Goal: Task Accomplishment & Management: Manage account settings

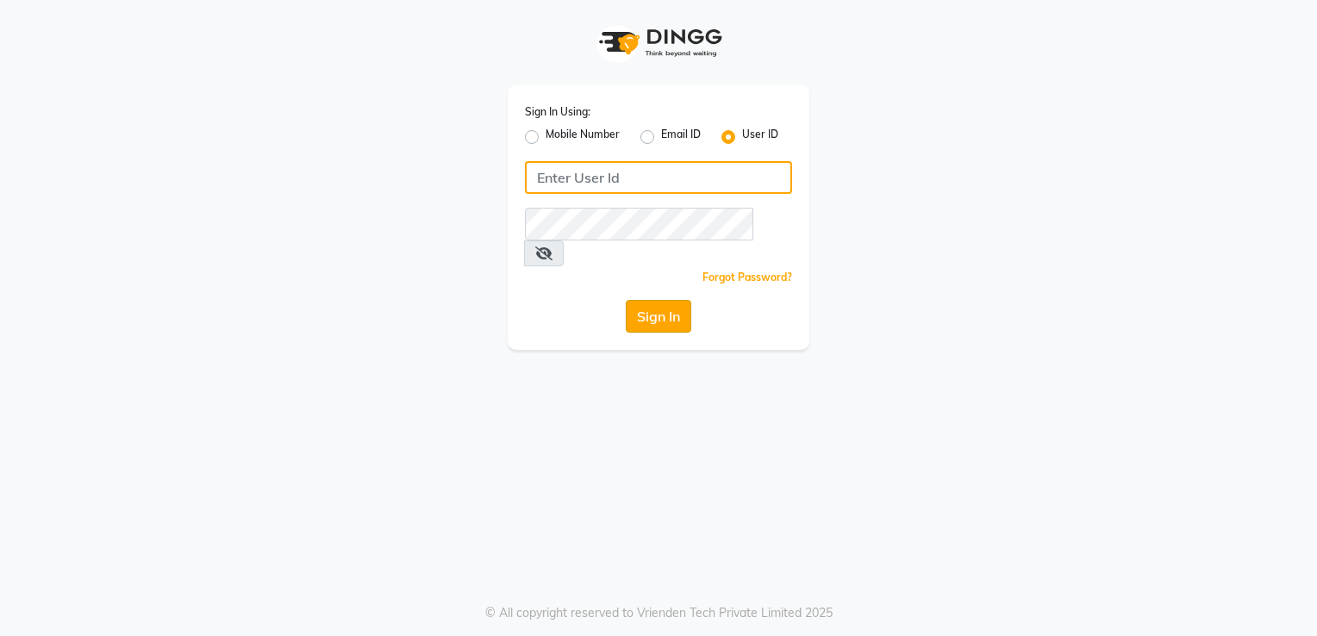
type input "desiresalon"
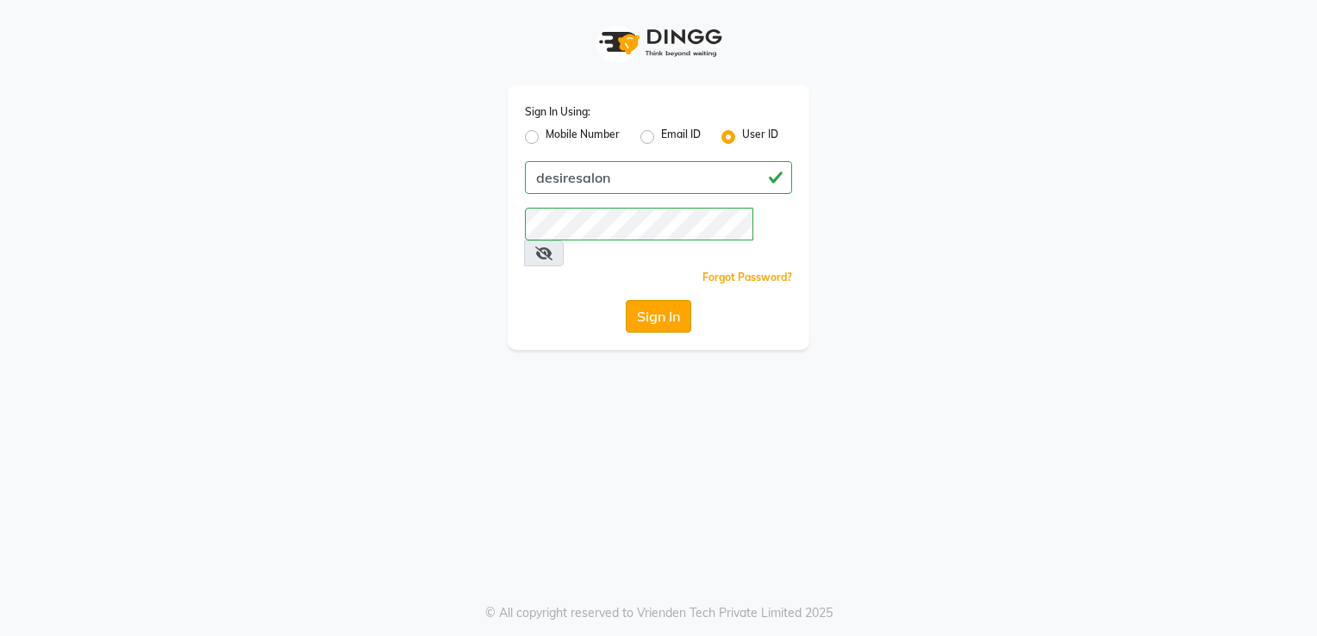
click at [665, 300] on button "Sign In" at bounding box center [658, 316] width 65 height 33
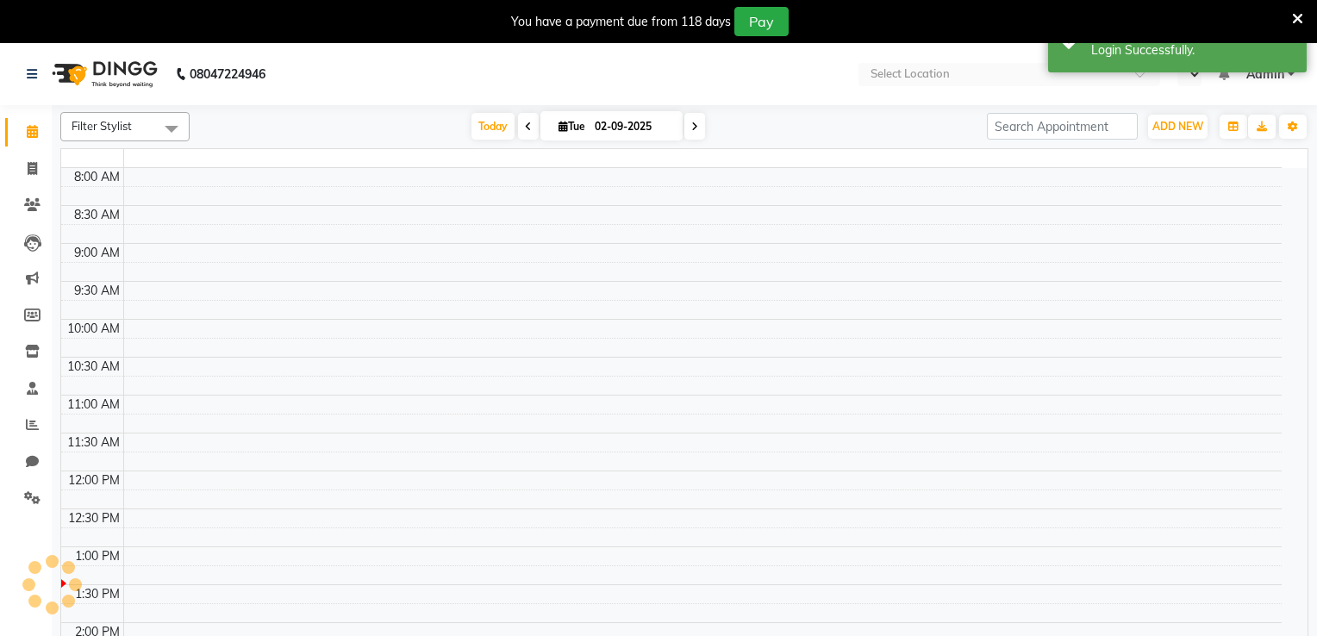
select select "en"
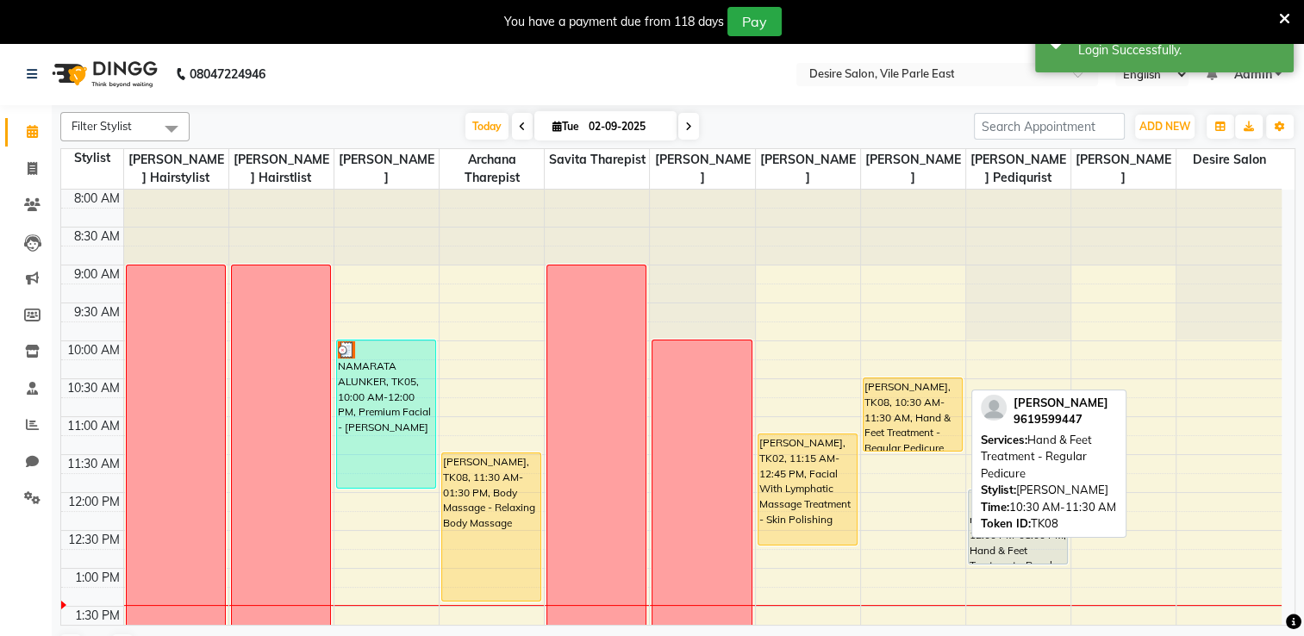
click at [925, 395] on div "[PERSON_NAME], TK08, 10:30 AM-11:30 AM, Hand & Feet Treatment - Regular Pedicure" at bounding box center [913, 414] width 98 height 72
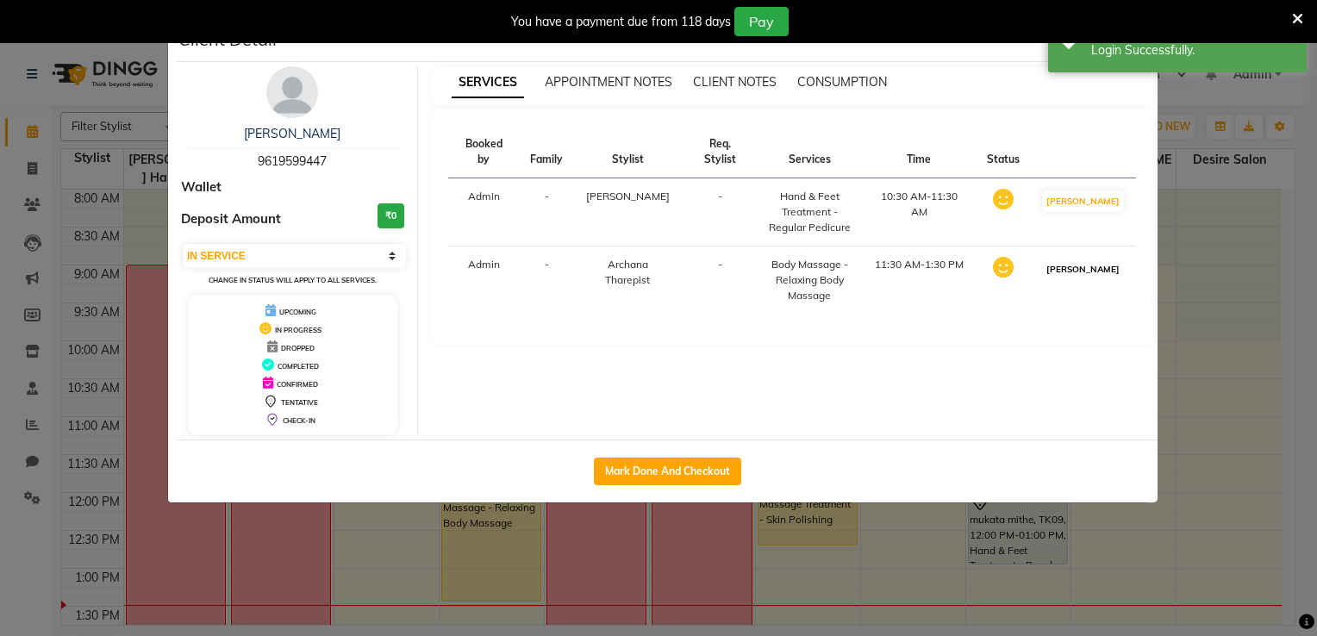
click at [1086, 259] on button "[PERSON_NAME]" at bounding box center [1083, 270] width 82 height 22
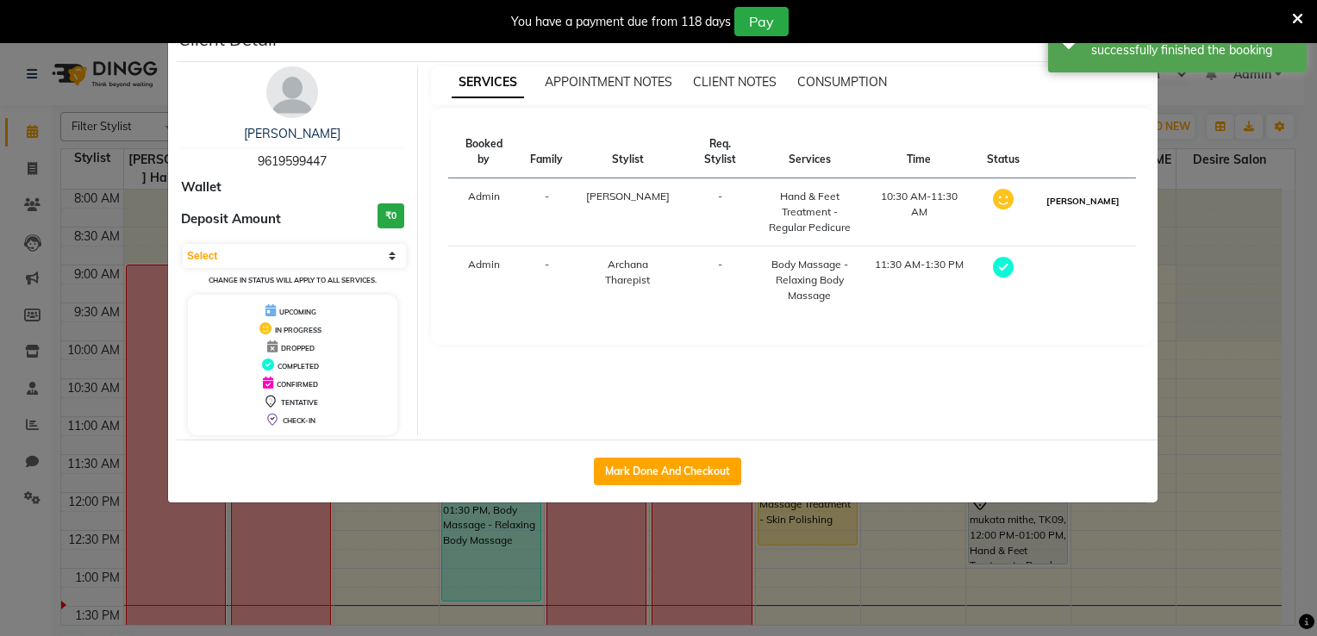
click at [1096, 190] on button "[PERSON_NAME]" at bounding box center [1083, 201] width 82 height 22
select select "3"
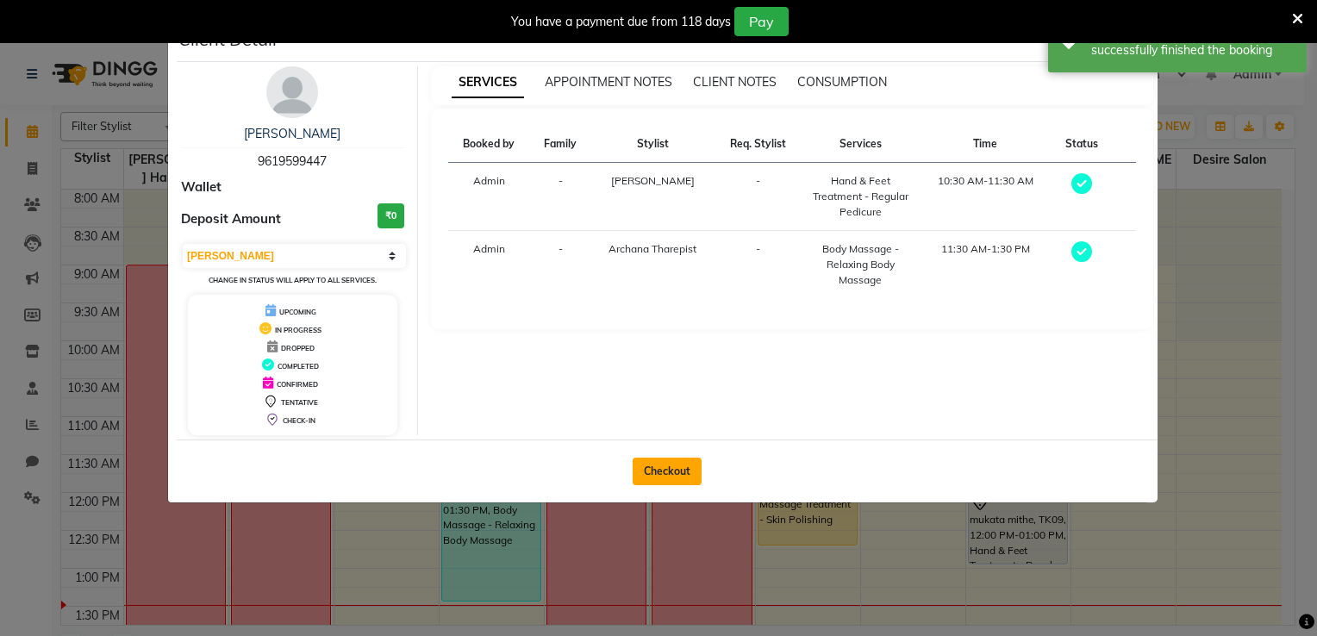
click at [680, 460] on button "Checkout" at bounding box center [667, 472] width 69 height 28
select select "service"
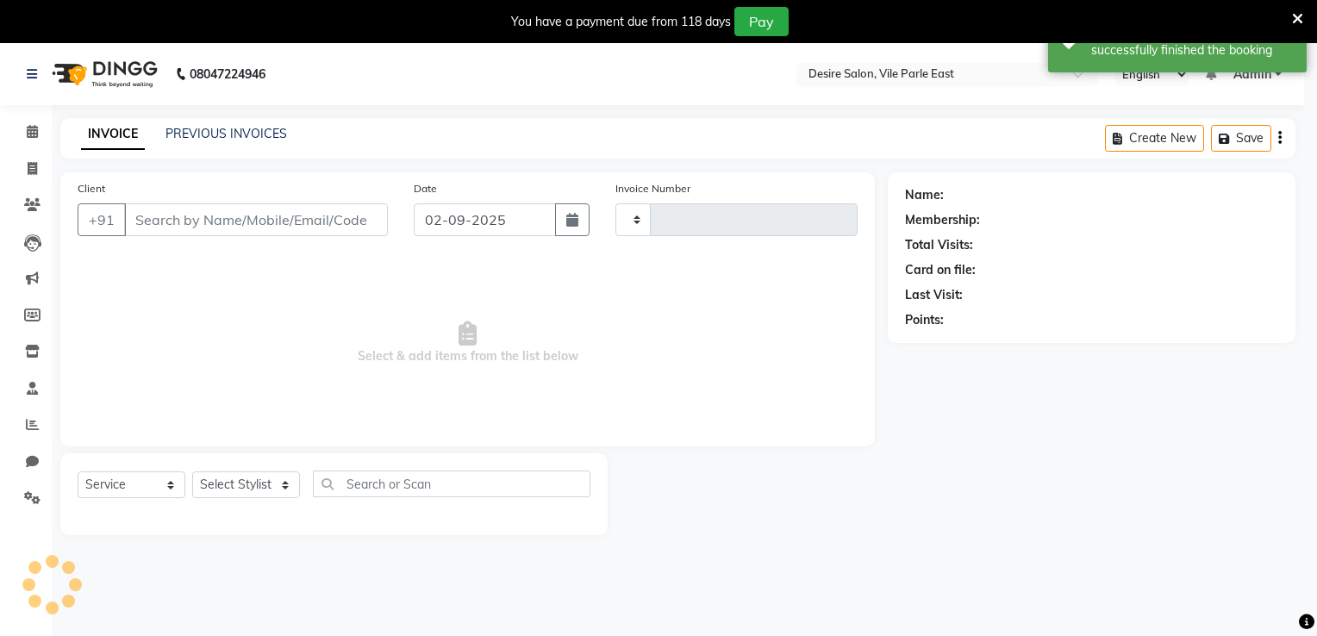
type input "0674"
select select "8076"
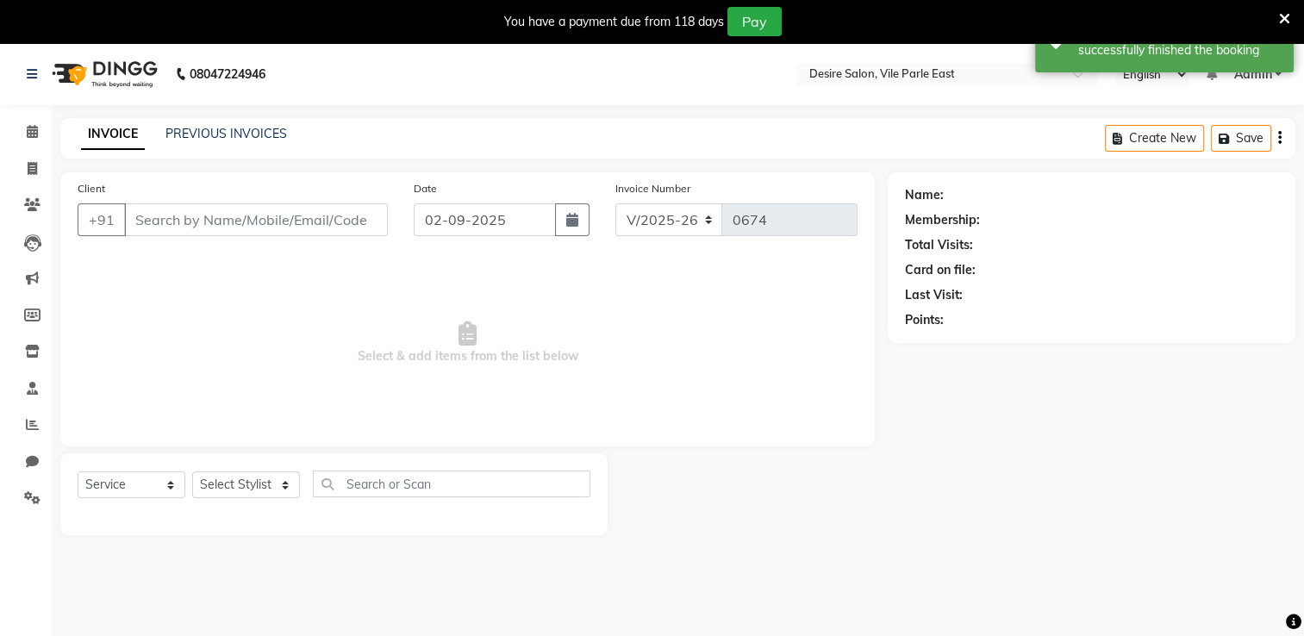
type input "9619599447"
select select "75801"
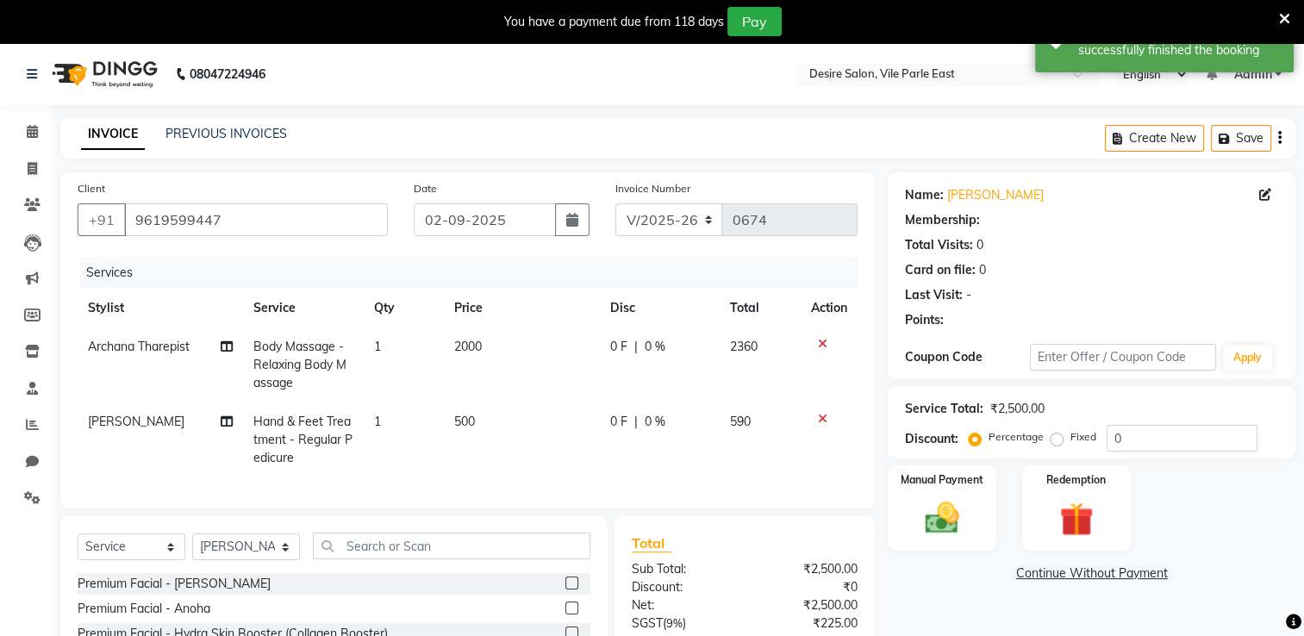
select select "1: Object"
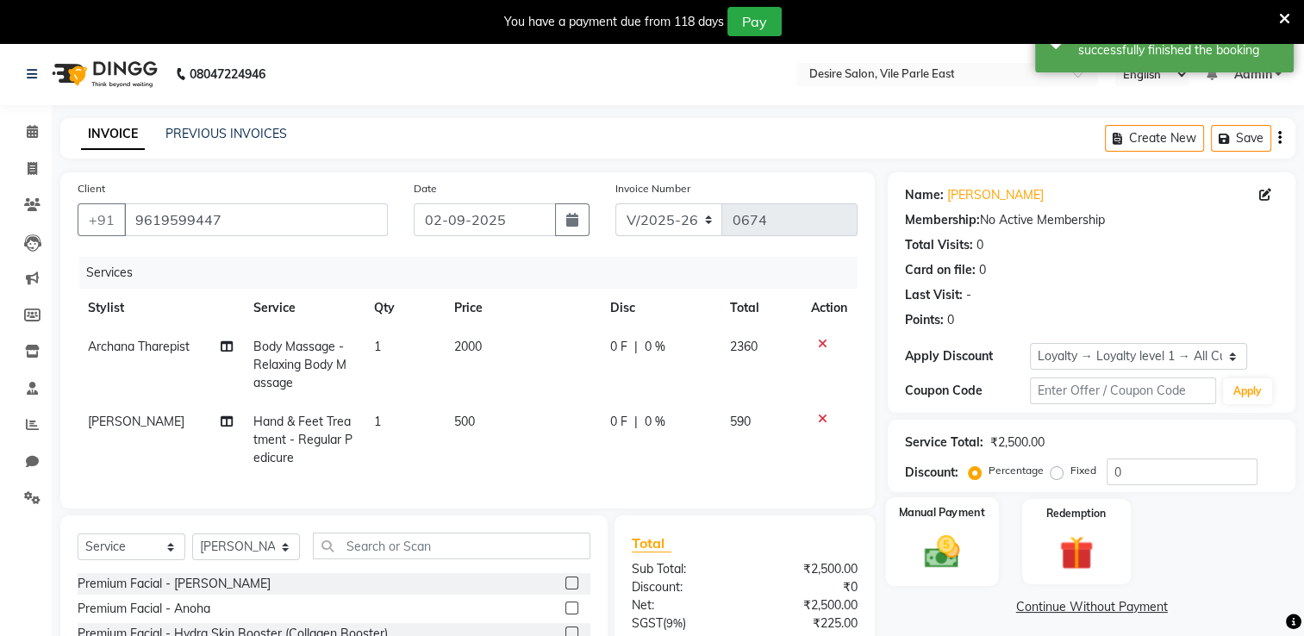
click at [954, 541] on img at bounding box center [943, 552] width 58 height 41
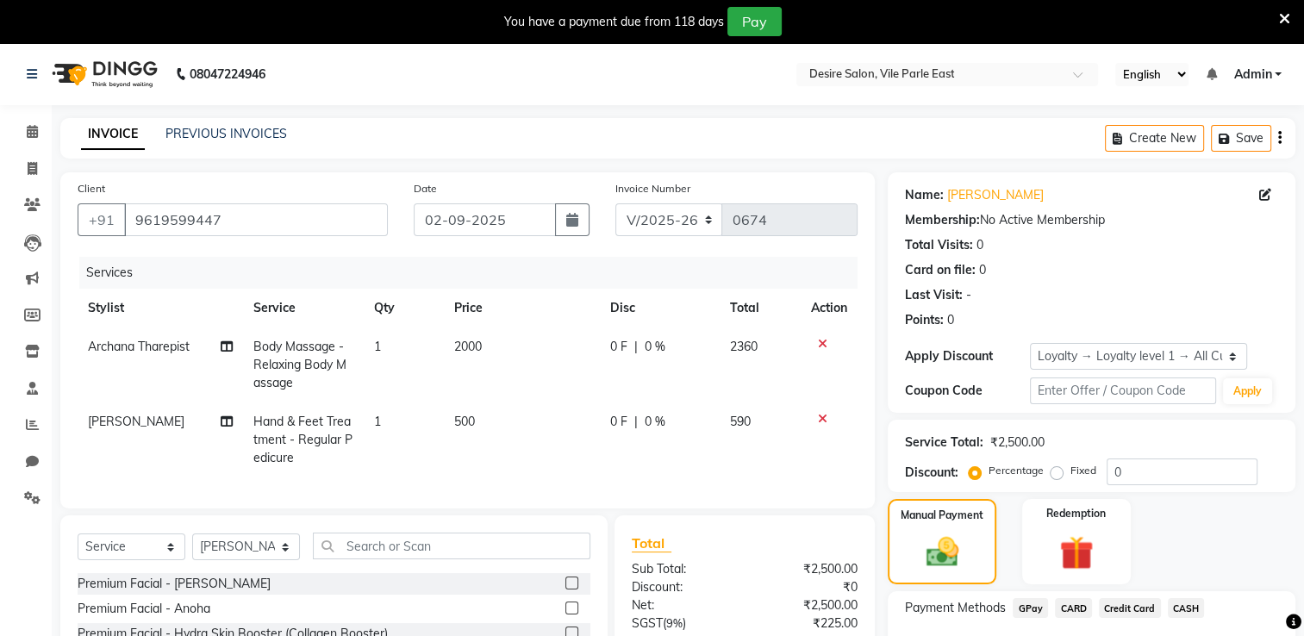
click at [1186, 608] on span "CASH" at bounding box center [1186, 608] width 37 height 20
click at [1125, 466] on input "0" at bounding box center [1182, 471] width 151 height 27
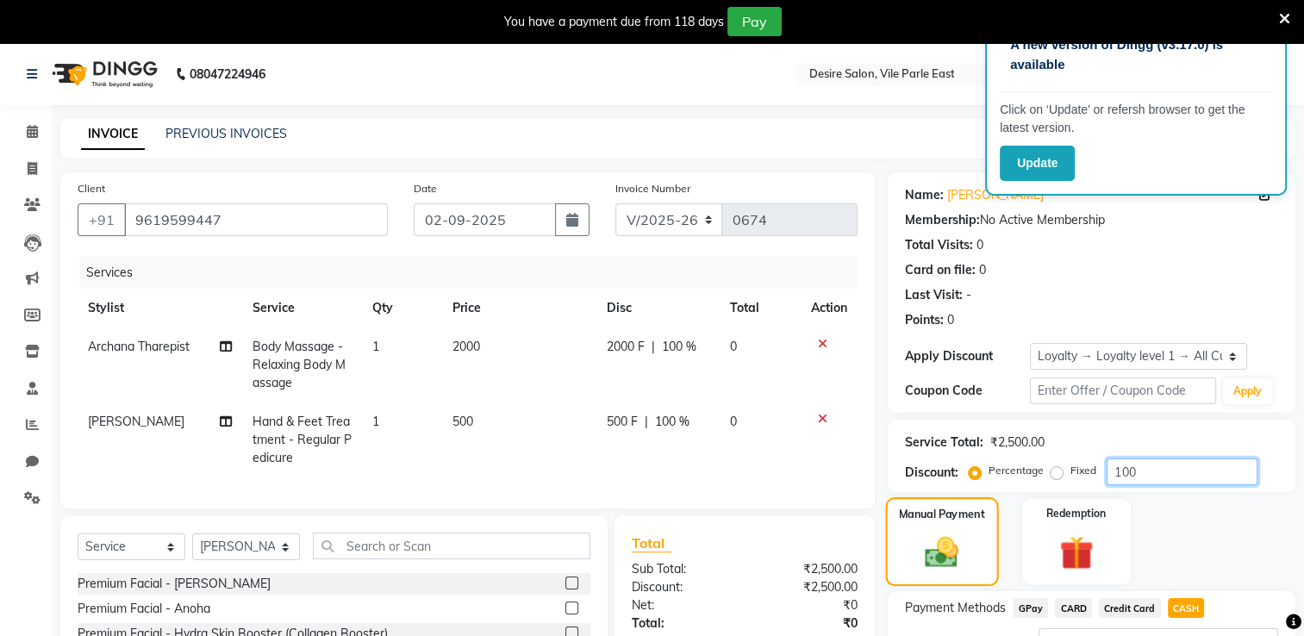
type input "100"
click at [962, 567] on img at bounding box center [941, 552] width 55 height 39
click at [1176, 609] on span "CASH" at bounding box center [1186, 608] width 37 height 20
type input "0"
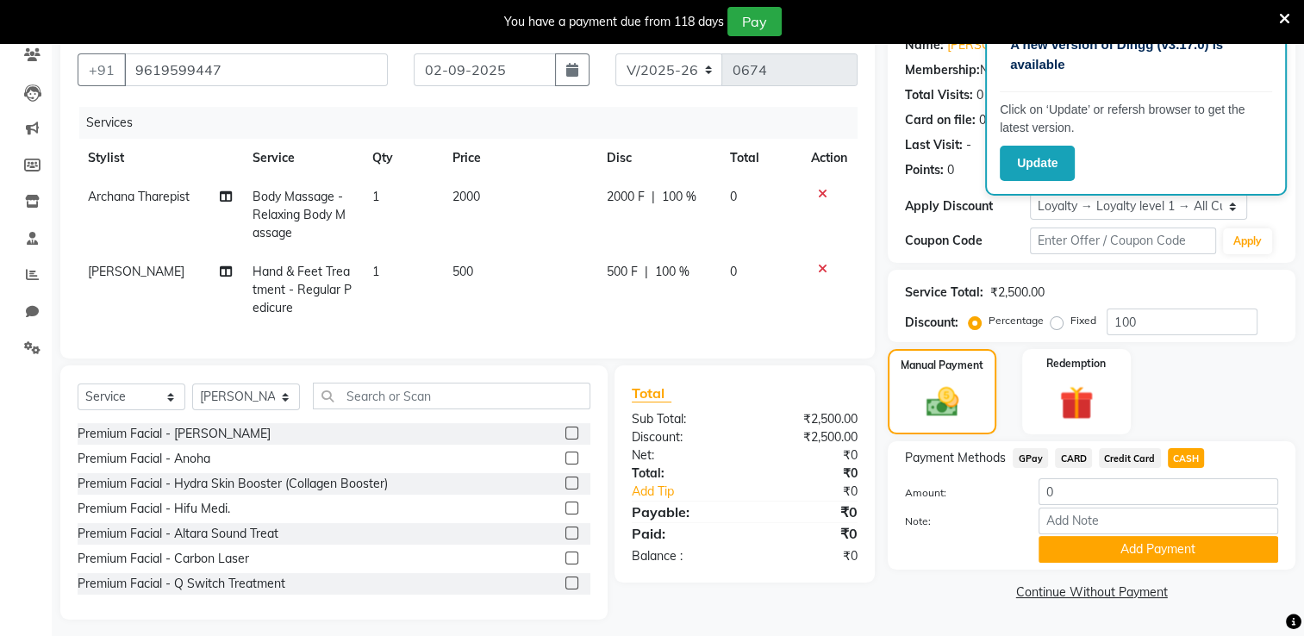
scroll to position [172, 0]
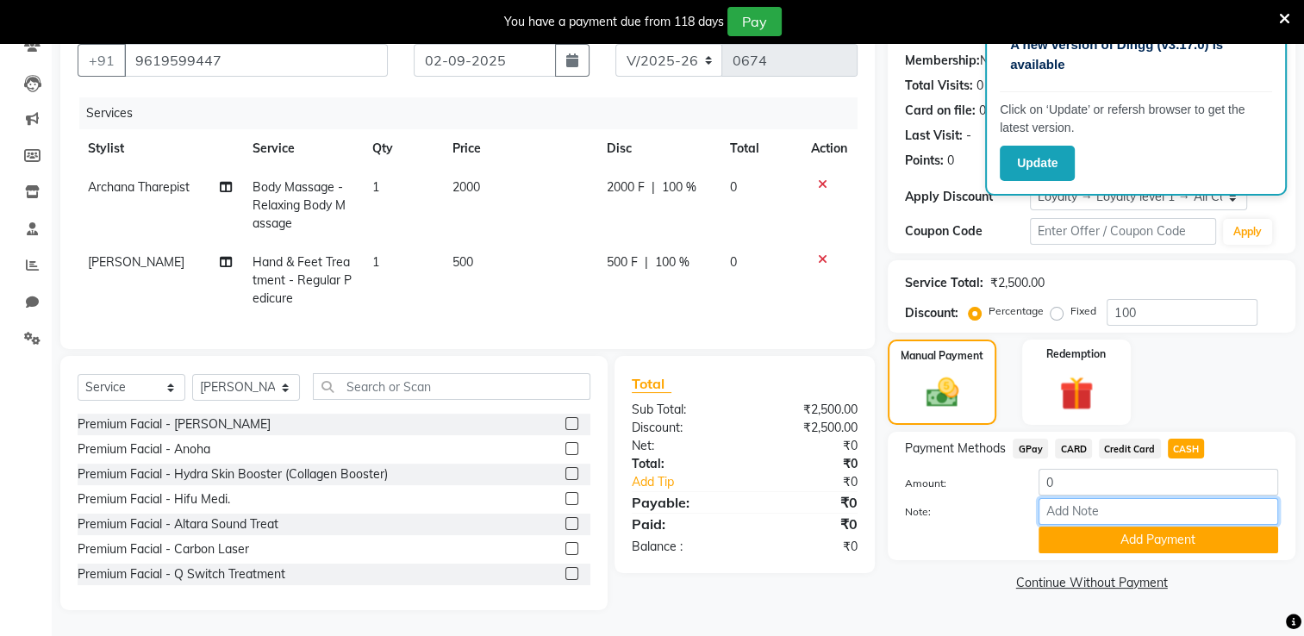
click at [1115, 498] on input "Note:" at bounding box center [1158, 511] width 240 height 27
type input "membership paper"
click at [1107, 527] on button "Add Payment" at bounding box center [1158, 540] width 240 height 27
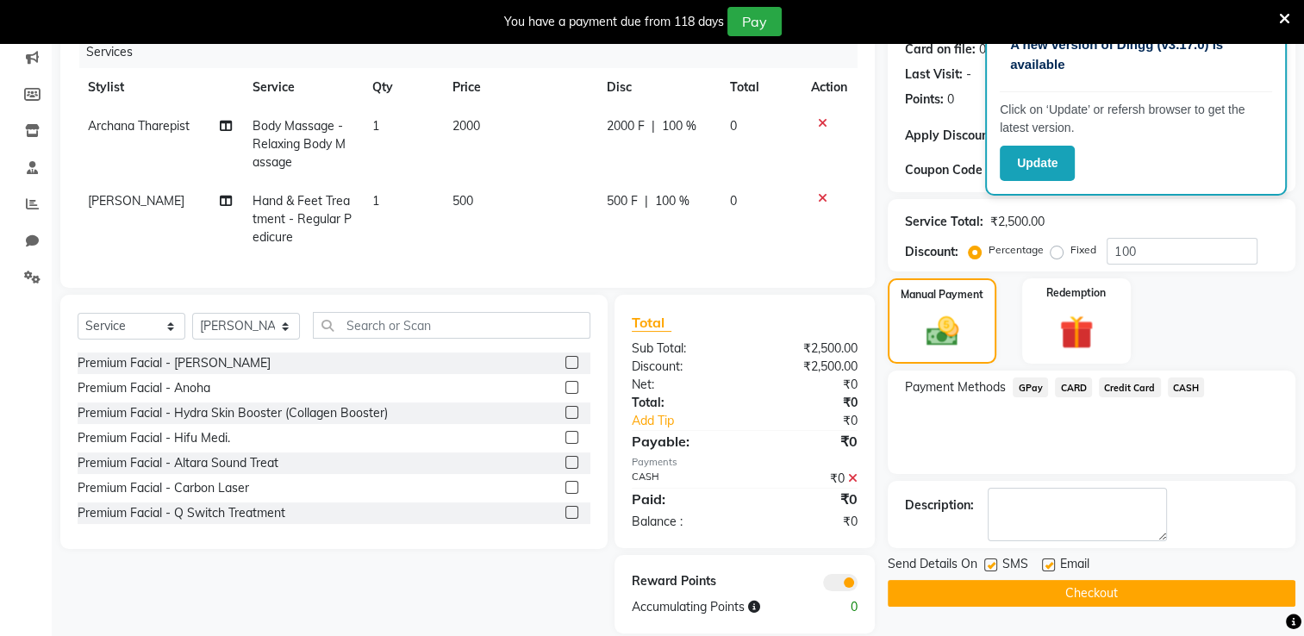
scroll to position [258, 0]
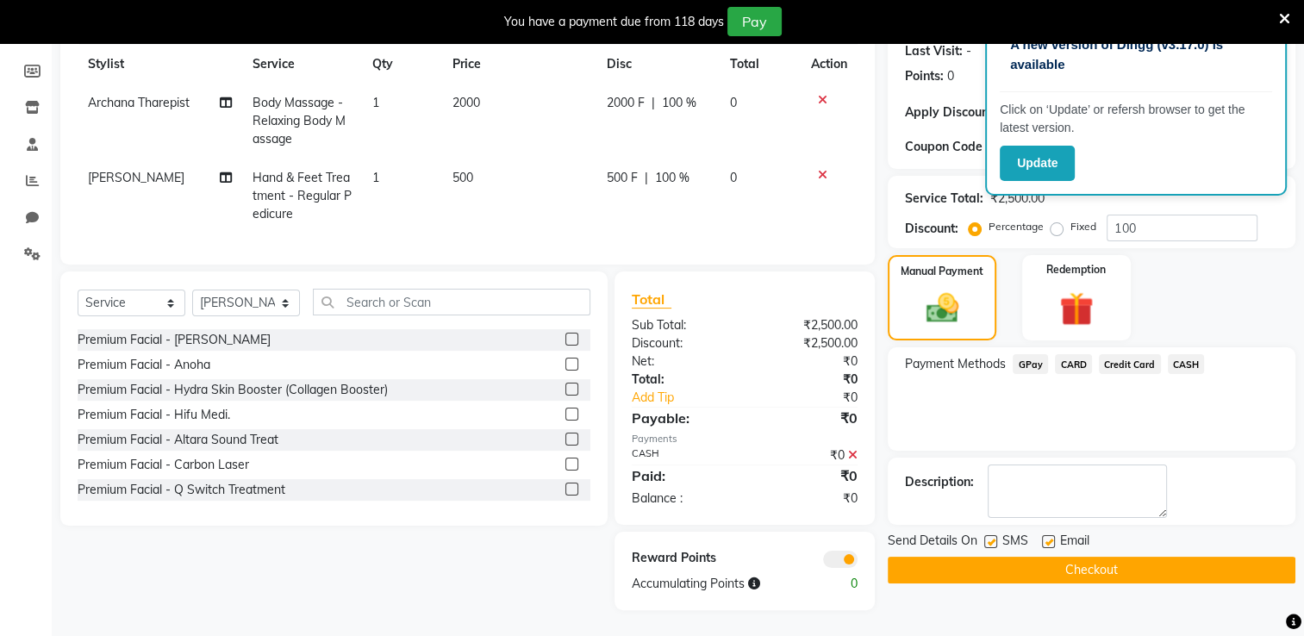
click at [1213, 557] on button "Checkout" at bounding box center [1092, 570] width 408 height 27
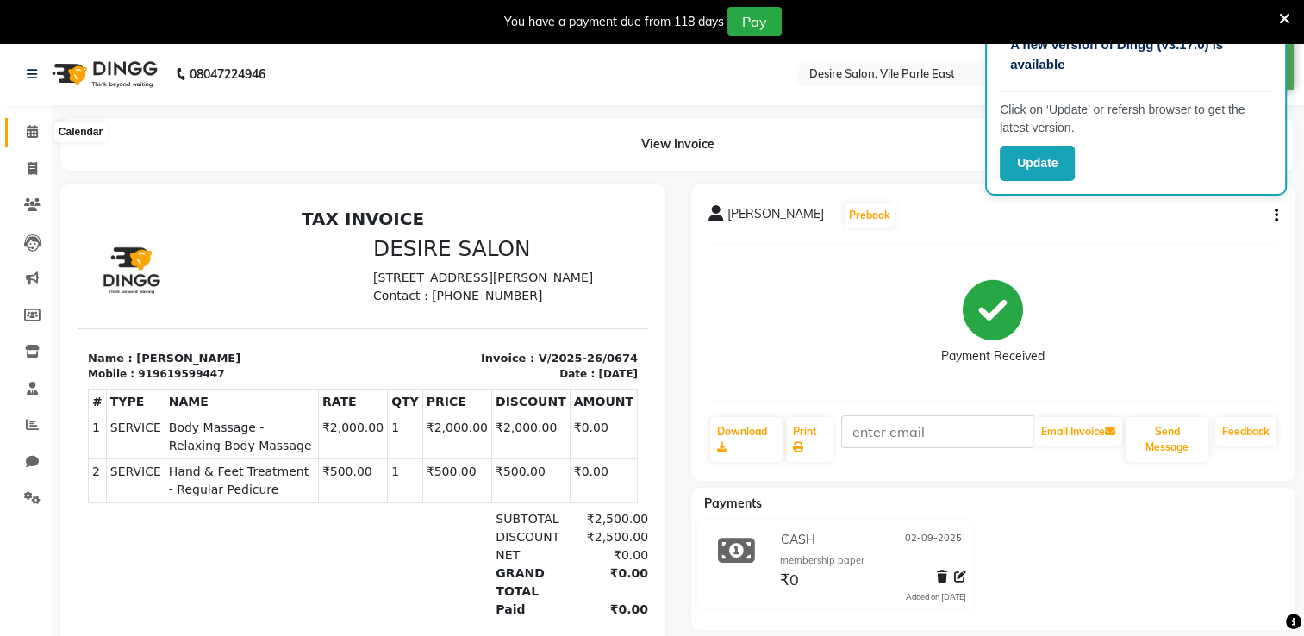
click at [28, 138] on icon at bounding box center [32, 131] width 11 height 13
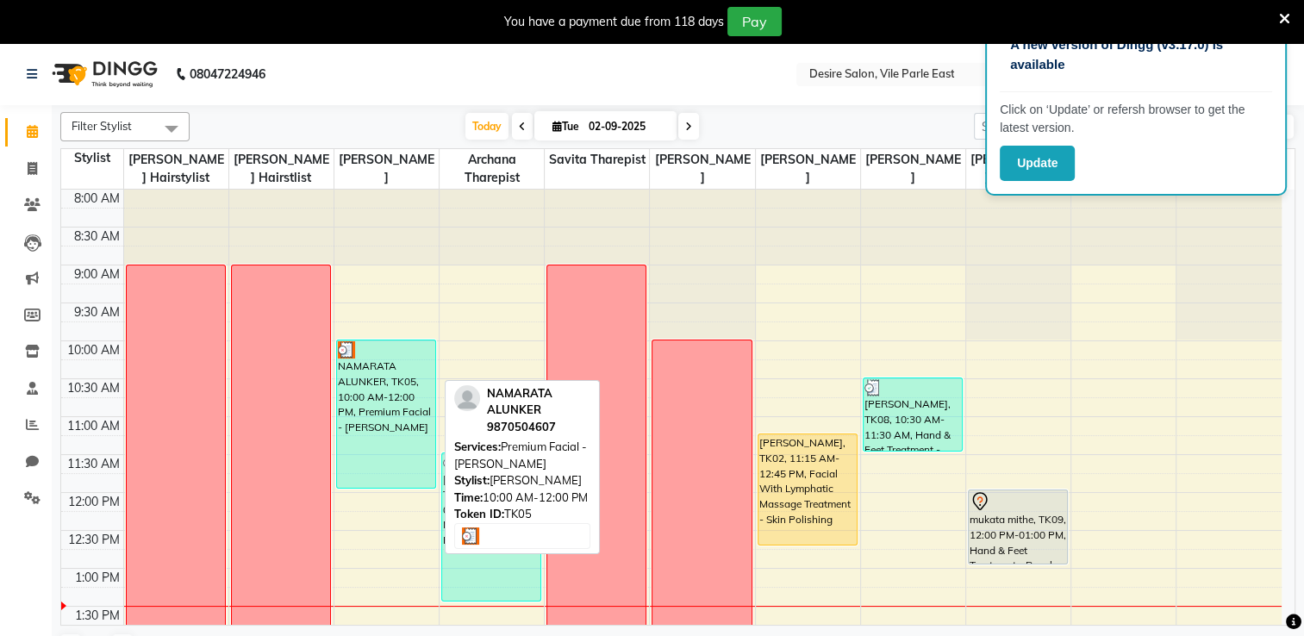
click at [390, 383] on div "NAMARATA ALUNKER, TK05, 10:00 AM-12:00 PM, Premium Facial - [PERSON_NAME]" at bounding box center [386, 413] width 98 height 147
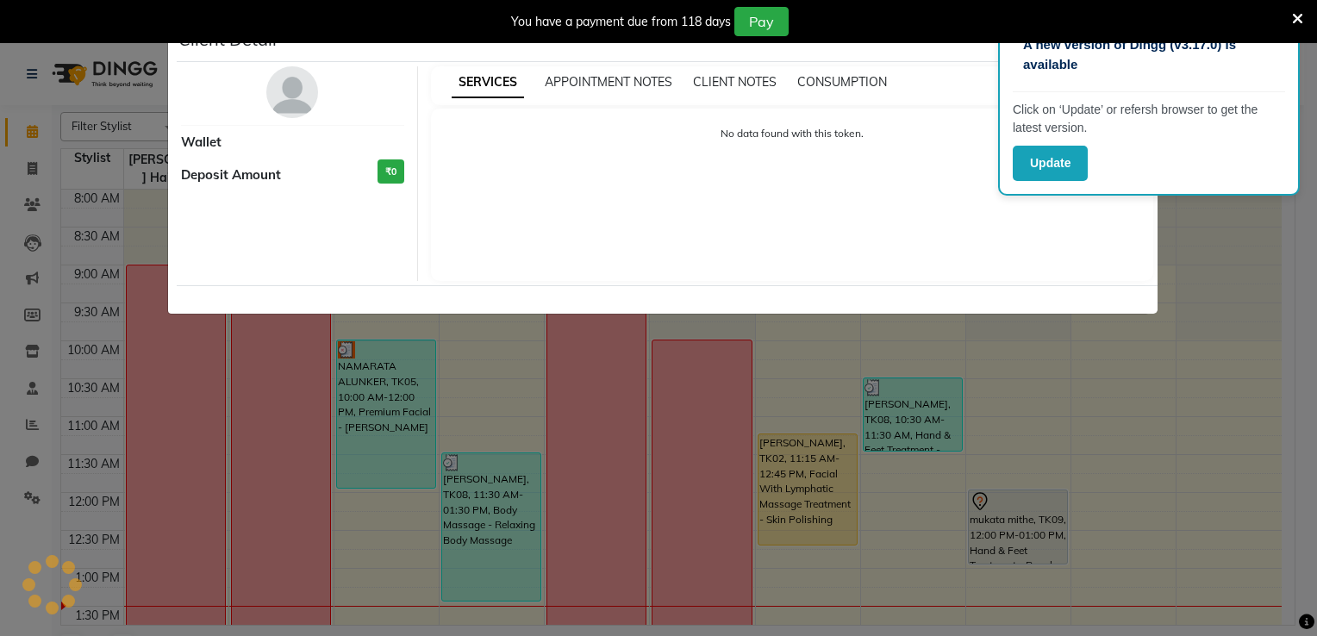
select select "3"
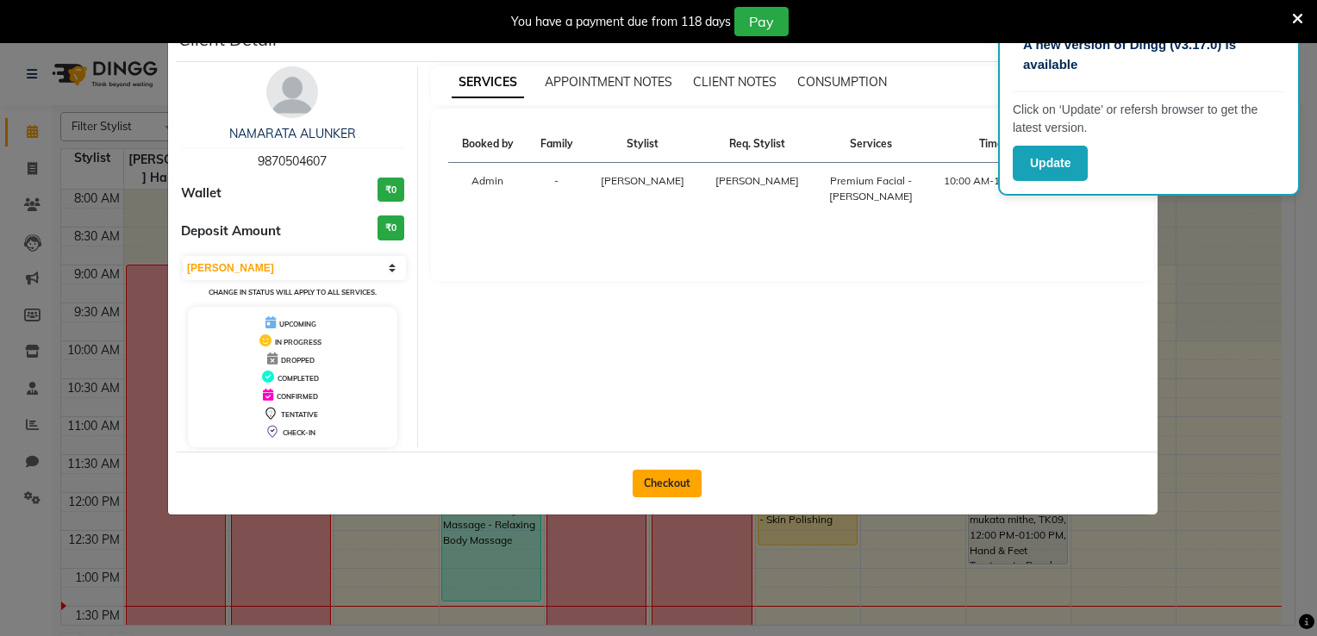
click at [667, 490] on button "Checkout" at bounding box center [667, 484] width 69 height 28
select select "service"
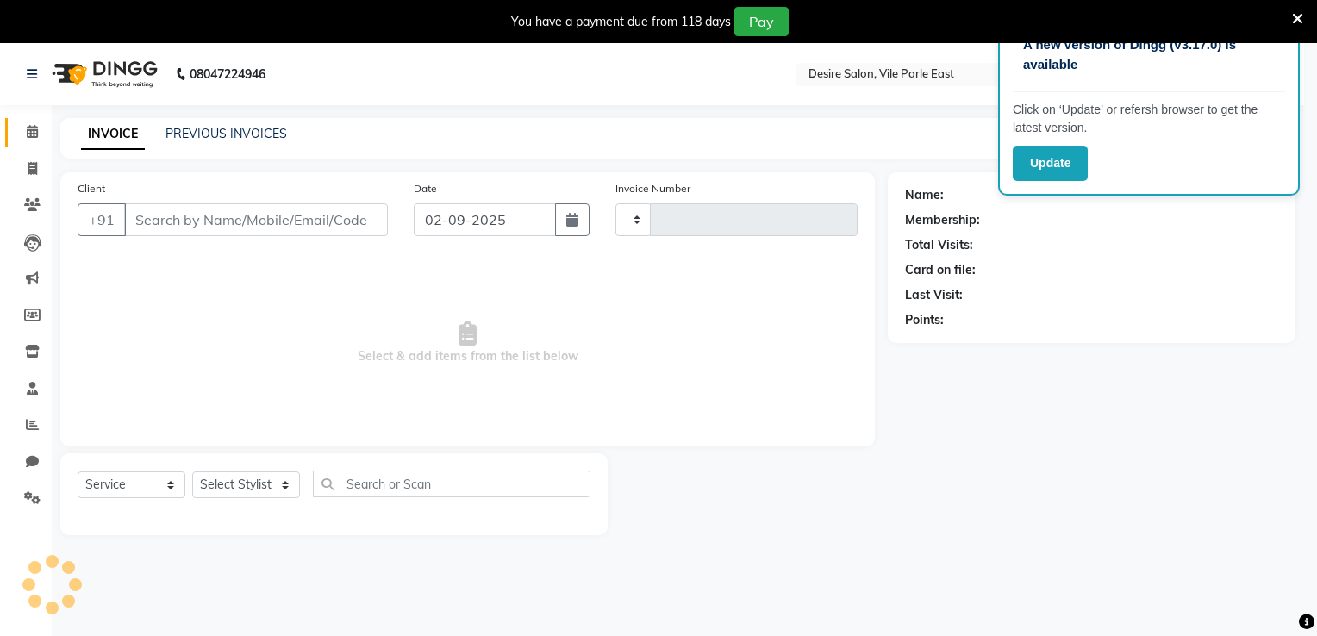
type input "0675"
select select "8076"
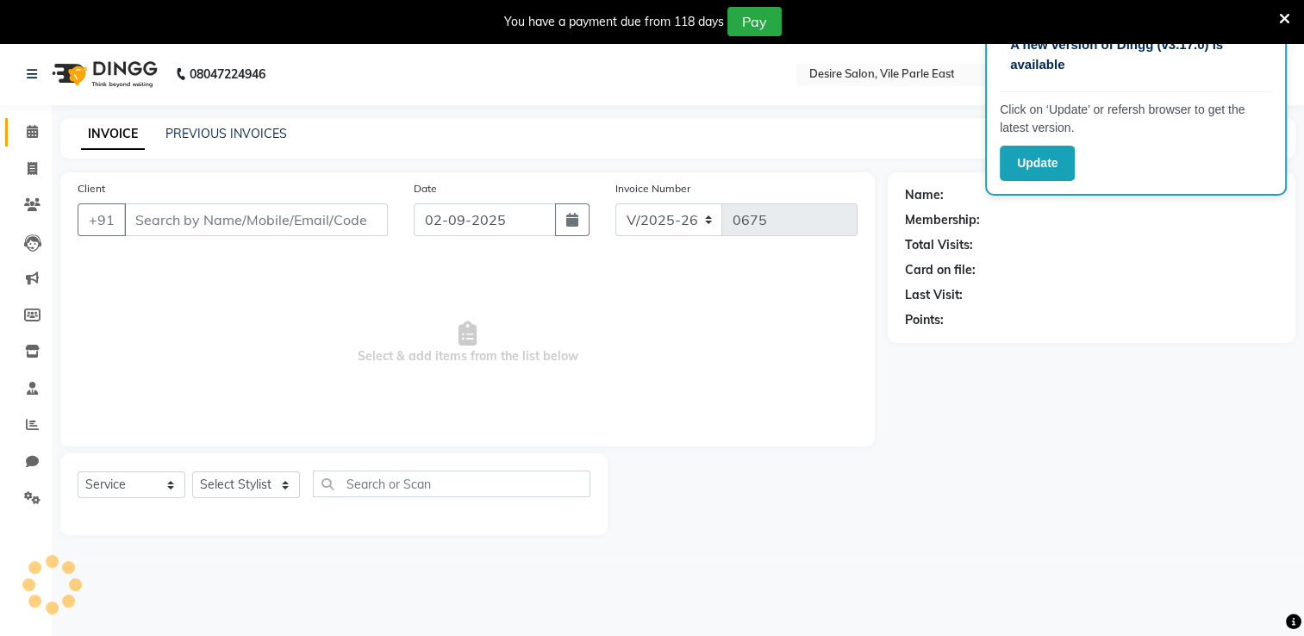
type input "9870504607"
select select "74553"
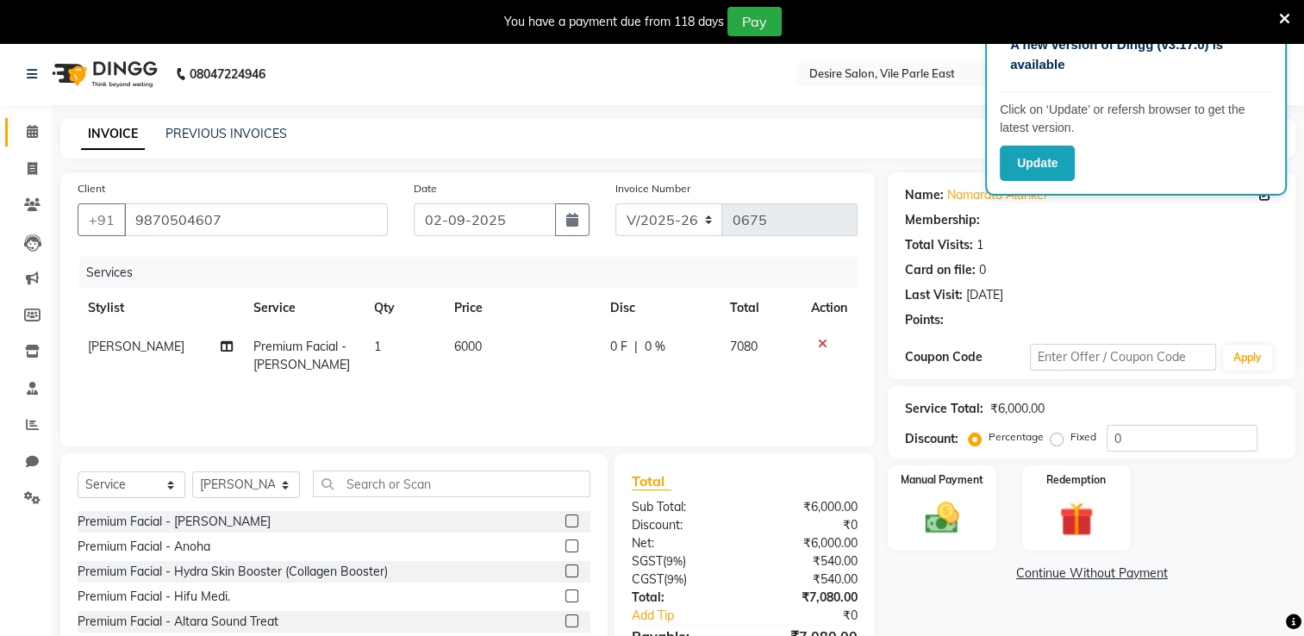
select select "1: Object"
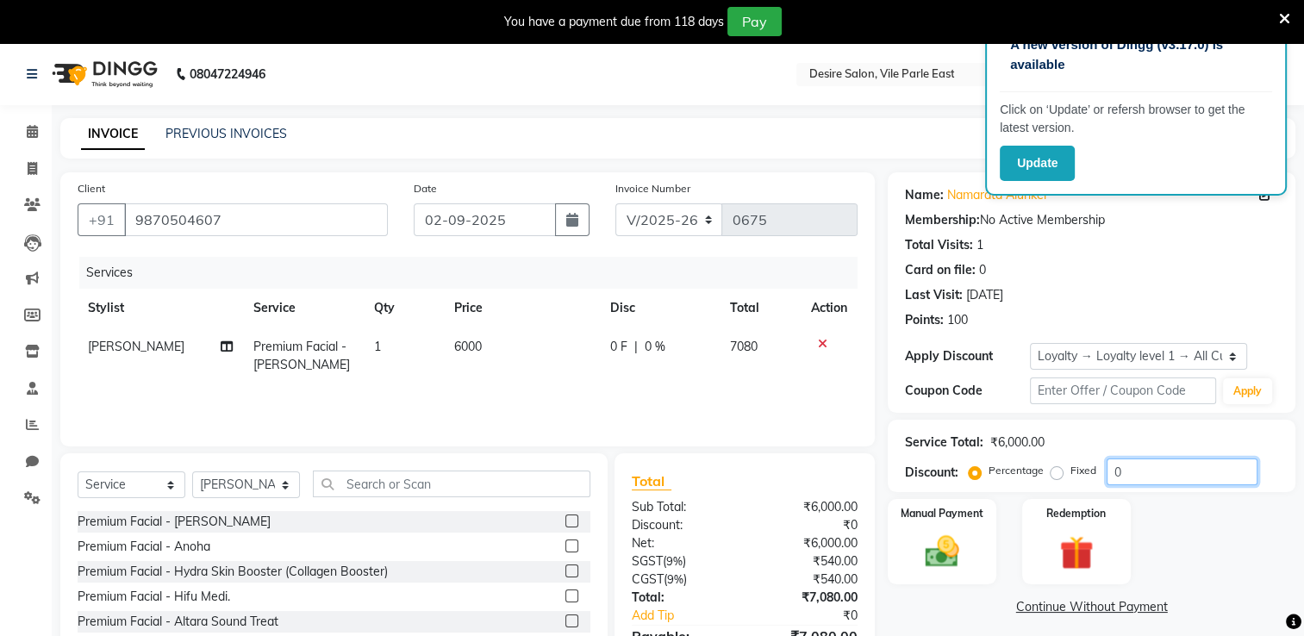
click at [1127, 469] on input "0" at bounding box center [1182, 471] width 151 height 27
type input "100"
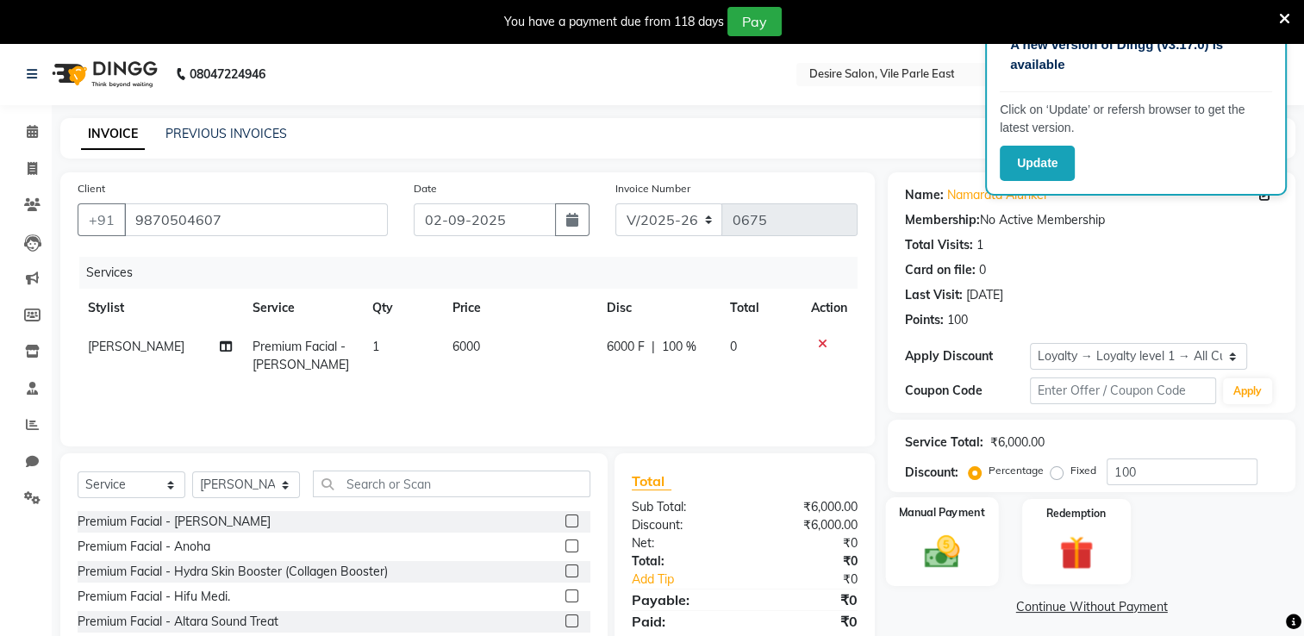
click at [989, 551] on div "Manual Payment" at bounding box center [942, 541] width 113 height 89
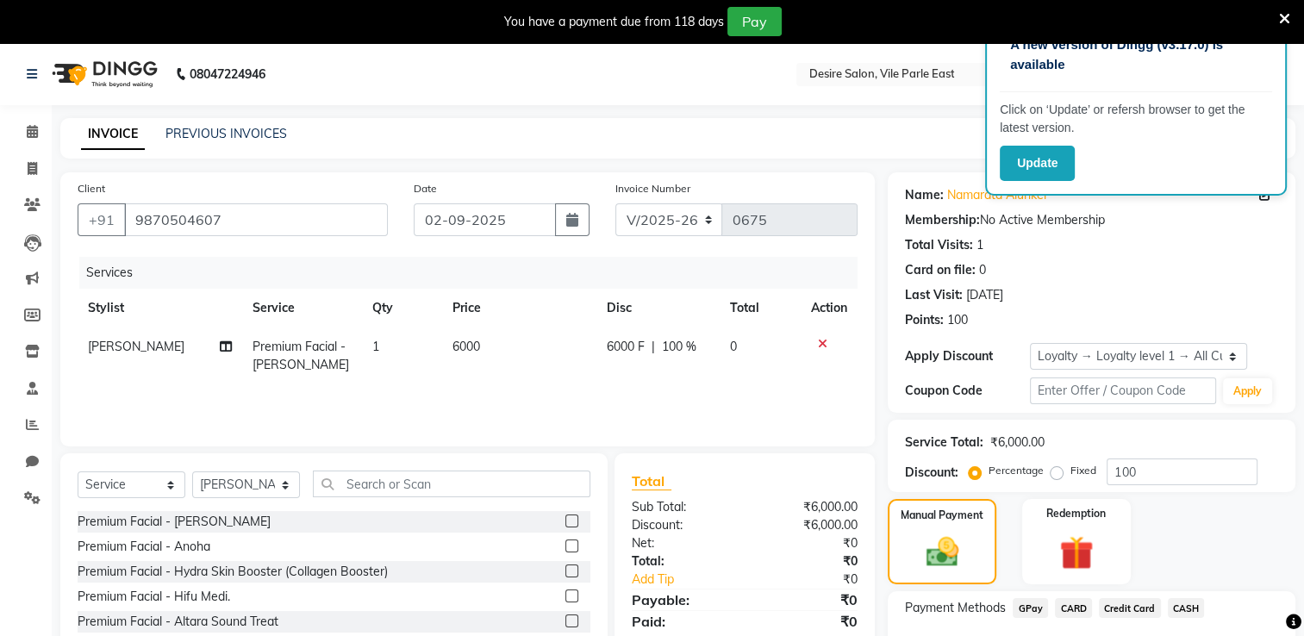
click at [1193, 609] on span "CASH" at bounding box center [1186, 608] width 37 height 20
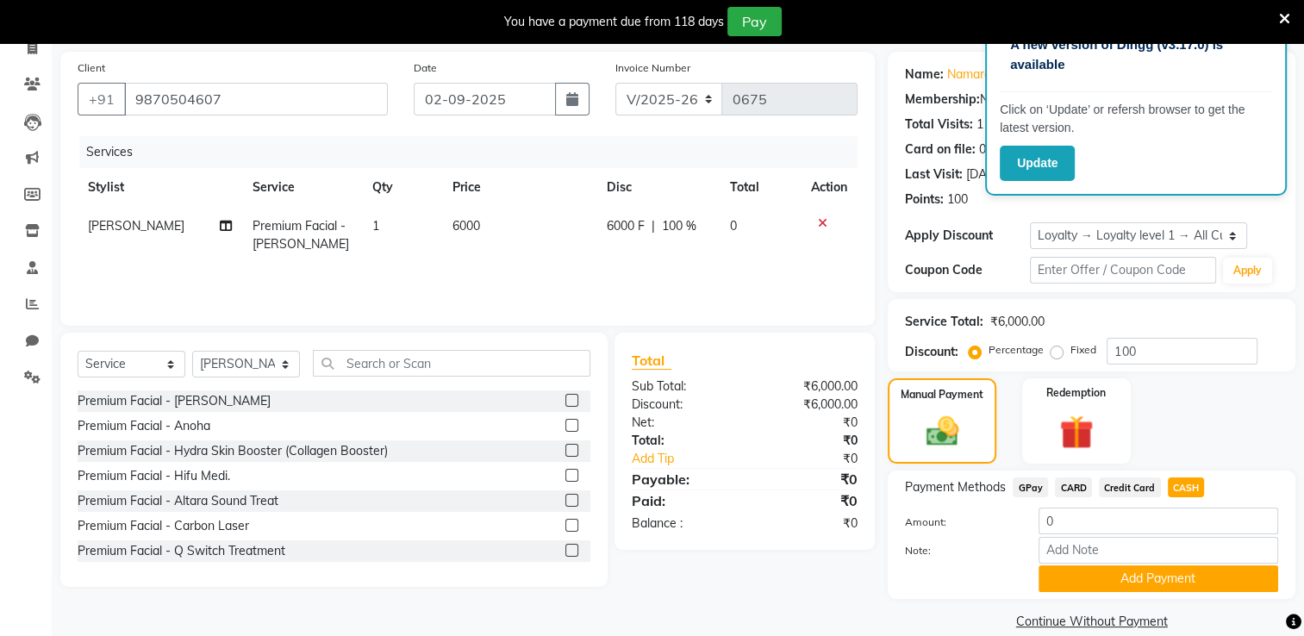
scroll to position [146, 0]
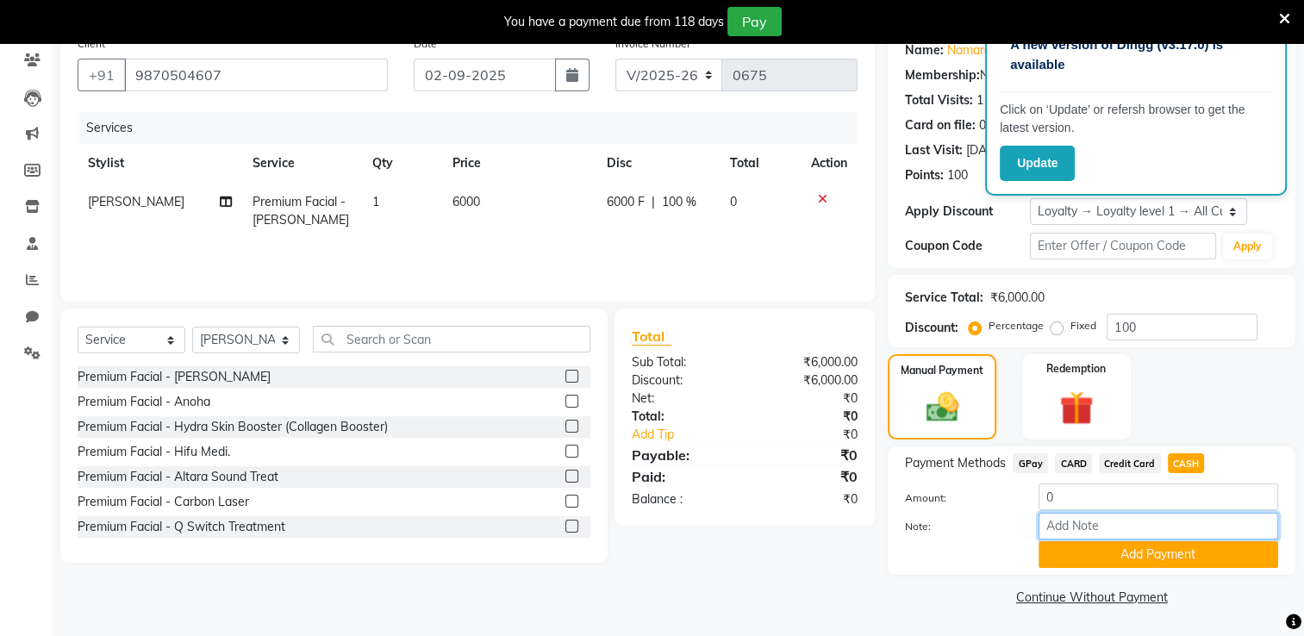
click at [1152, 522] on input "Note:" at bounding box center [1158, 526] width 240 height 27
type input "membership paper"
click at [1122, 559] on button "Add Payment" at bounding box center [1158, 554] width 240 height 27
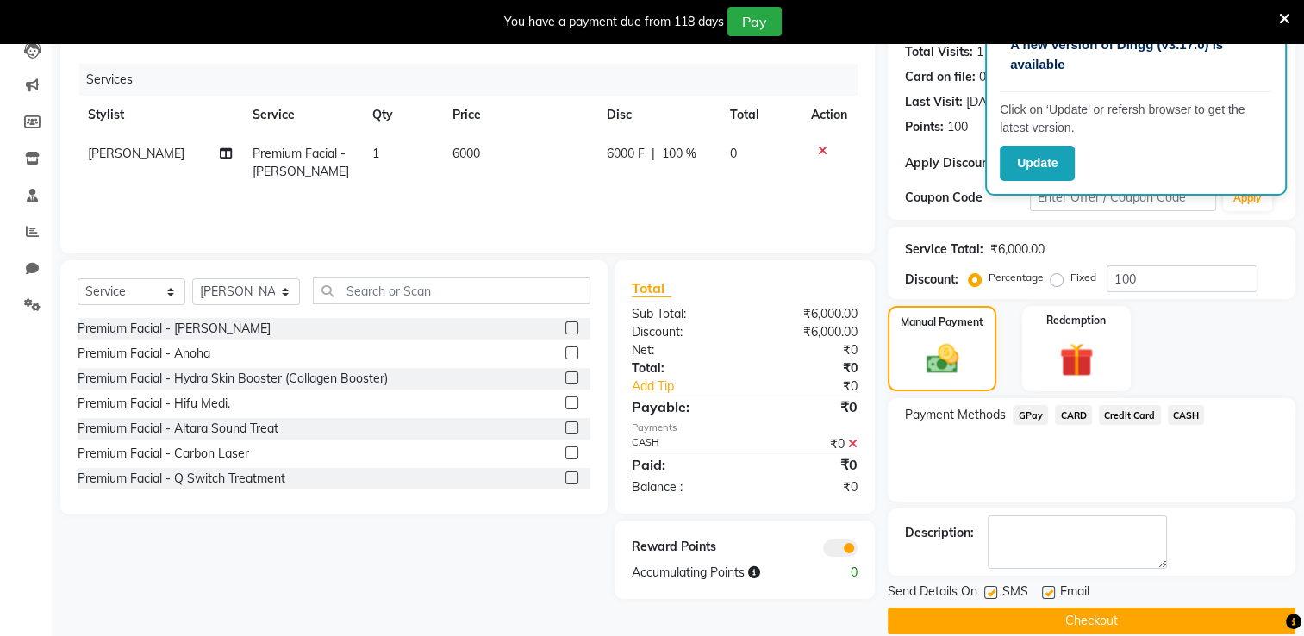
scroll to position [216, 0]
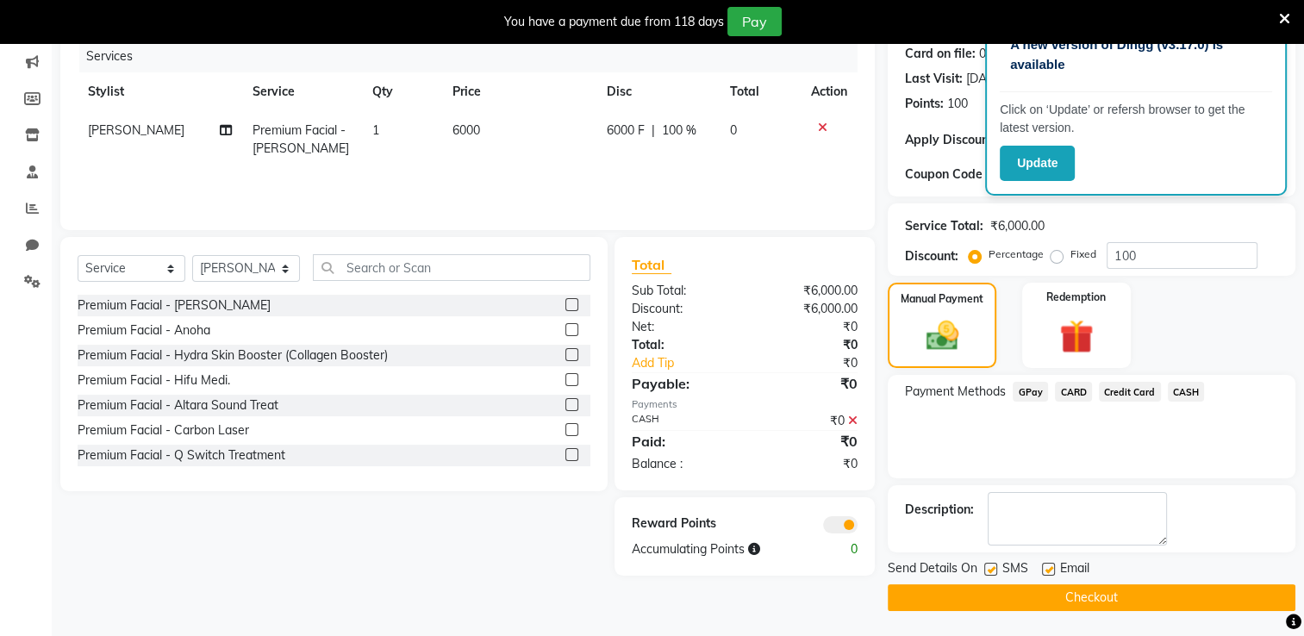
click at [1224, 593] on button "Checkout" at bounding box center [1092, 597] width 408 height 27
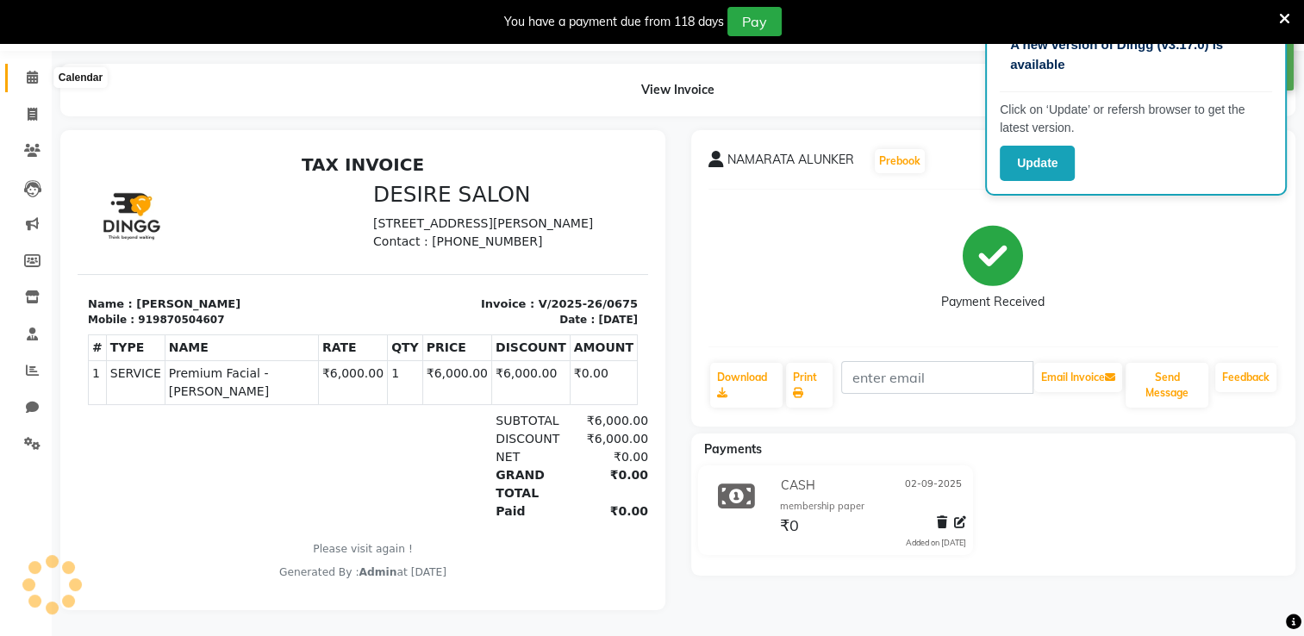
click at [27, 71] on icon at bounding box center [32, 77] width 11 height 13
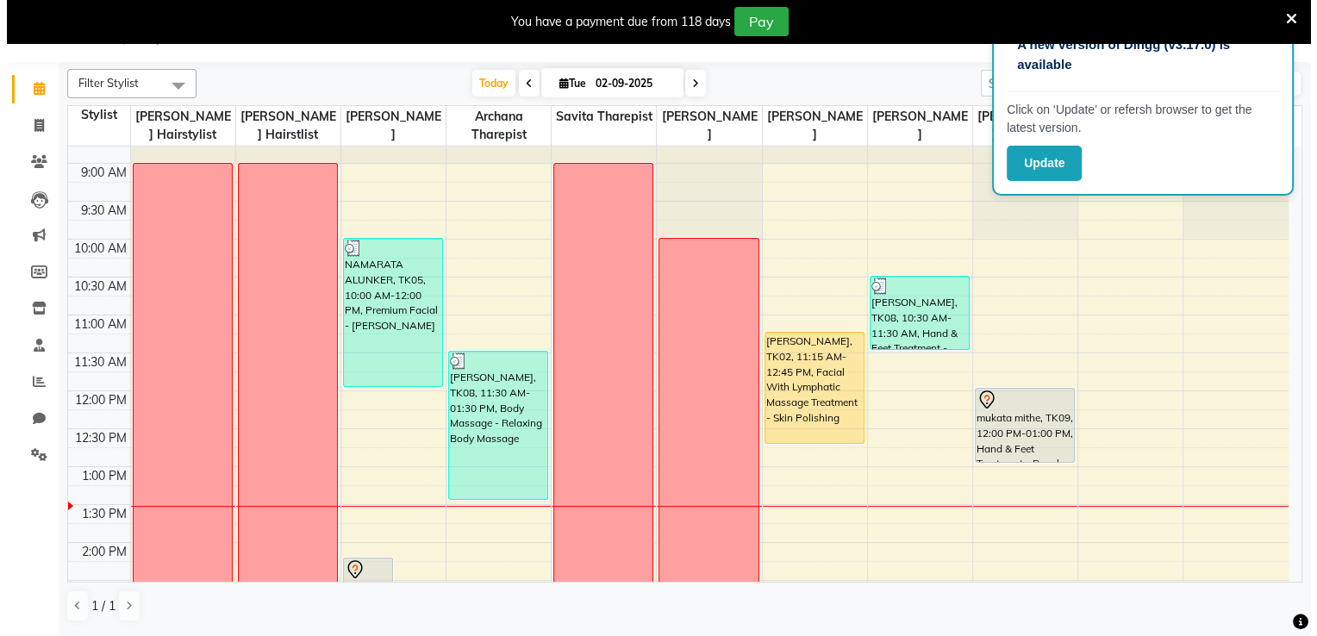
scroll to position [59, 0]
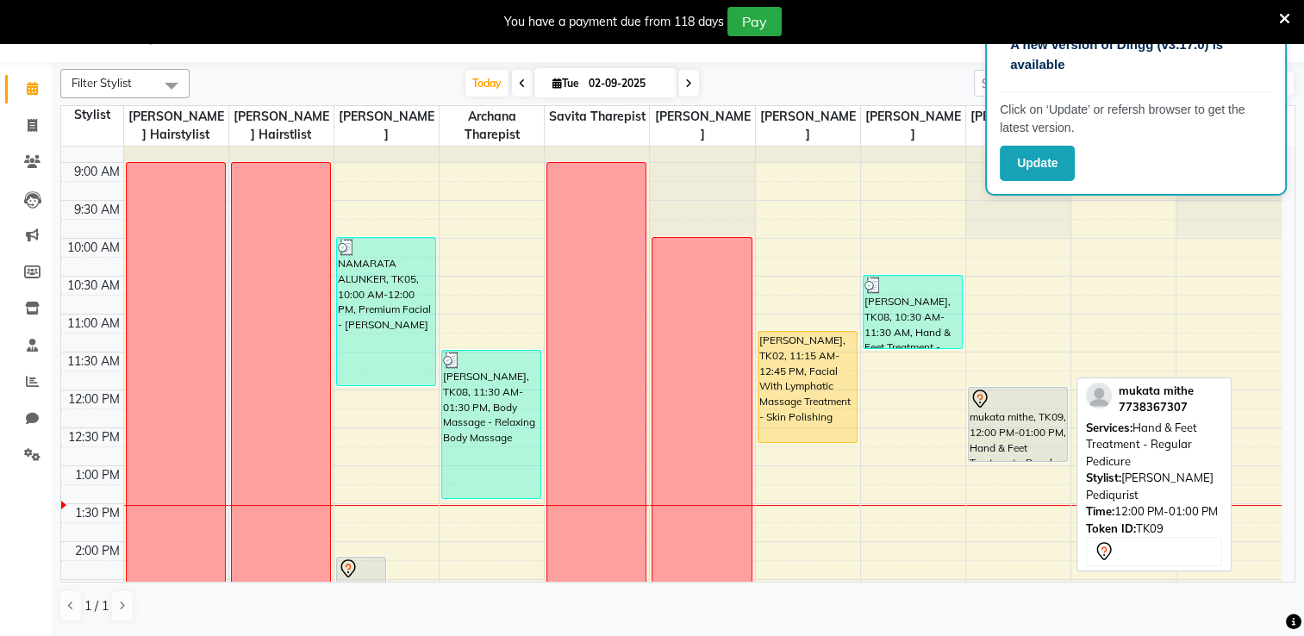
click at [1026, 408] on div "mukata mithe, TK09, 12:00 PM-01:00 PM, Hand & Feet Treatment - Regular Pedicure" at bounding box center [1018, 424] width 98 height 73
select select "7"
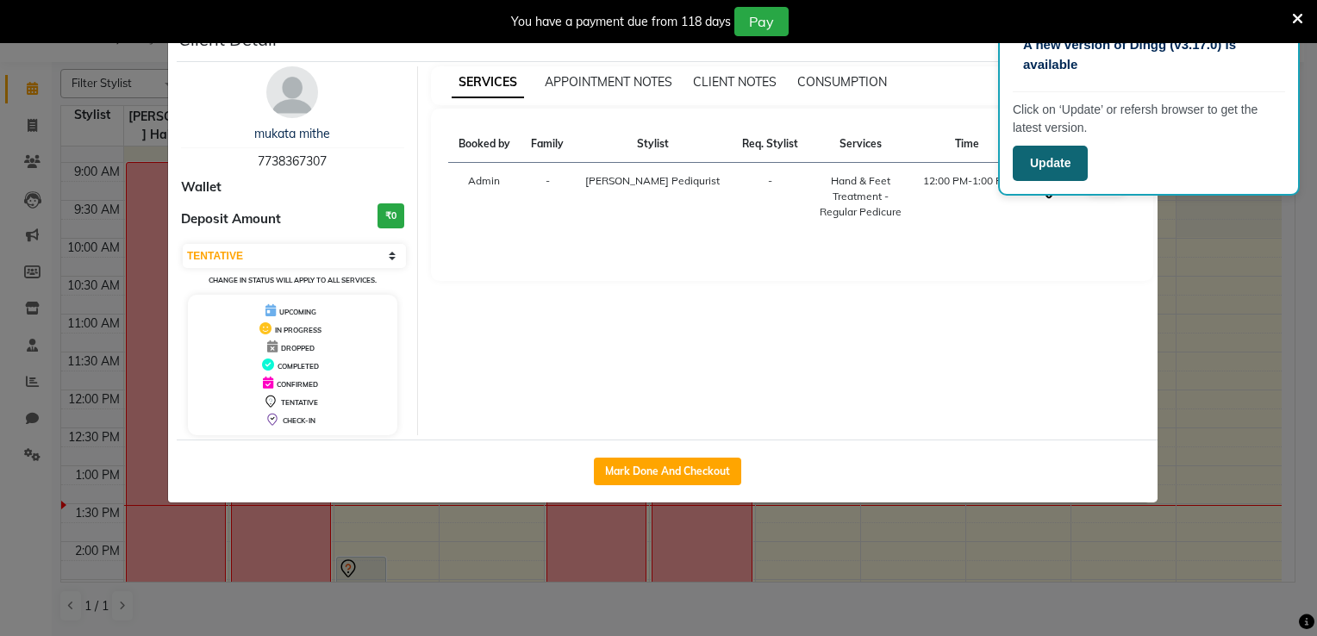
click at [1039, 161] on button "Update" at bounding box center [1050, 163] width 75 height 35
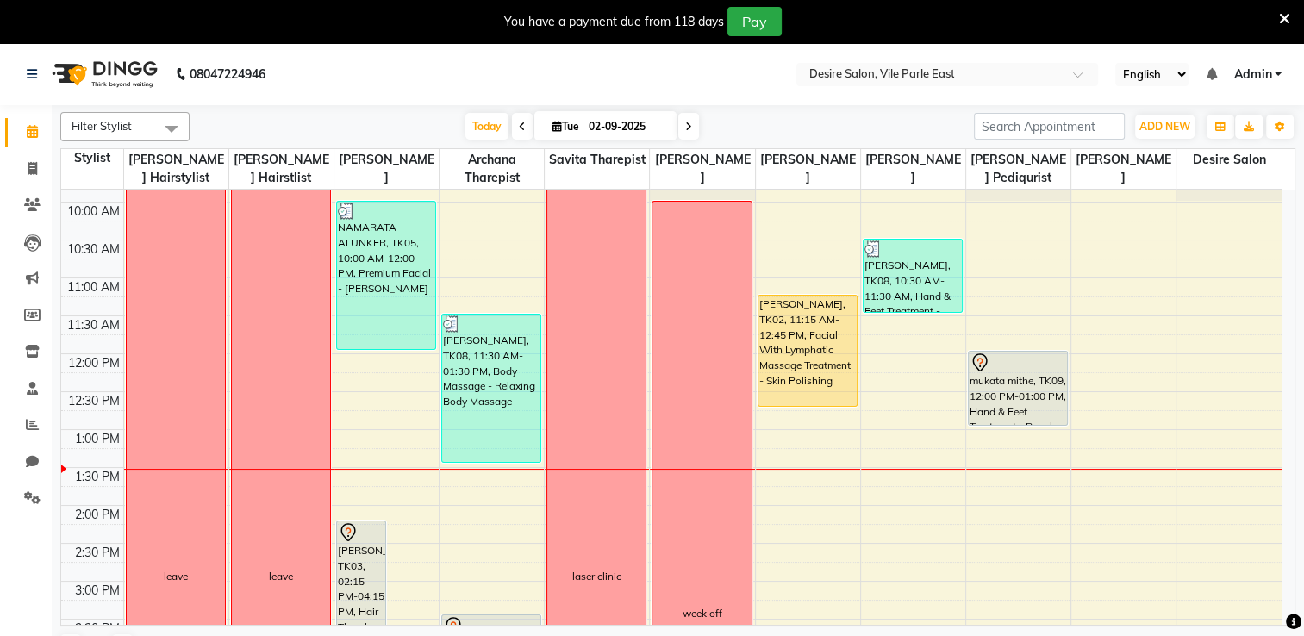
scroll to position [140, 0]
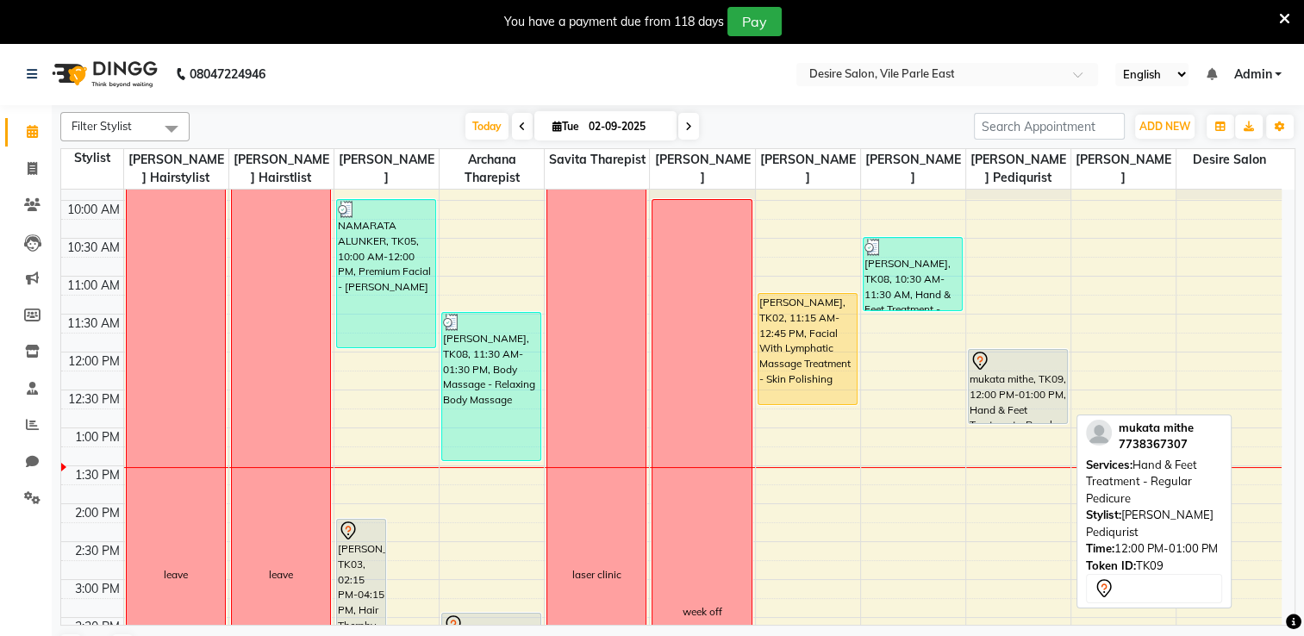
click at [1045, 395] on div "mukata mithe, TK09, 12:00 PM-01:00 PM, Hand & Feet Treatment - Regular Pedicure" at bounding box center [1018, 386] width 98 height 73
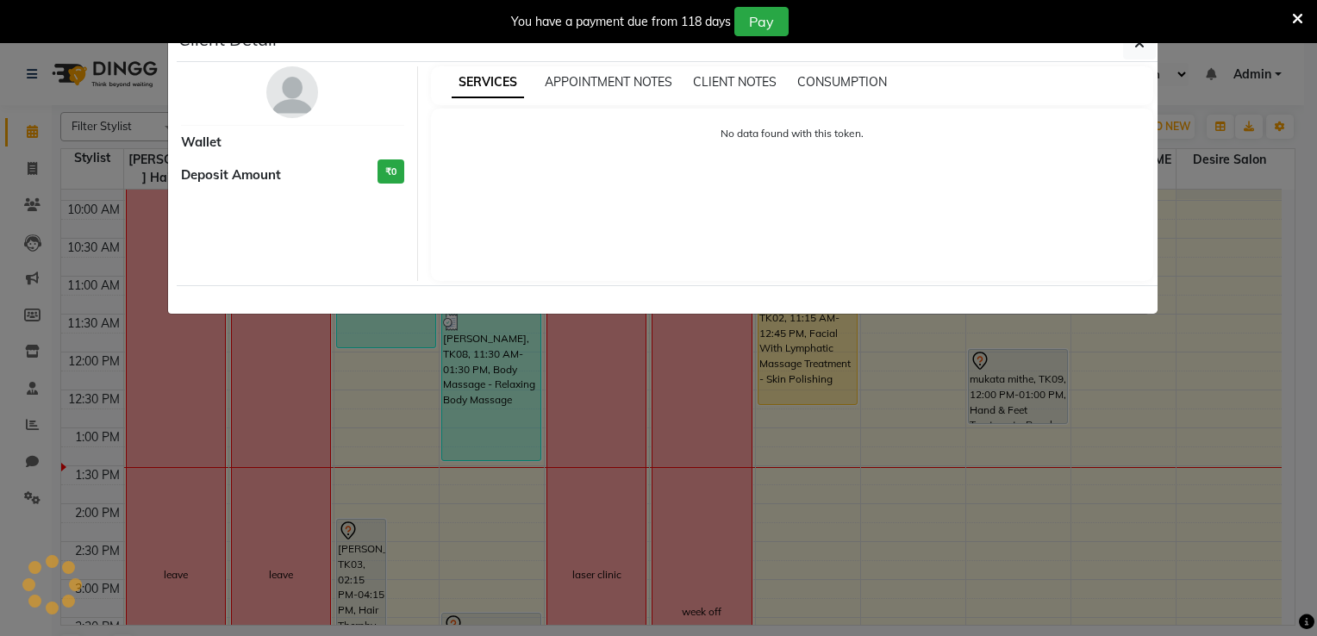
select select "7"
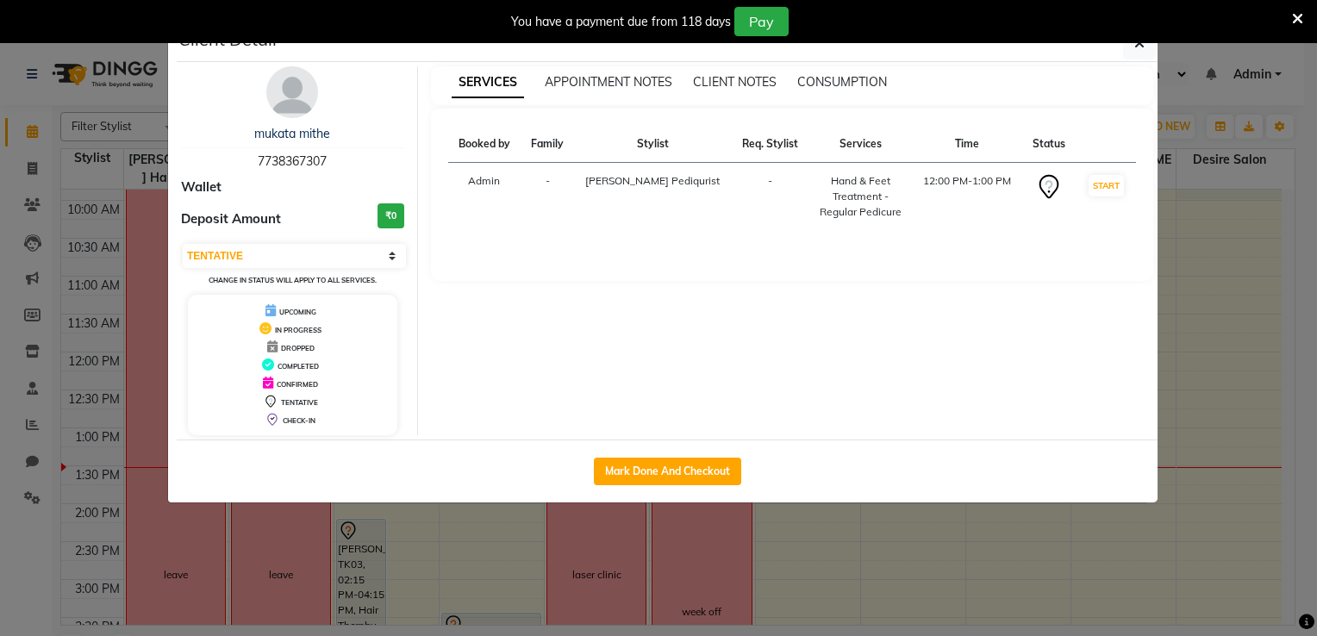
click at [1289, 115] on ngb-modal-window "Client Detail mukata mithe 7738367307 Wallet Deposit Amount ₹0 Select IN SERVIC…" at bounding box center [658, 318] width 1317 height 636
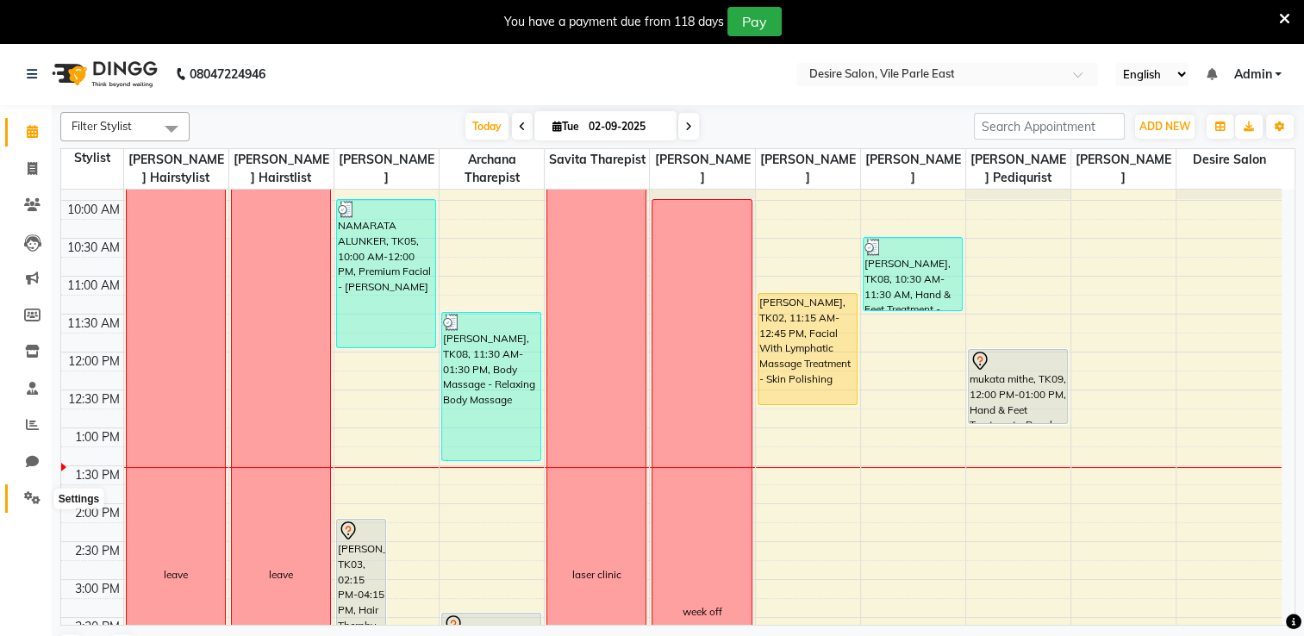
click at [34, 491] on icon at bounding box center [32, 497] width 16 height 13
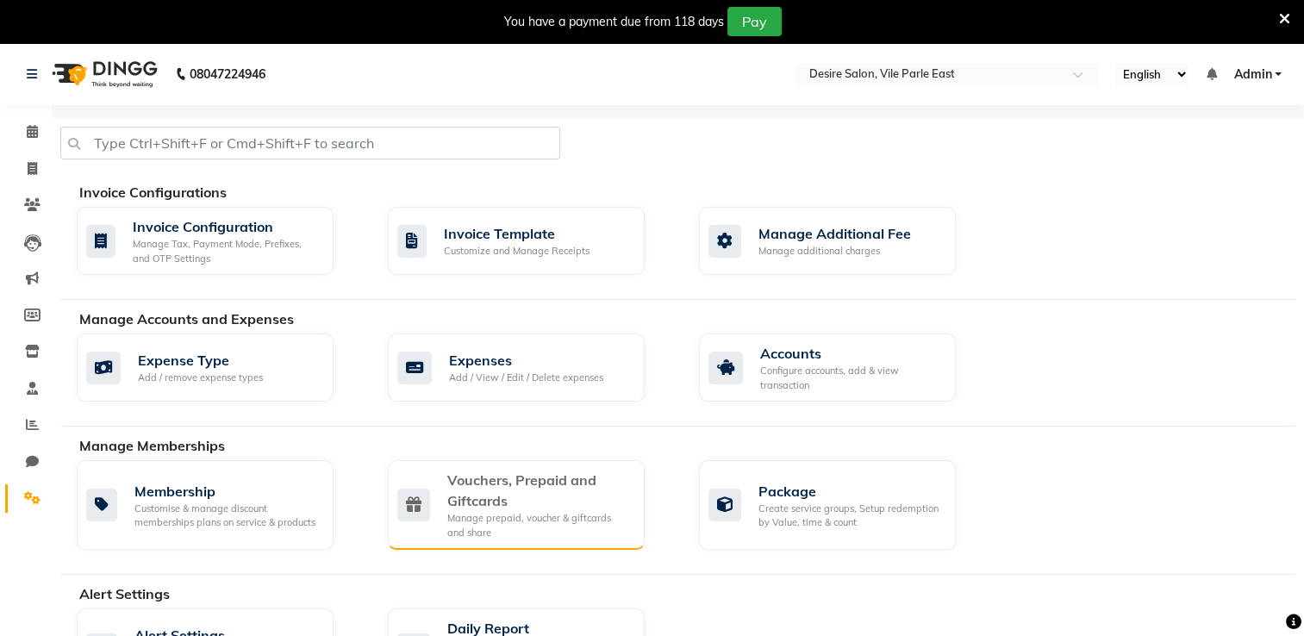
click at [493, 499] on div "Vouchers, Prepaid and Giftcards" at bounding box center [539, 490] width 184 height 41
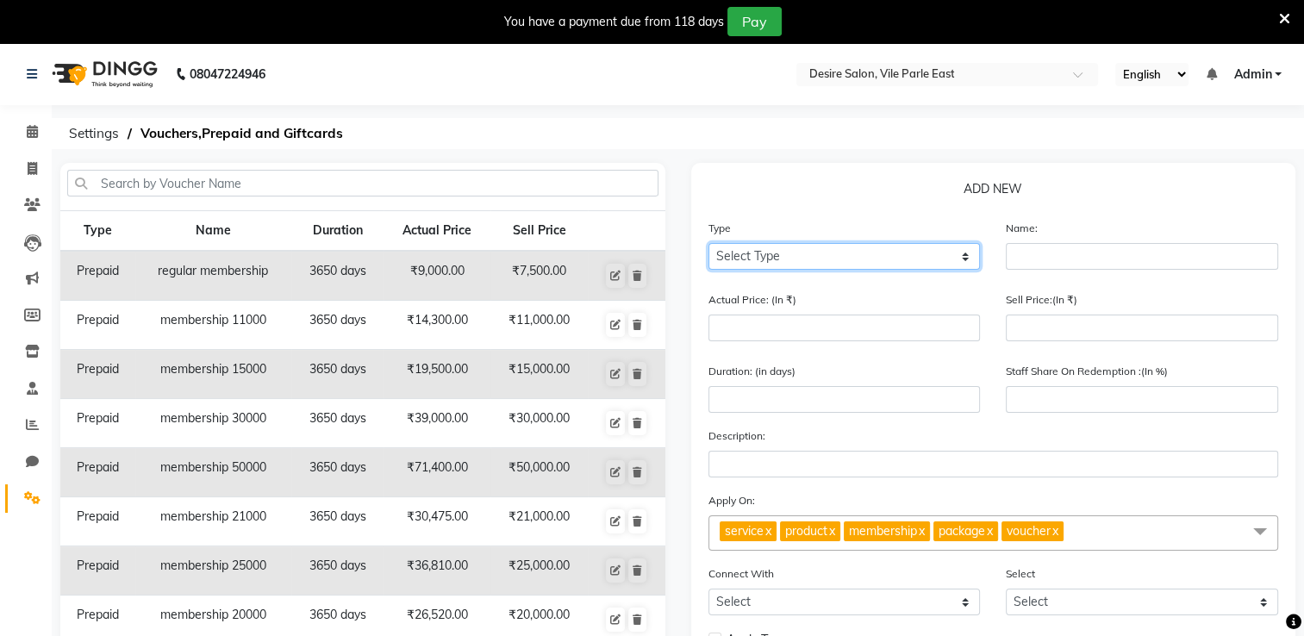
click at [952, 255] on select "Select Type Voucher Prepaid Gift Card" at bounding box center [844, 256] width 272 height 27
select select "P"
click at [708, 244] on select "Select Type Voucher Prepaid Gift Card" at bounding box center [844, 256] width 272 height 27
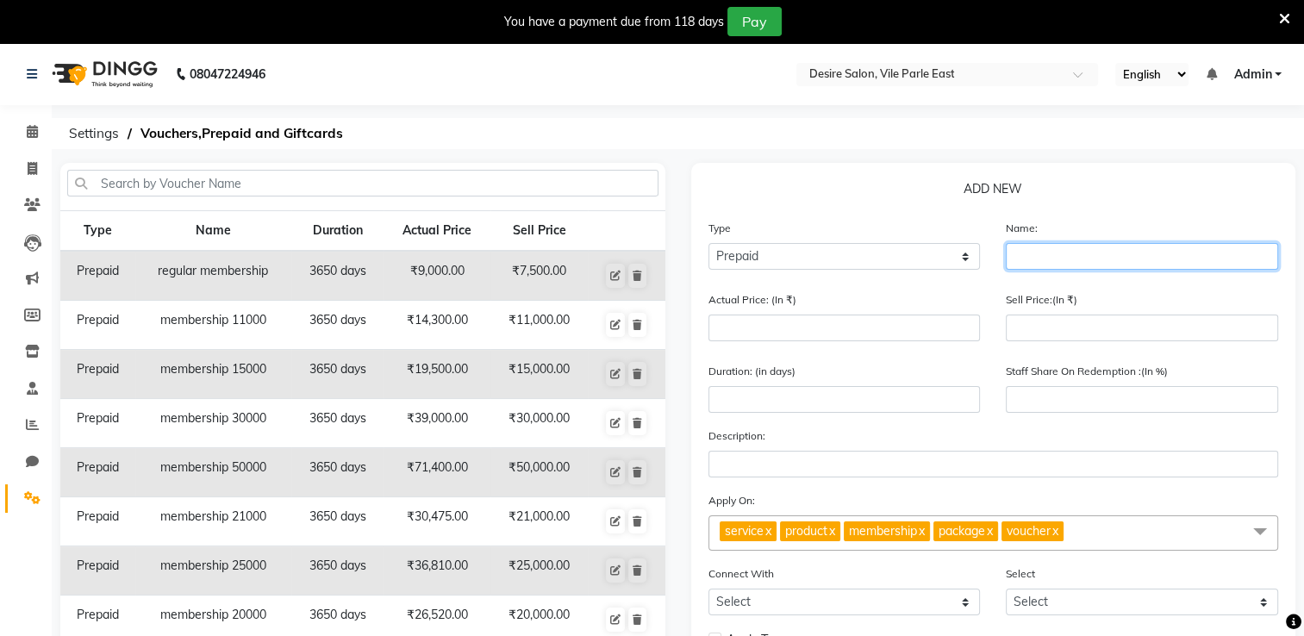
click at [1070, 253] on input "text" at bounding box center [1142, 256] width 272 height 27
click at [595, 325] on td at bounding box center [626, 325] width 77 height 49
click at [616, 325] on icon at bounding box center [615, 325] width 10 height 10
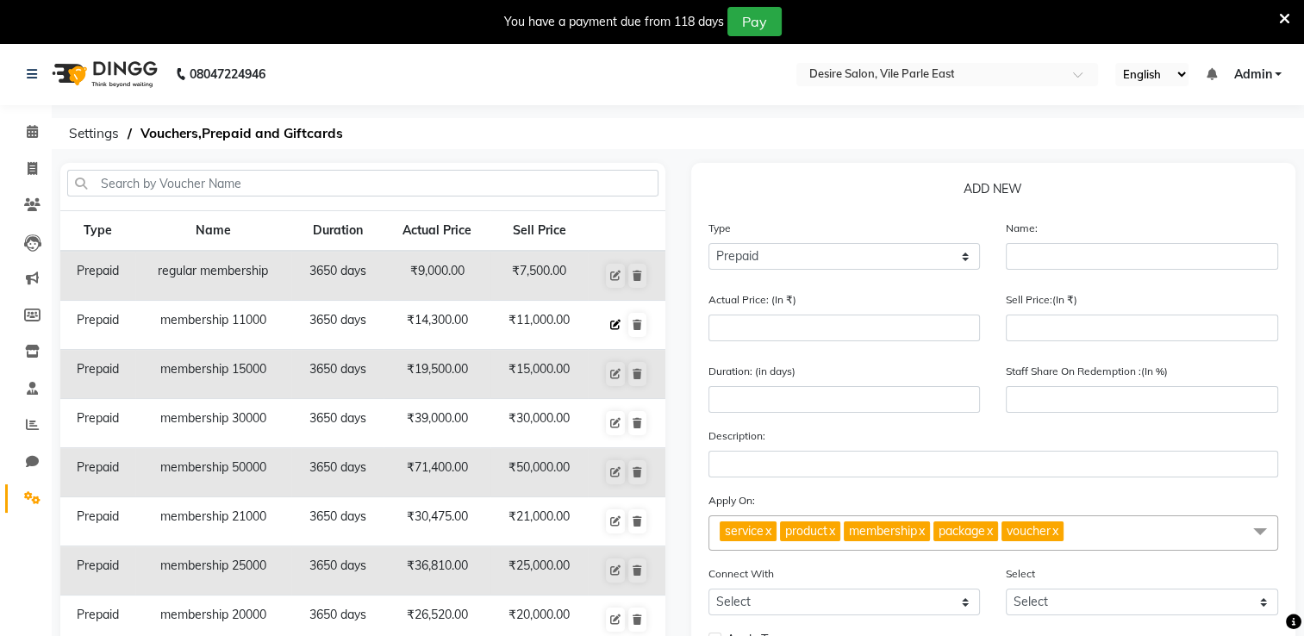
type input "membership 11000"
type input "14300"
type input "11000"
type input "3650"
type input "77"
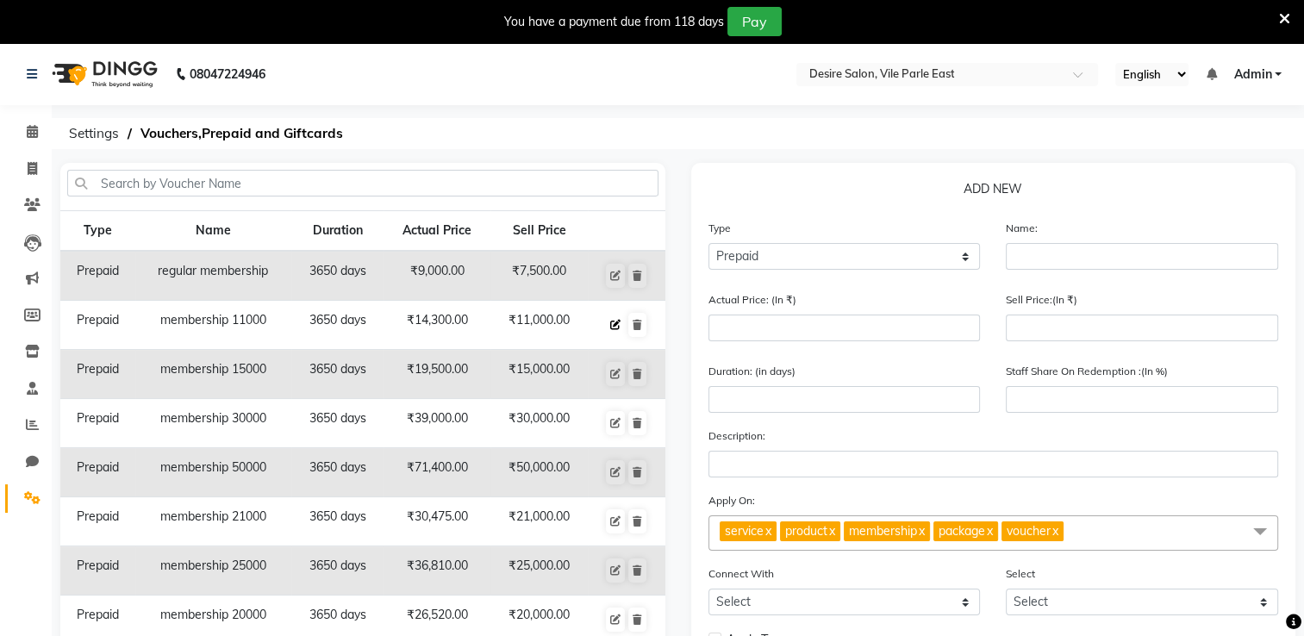
select select "2: PK"
checkbox input "false"
select select "11: 32356"
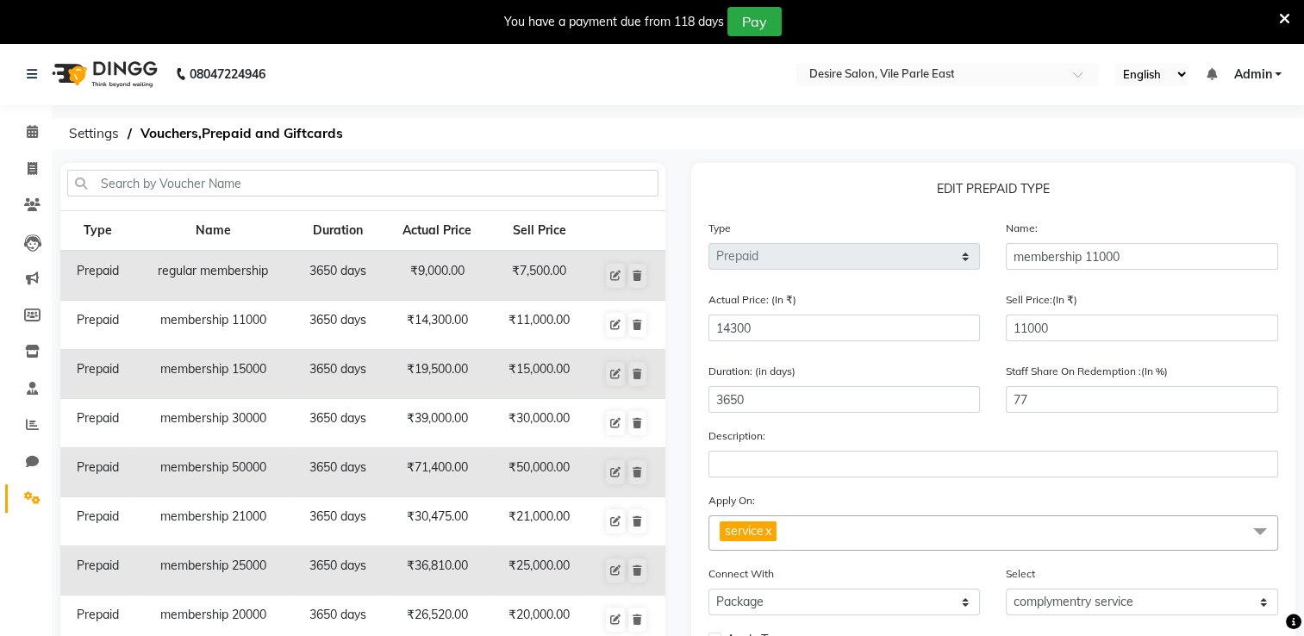
click at [1303, 533] on div "EDIT PREPAID TYPE Type Select Type Voucher Prepaid Gift Card Name: membership 1…" at bounding box center [993, 489] width 631 height 652
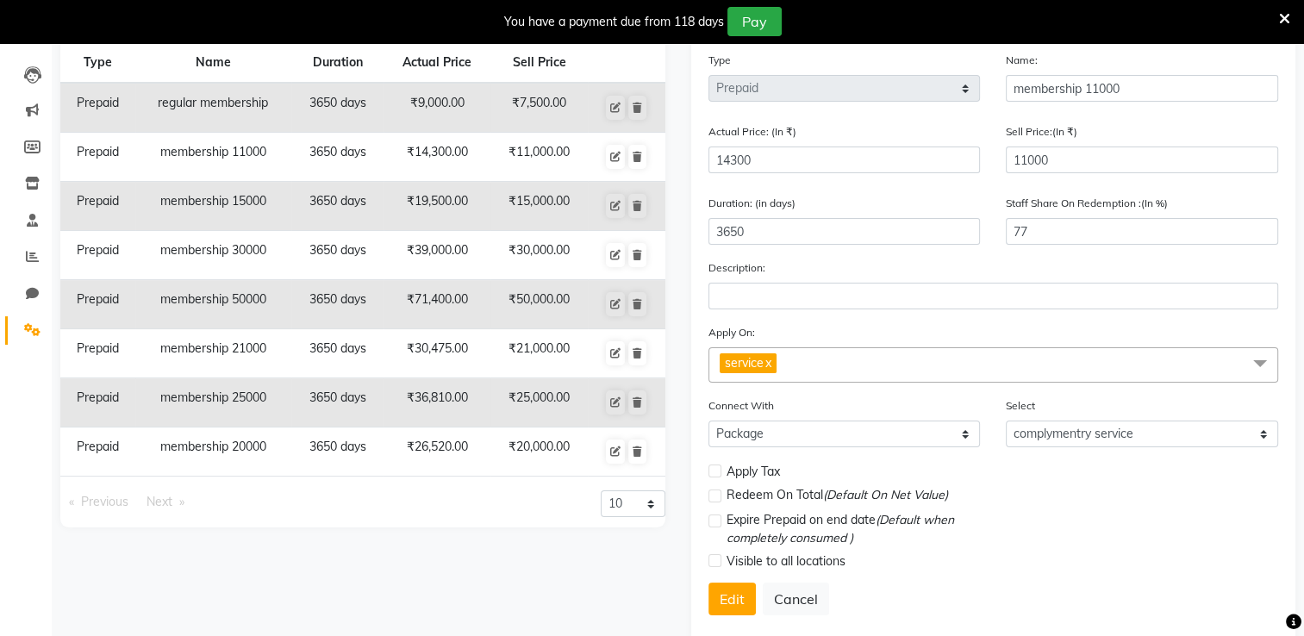
scroll to position [209, 0]
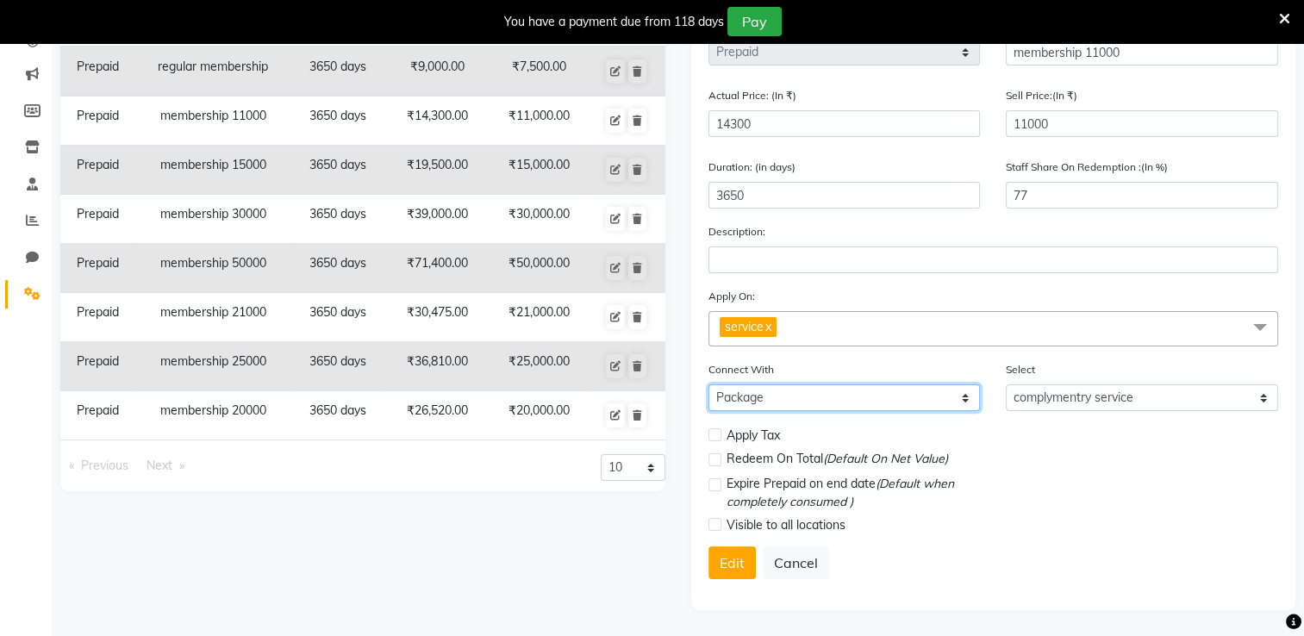
click at [929, 396] on select "Select Membership Package" at bounding box center [844, 397] width 272 height 27
select select "1: M"
click at [708, 384] on select "Select Membership Package" at bounding box center [844, 397] width 272 height 27
select select
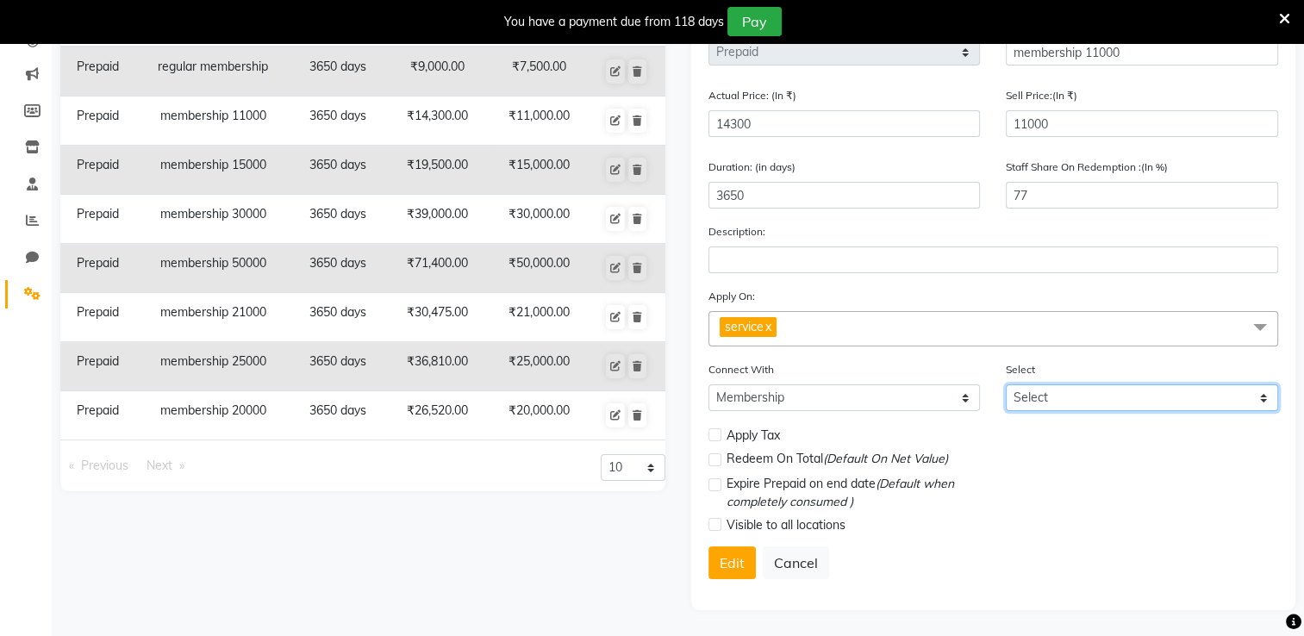
click at [1262, 398] on select "Select krupali ved truprti pandit Meena Tendulkar mansi chindarkar varsha pai k…" at bounding box center [1142, 397] width 272 height 27
click at [1189, 535] on div "Visible to all locations" at bounding box center [993, 527] width 596 height 25
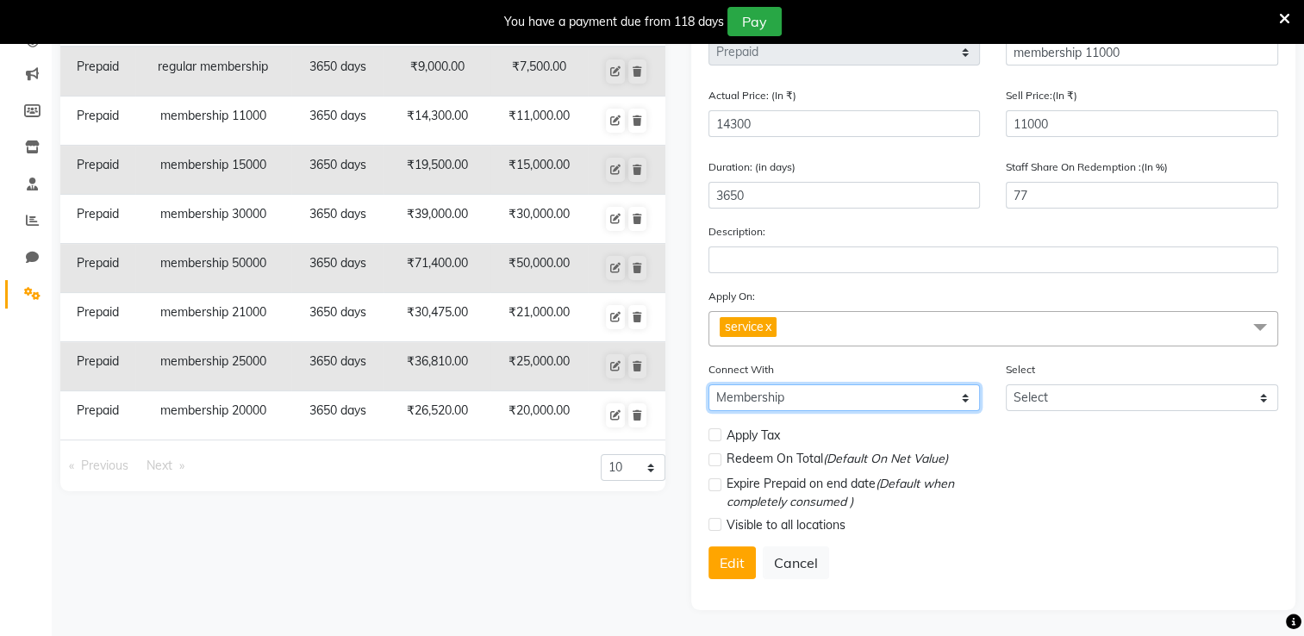
click at [906, 401] on select "Select Membership Package" at bounding box center [844, 397] width 272 height 27
click at [708, 384] on select "Select Membership Package" at bounding box center [844, 397] width 272 height 27
click at [963, 402] on select "Select Membership Package" at bounding box center [844, 397] width 272 height 27
select select "1: M"
click at [708, 384] on select "Select Membership Package" at bounding box center [844, 397] width 272 height 27
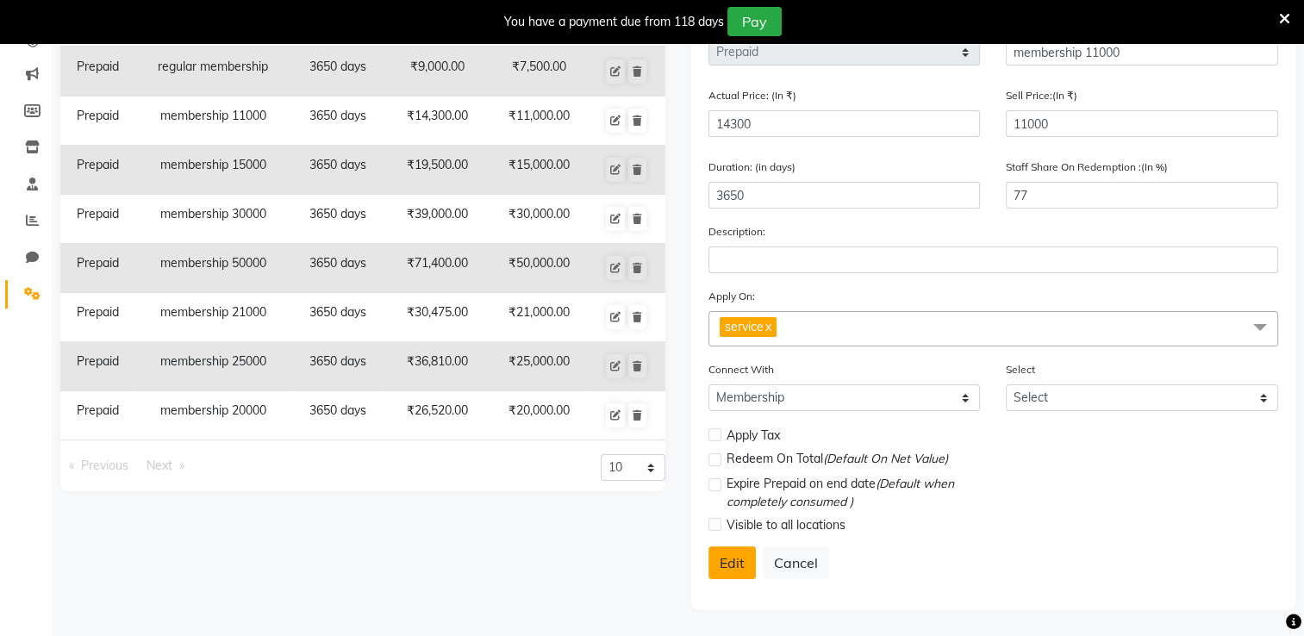
click at [729, 562] on button "Edit" at bounding box center [731, 562] width 47 height 33
select select
checkbox input "false"
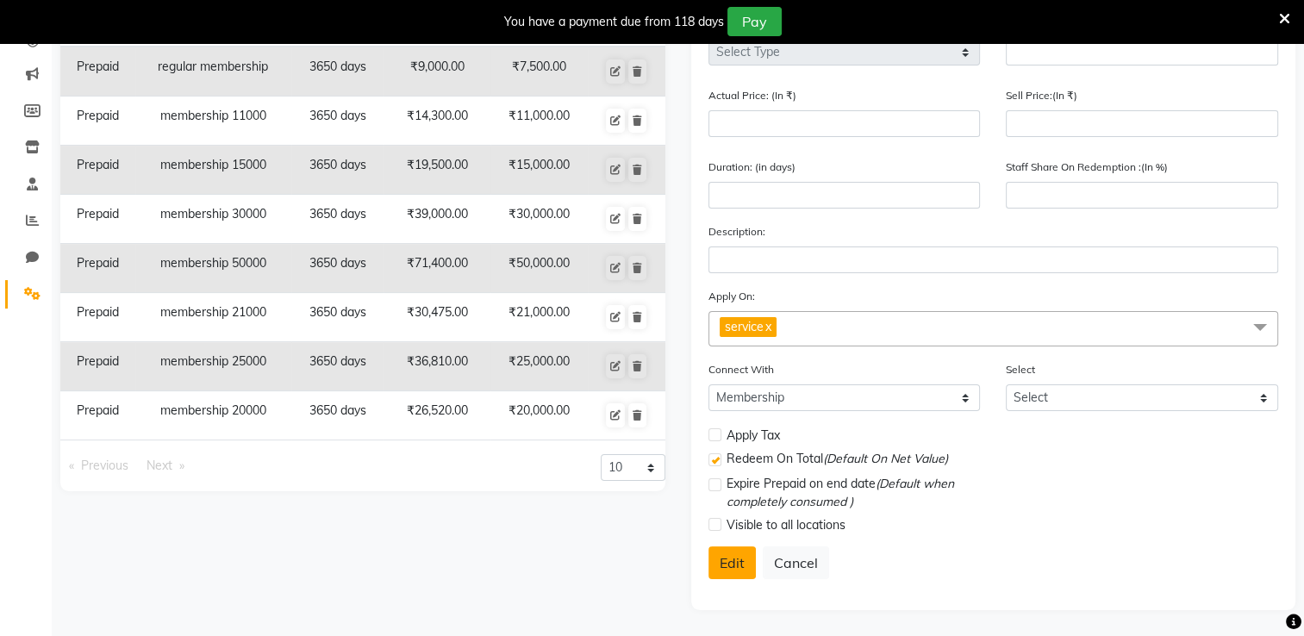
checkbox input "true"
checkbox input "false"
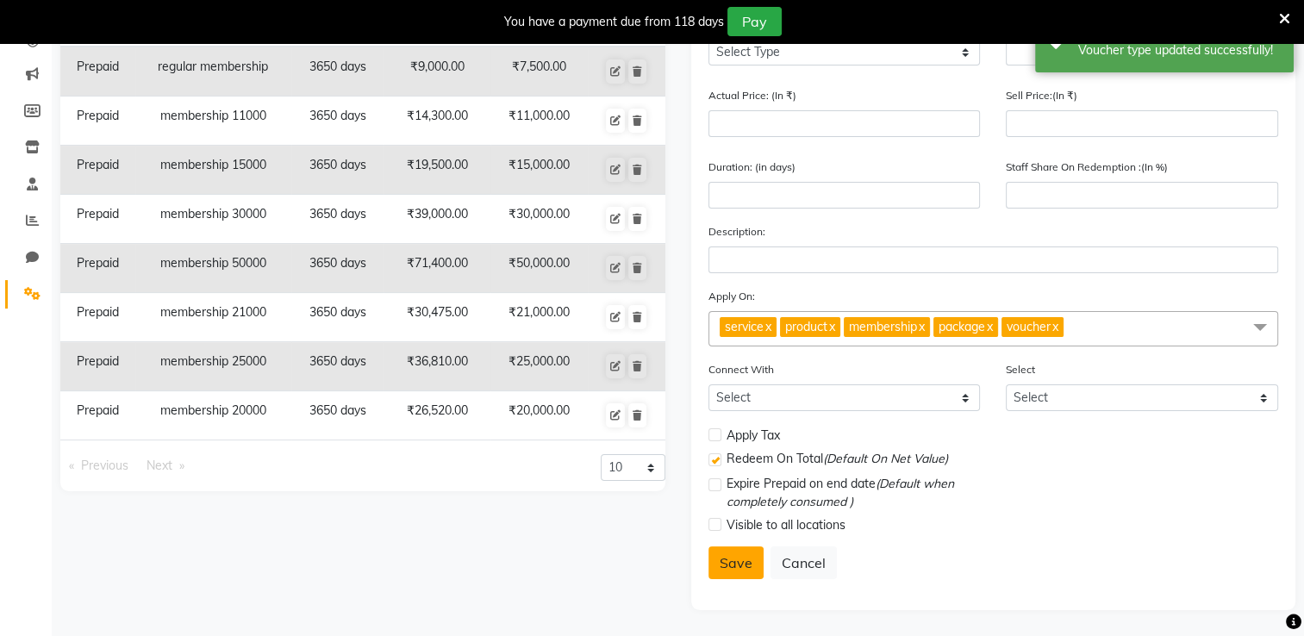
click at [729, 562] on button "Save" at bounding box center [735, 562] width 55 height 33
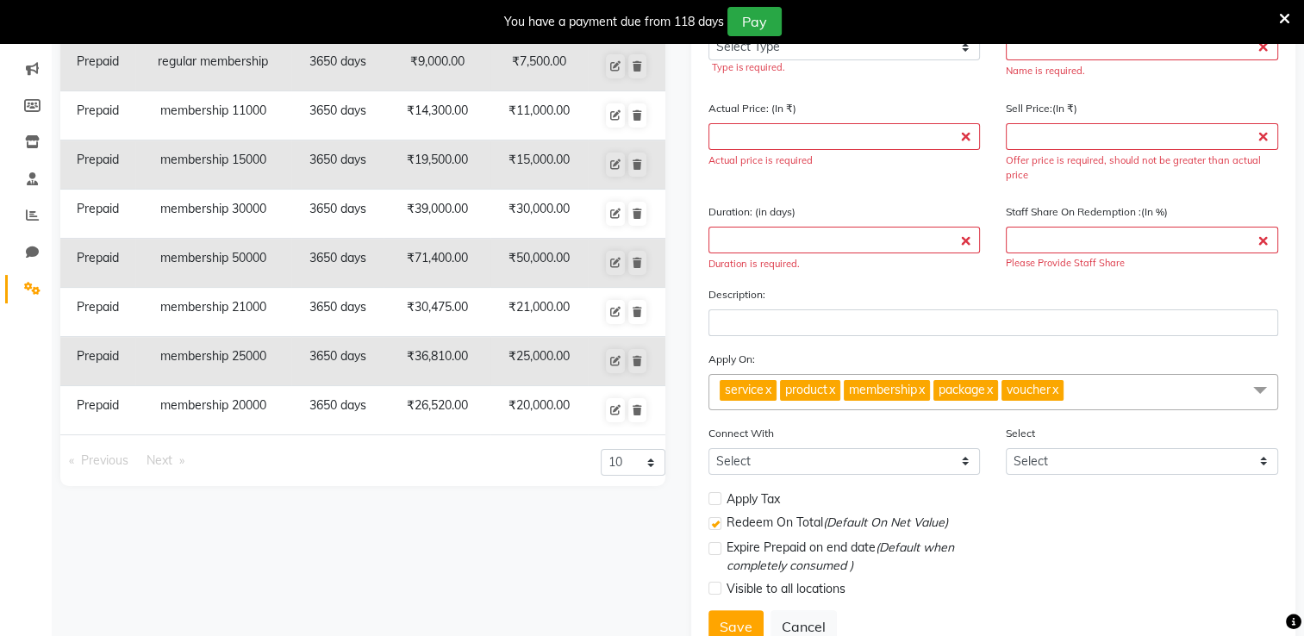
click at [716, 530] on label at bounding box center [714, 523] width 13 height 13
click at [716, 530] on input "checkbox" at bounding box center [713, 524] width 11 height 11
checkbox input "false"
click at [724, 629] on button "Save" at bounding box center [735, 626] width 55 height 33
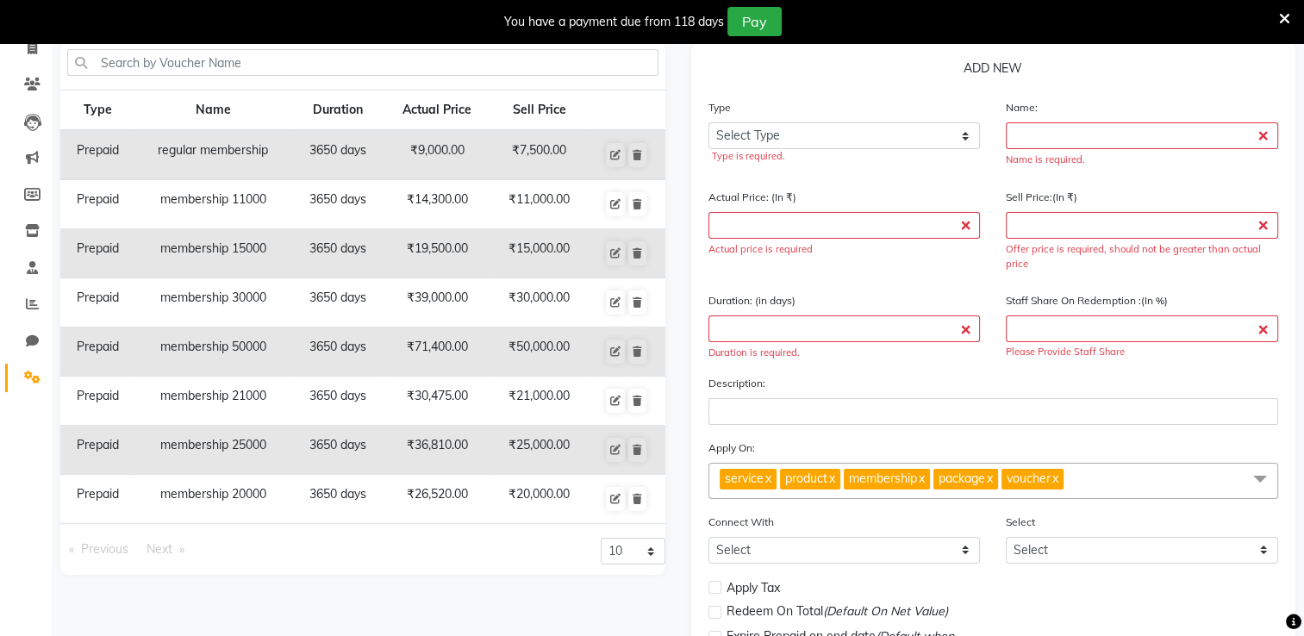
click at [524, 205] on td "₹11,000.00" at bounding box center [538, 204] width 97 height 49
click at [617, 202] on icon at bounding box center [615, 204] width 10 height 10
select select "P"
type input "membership 11000"
type input "14300"
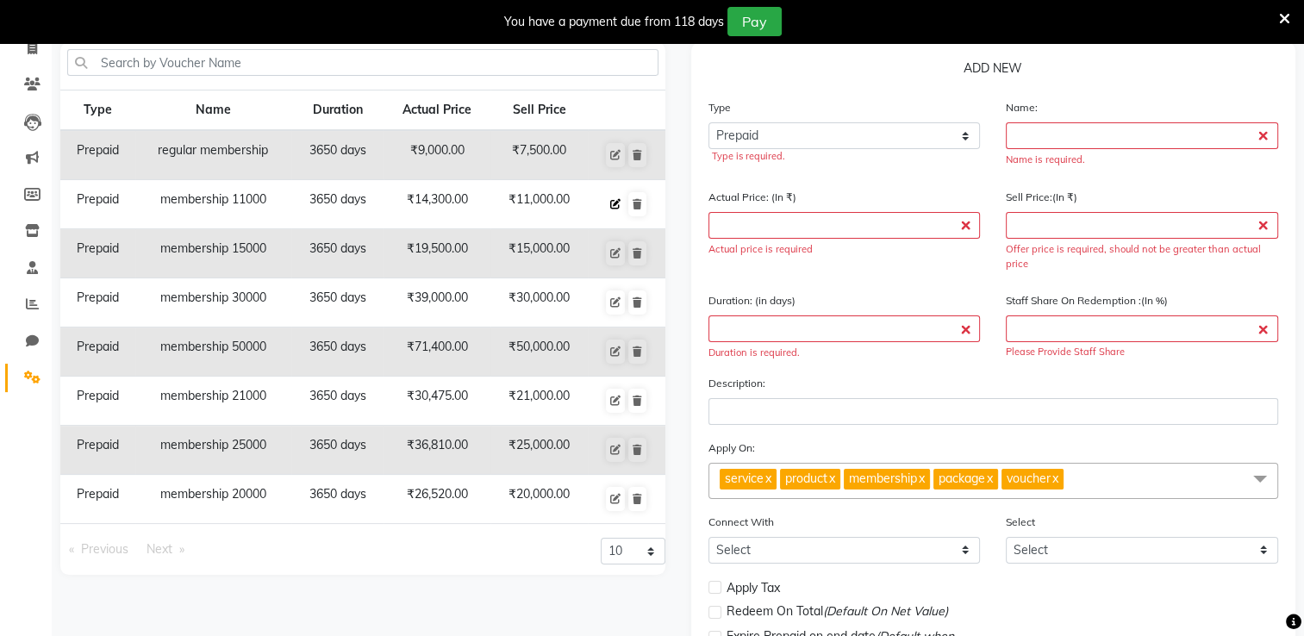
type input "11000"
type input "3650"
type input "77"
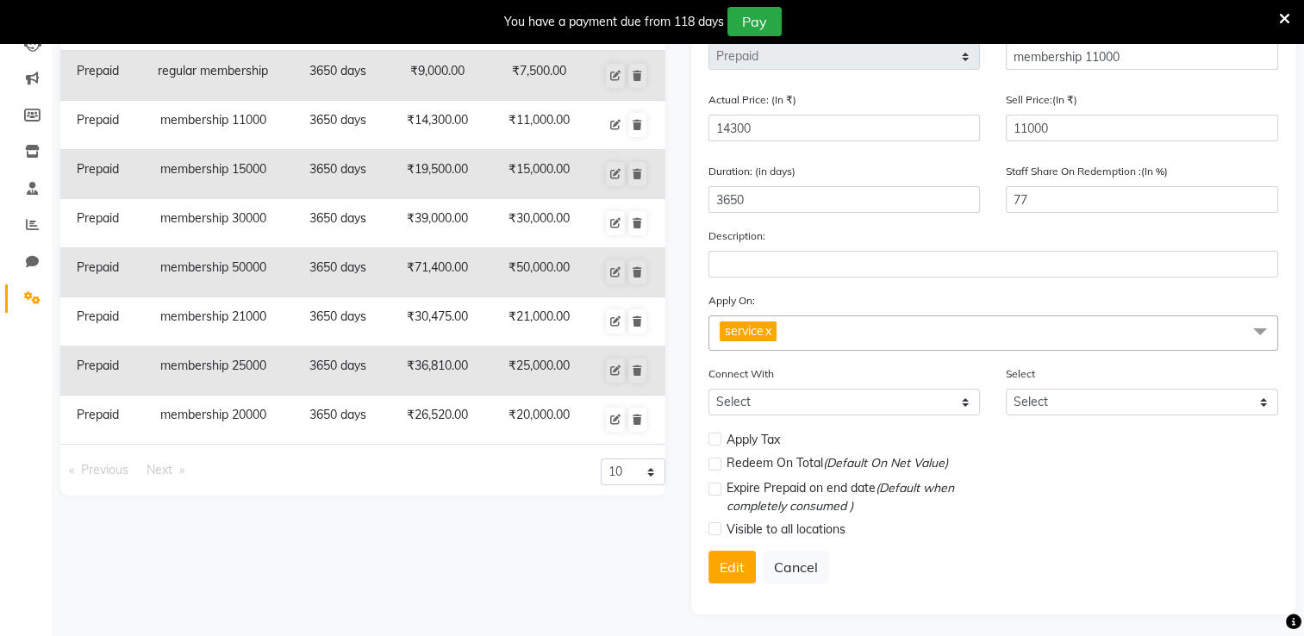
scroll to position [201, 0]
click at [725, 569] on button "Edit" at bounding box center [731, 566] width 47 height 33
select select
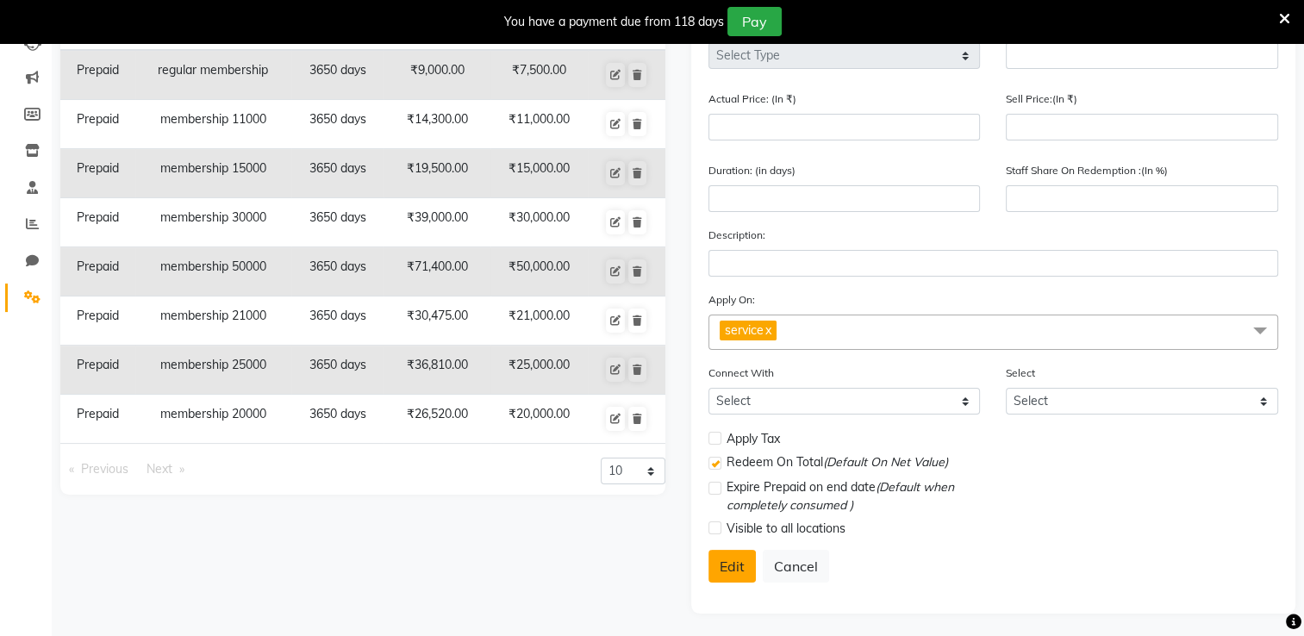
checkbox input "false"
checkbox input "true"
checkbox input "false"
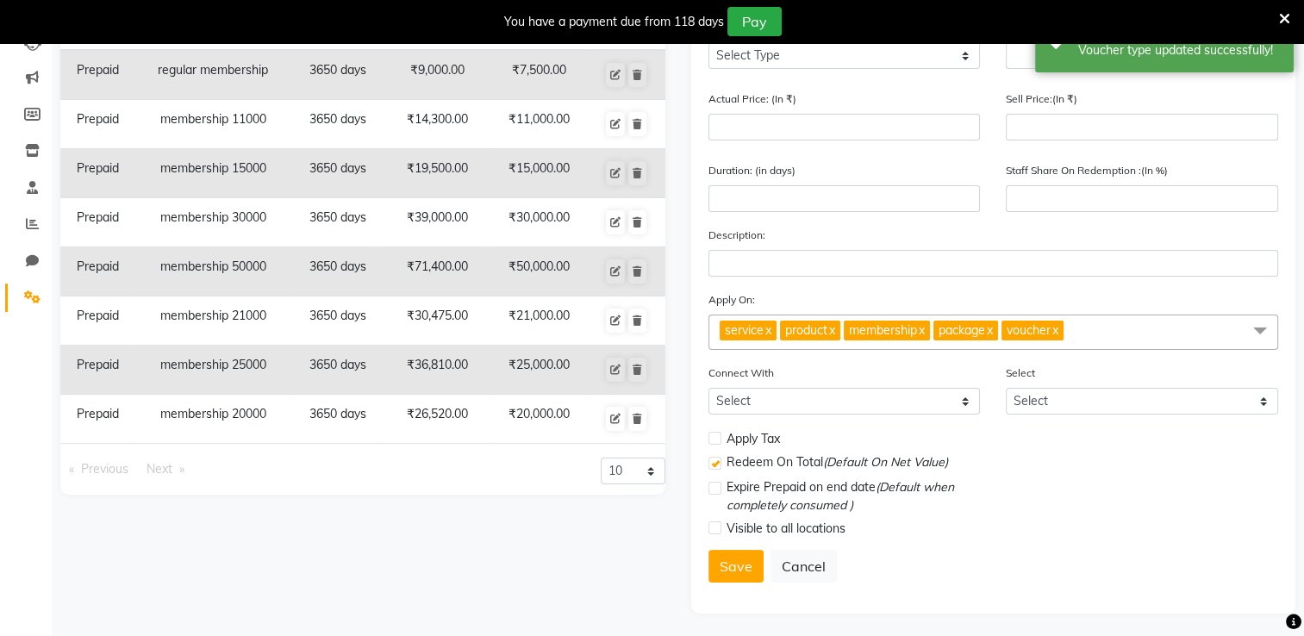
click at [1058, 337] on link "x" at bounding box center [1055, 330] width 8 height 16
click at [993, 338] on link "x" at bounding box center [989, 330] width 8 height 16
click at [925, 338] on link "x" at bounding box center [921, 330] width 8 height 16
click at [835, 338] on link "x" at bounding box center [831, 330] width 8 height 16
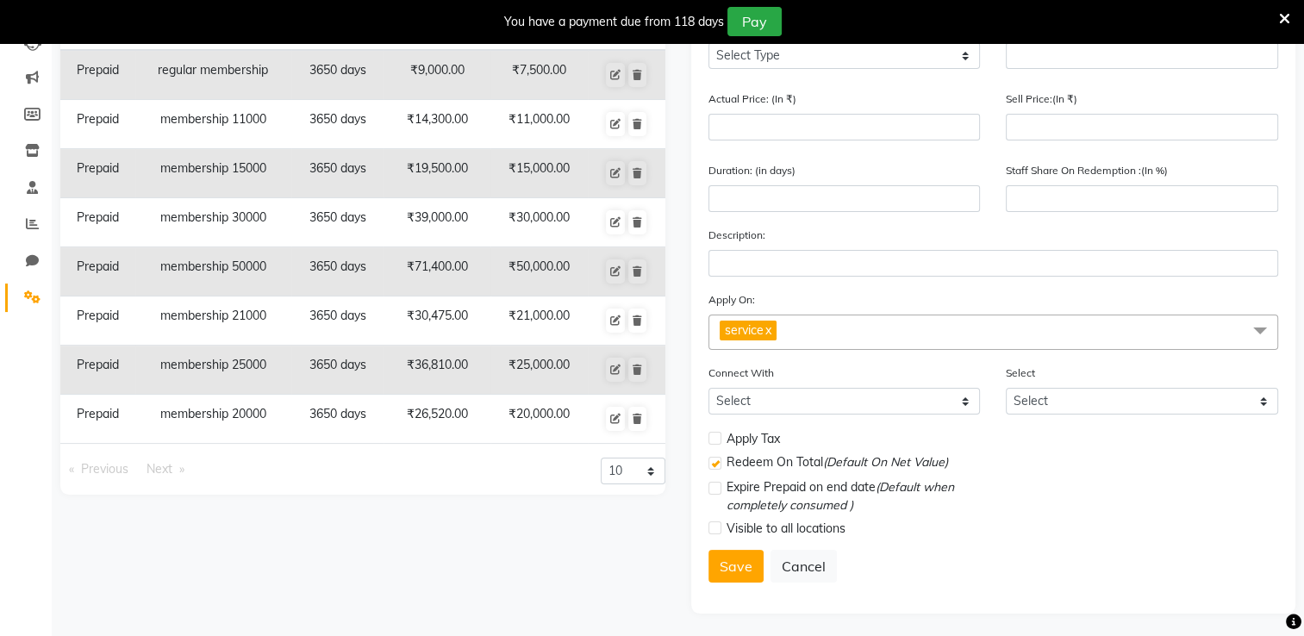
click at [717, 469] on label at bounding box center [714, 463] width 13 height 13
click at [717, 469] on input "checkbox" at bounding box center [713, 463] width 11 height 11
checkbox input "false"
click at [734, 566] on button "Save" at bounding box center [735, 566] width 55 height 33
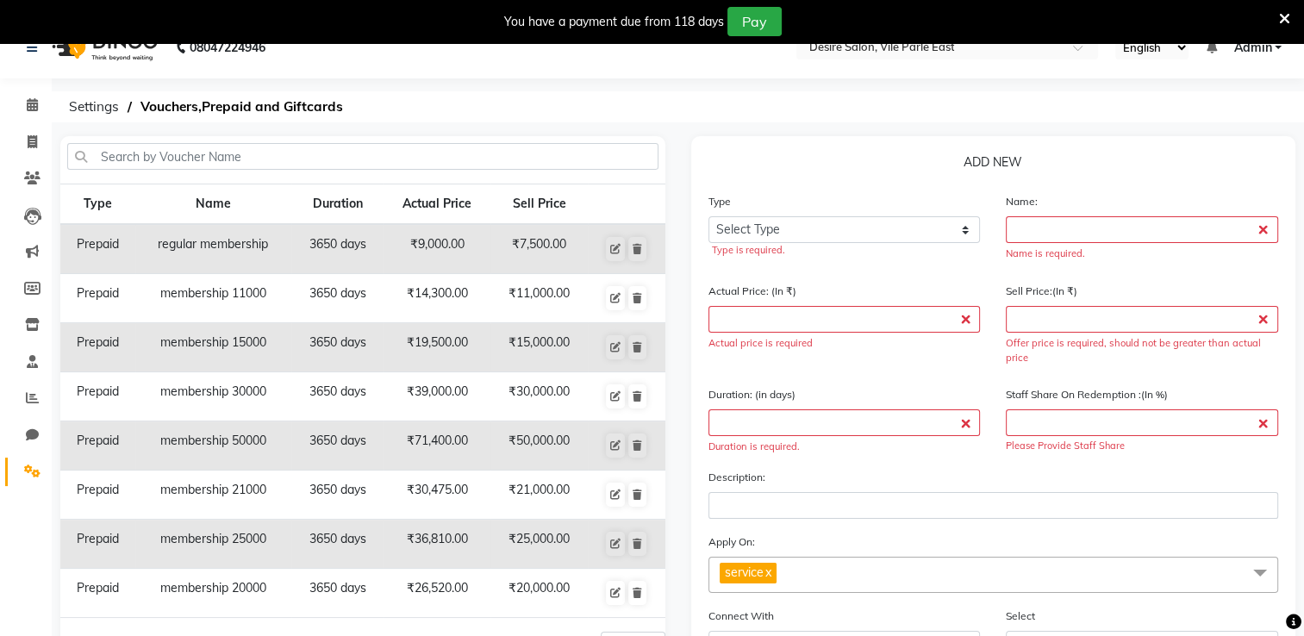
scroll to position [24, 0]
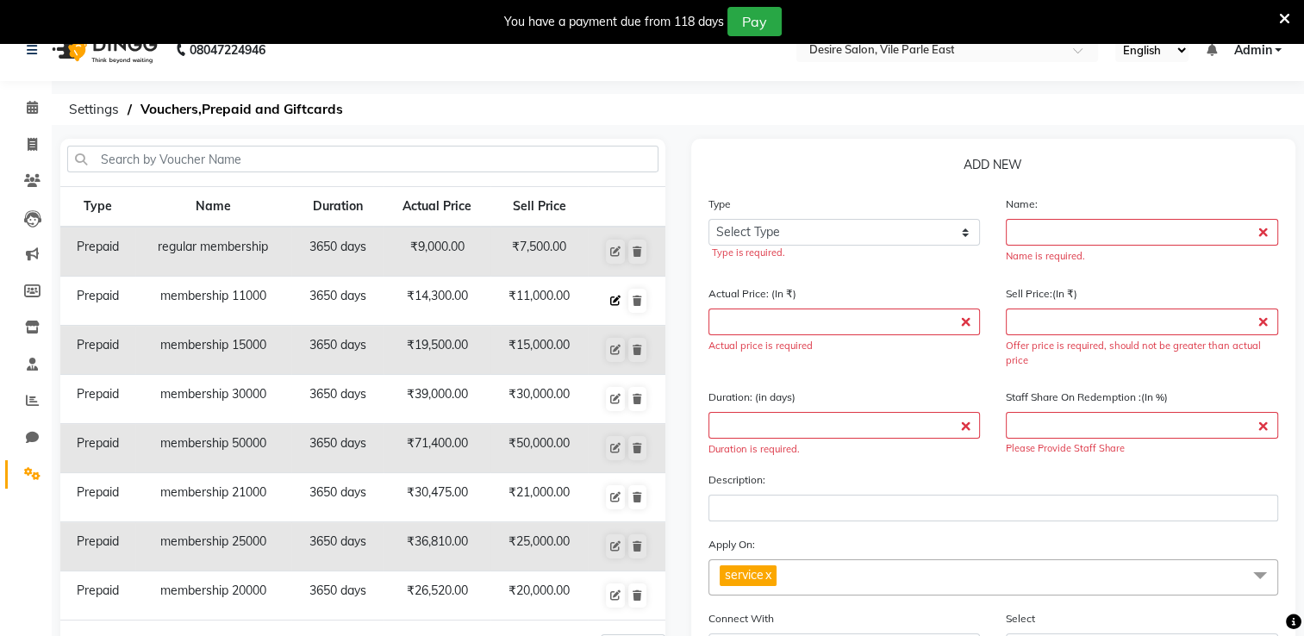
click at [620, 298] on icon at bounding box center [615, 301] width 10 height 10
select select "P"
type input "membership 11000"
type input "14300"
type input "11000"
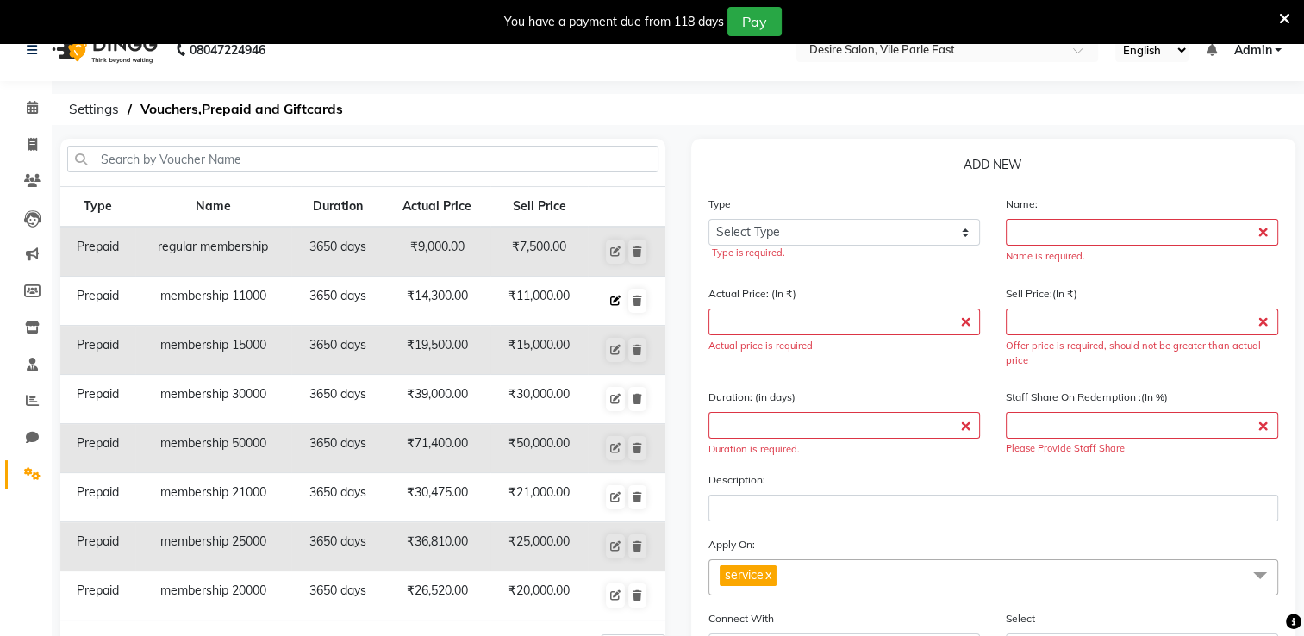
type input "3650"
type input "77"
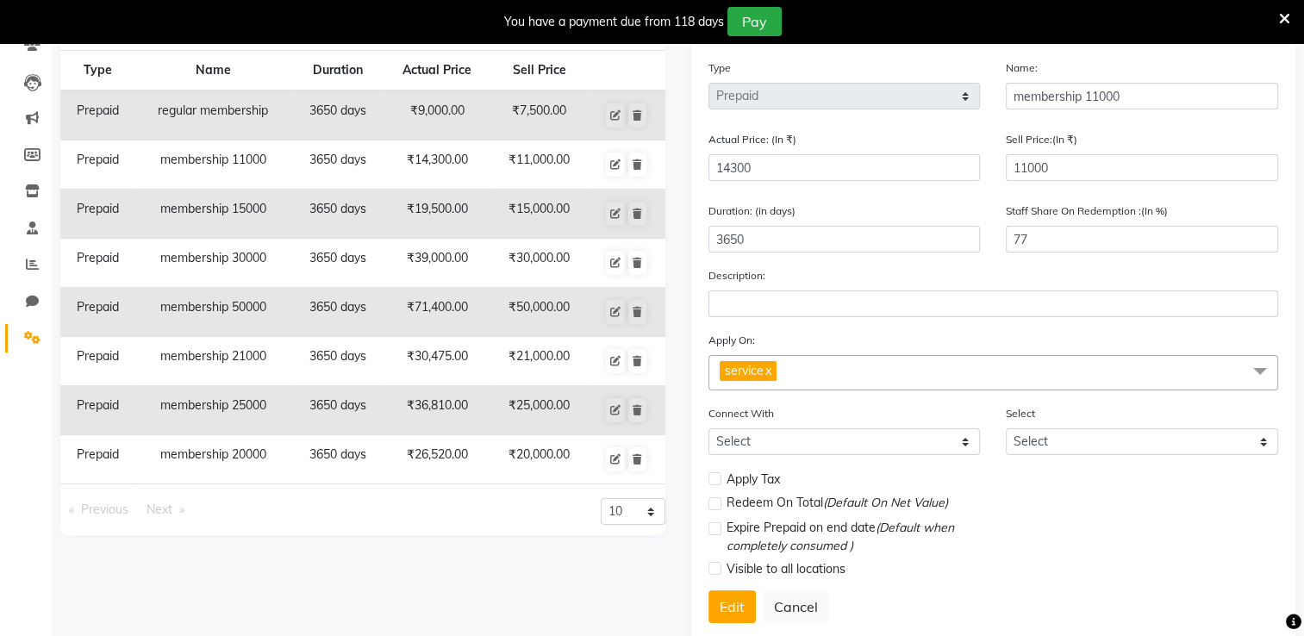
scroll to position [209, 0]
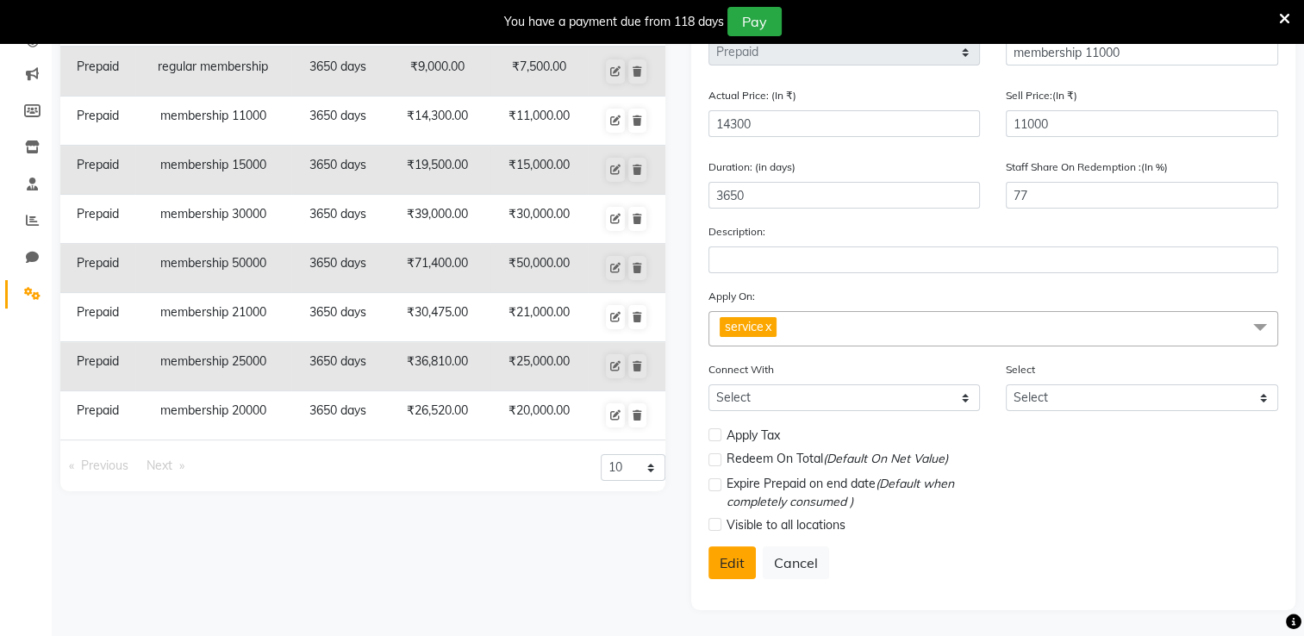
click at [729, 573] on button "Edit" at bounding box center [731, 562] width 47 height 33
select select
checkbox input "false"
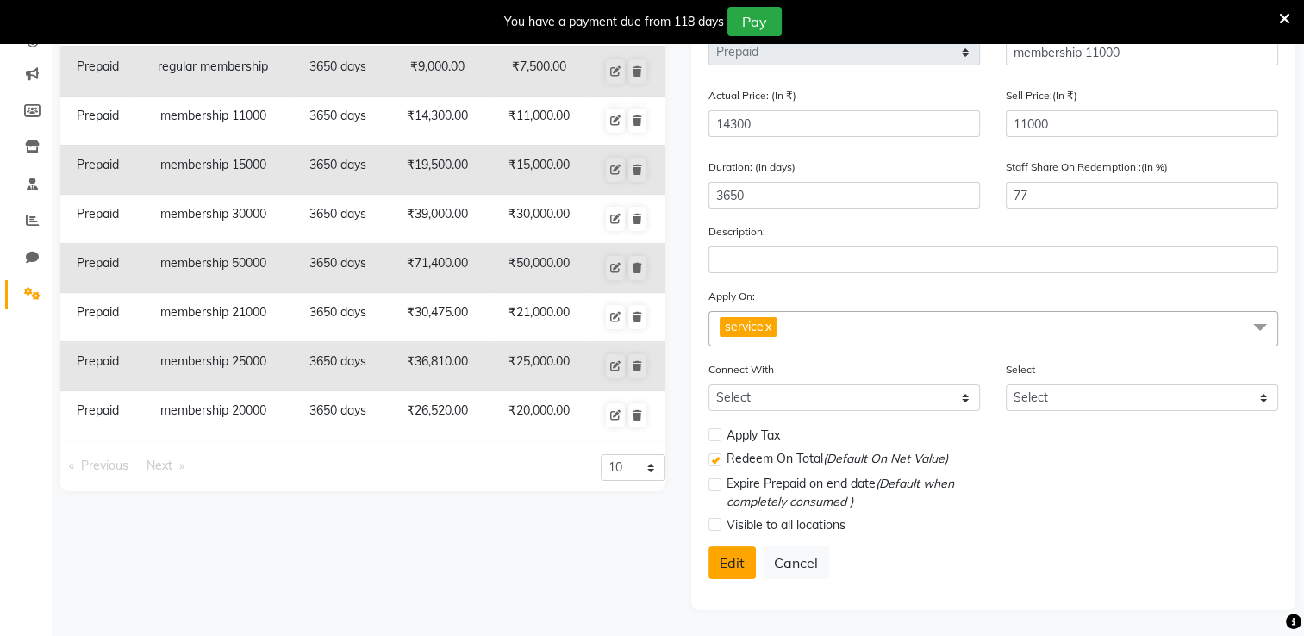
checkbox input "true"
checkbox input "false"
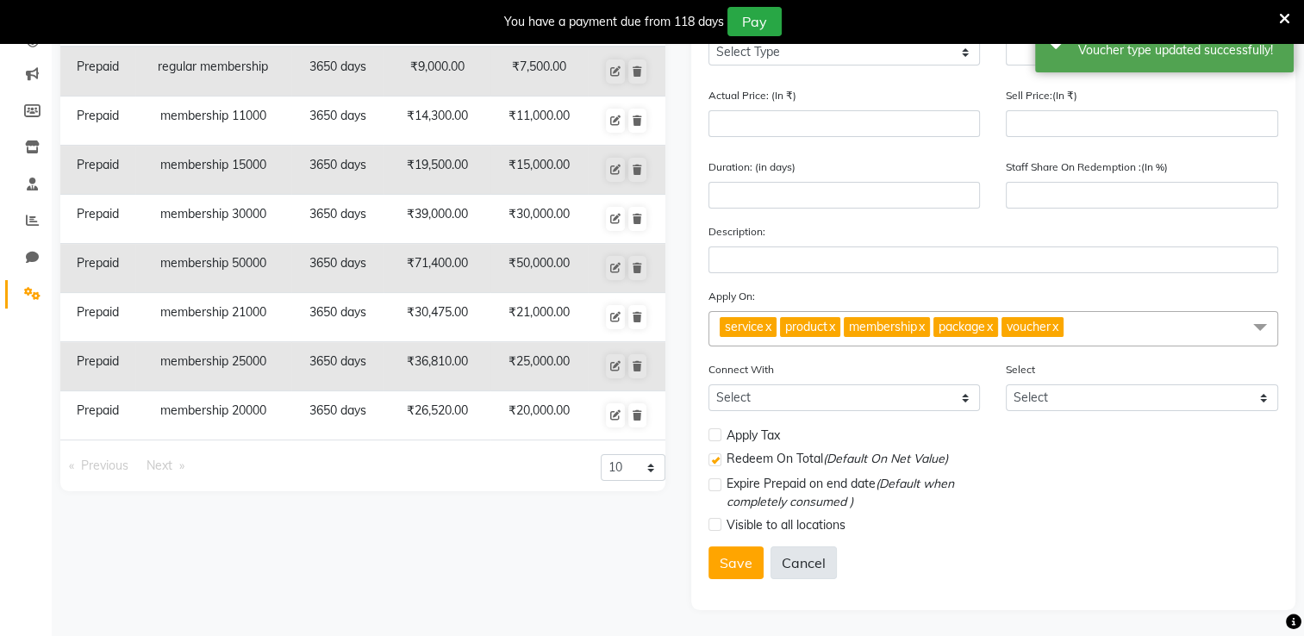
click at [799, 566] on button "Cancel" at bounding box center [803, 562] width 66 height 33
select select
checkbox input "false"
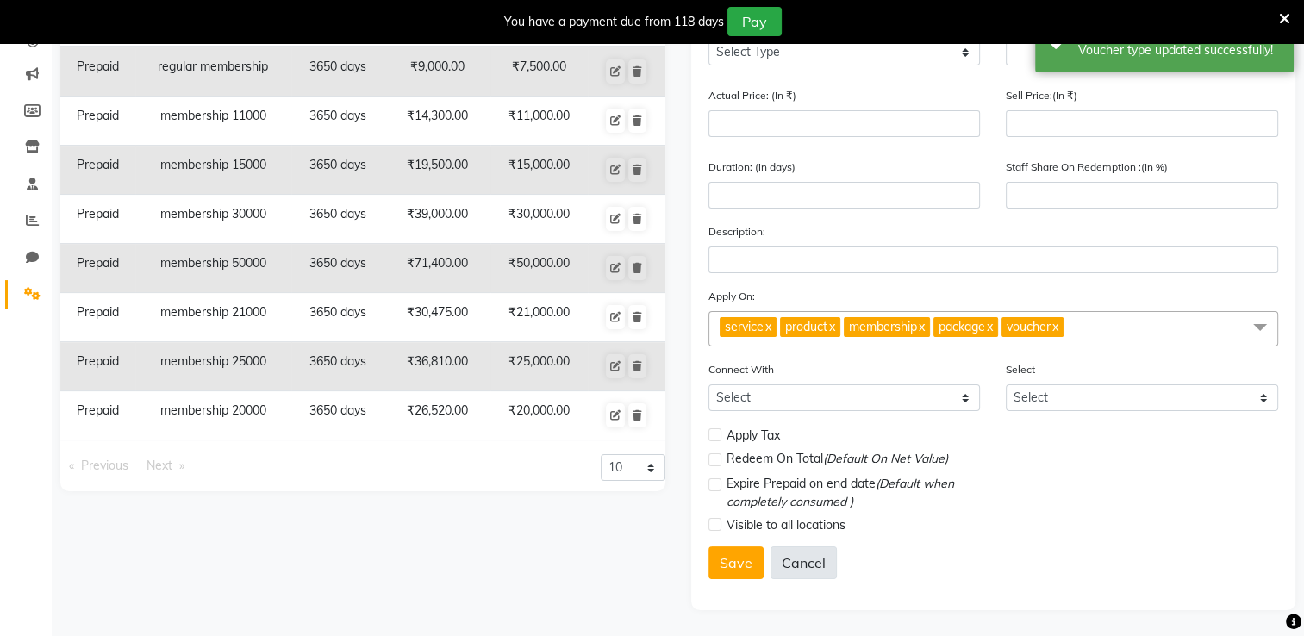
checkbox input "false"
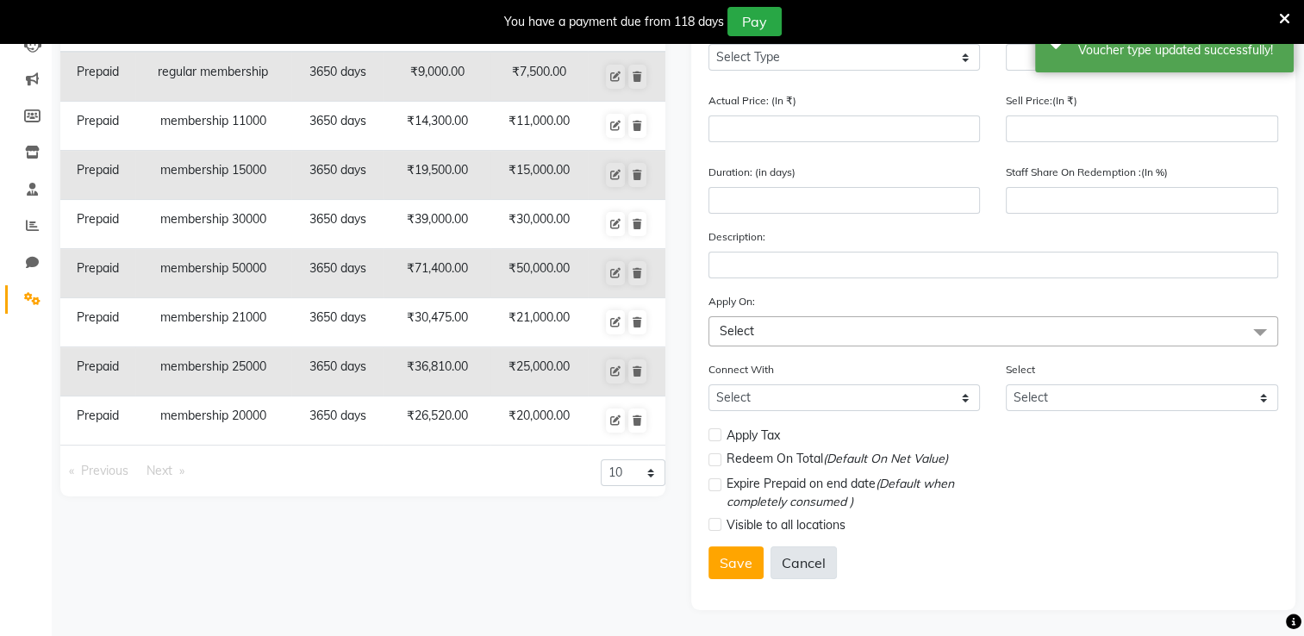
click at [799, 566] on button "Cancel" at bounding box center [803, 562] width 66 height 33
select select
checkbox input "false"
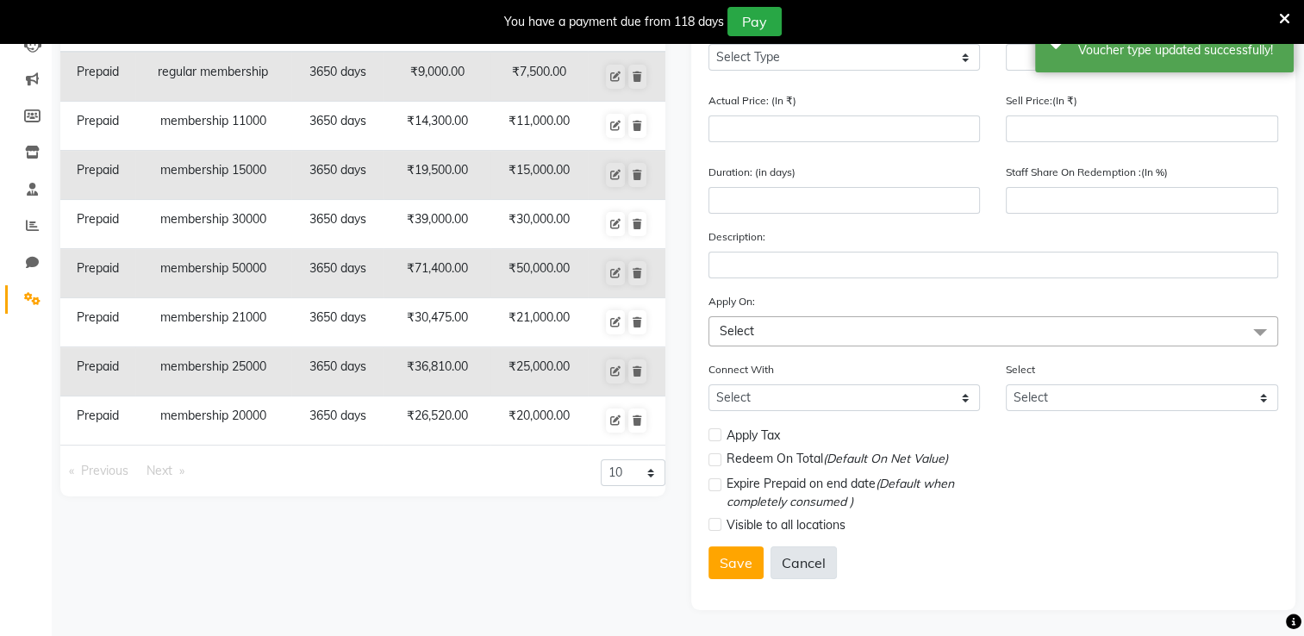
checkbox input "false"
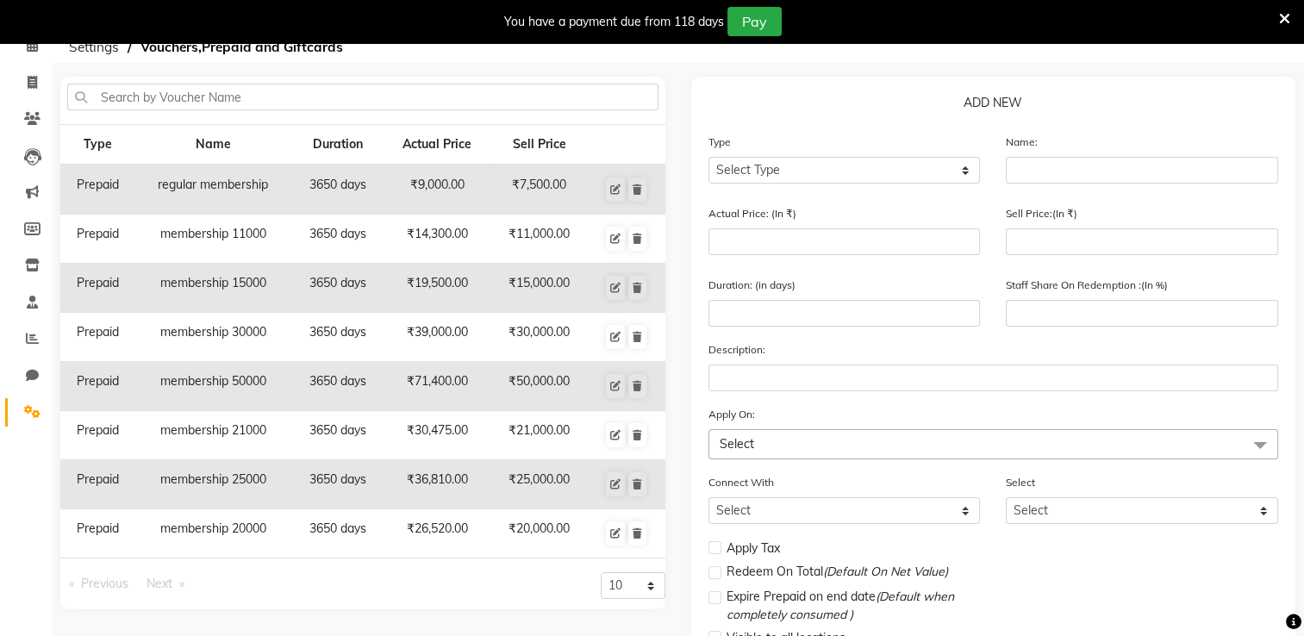
scroll to position [84, 0]
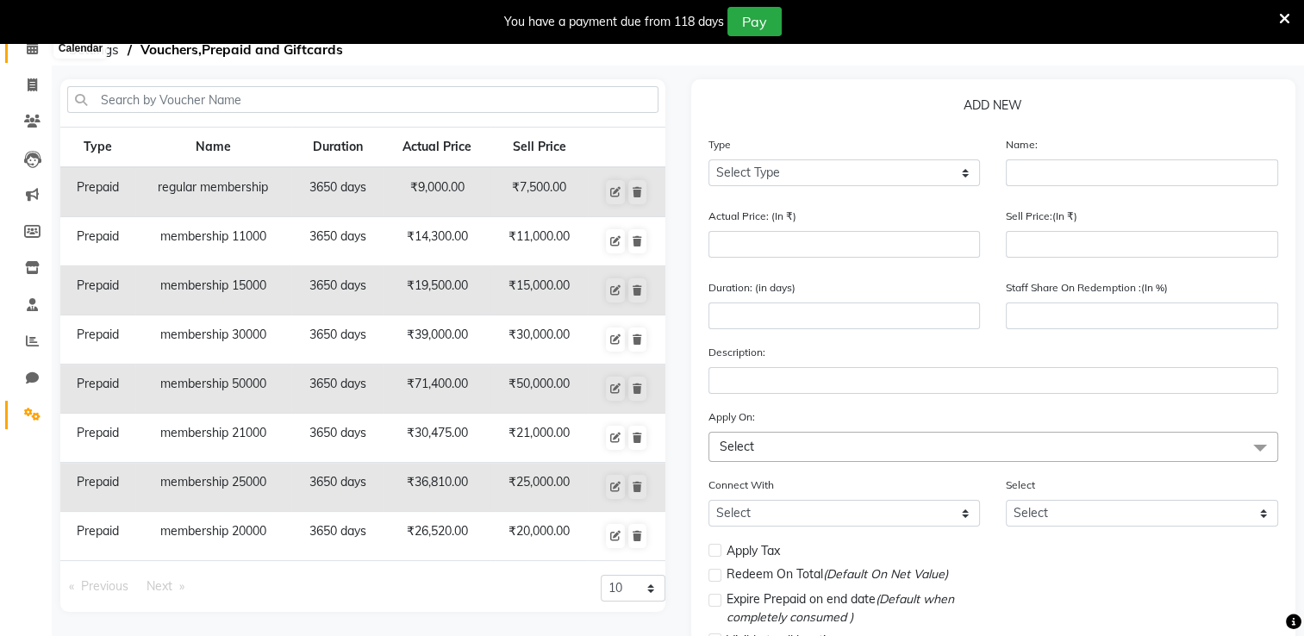
click at [31, 50] on icon at bounding box center [32, 47] width 11 height 13
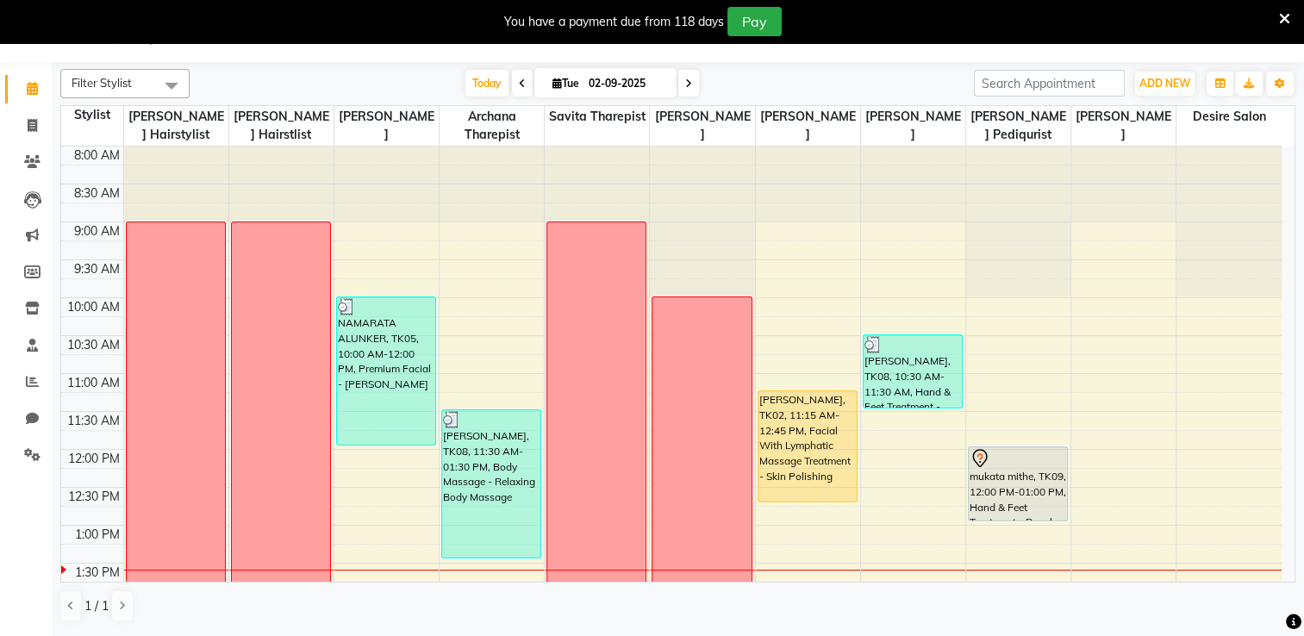
click at [114, 360] on td at bounding box center [92, 363] width 62 height 19
click at [653, 82] on input "02-09-2025" at bounding box center [626, 84] width 86 height 26
select select "9"
select select "2025"
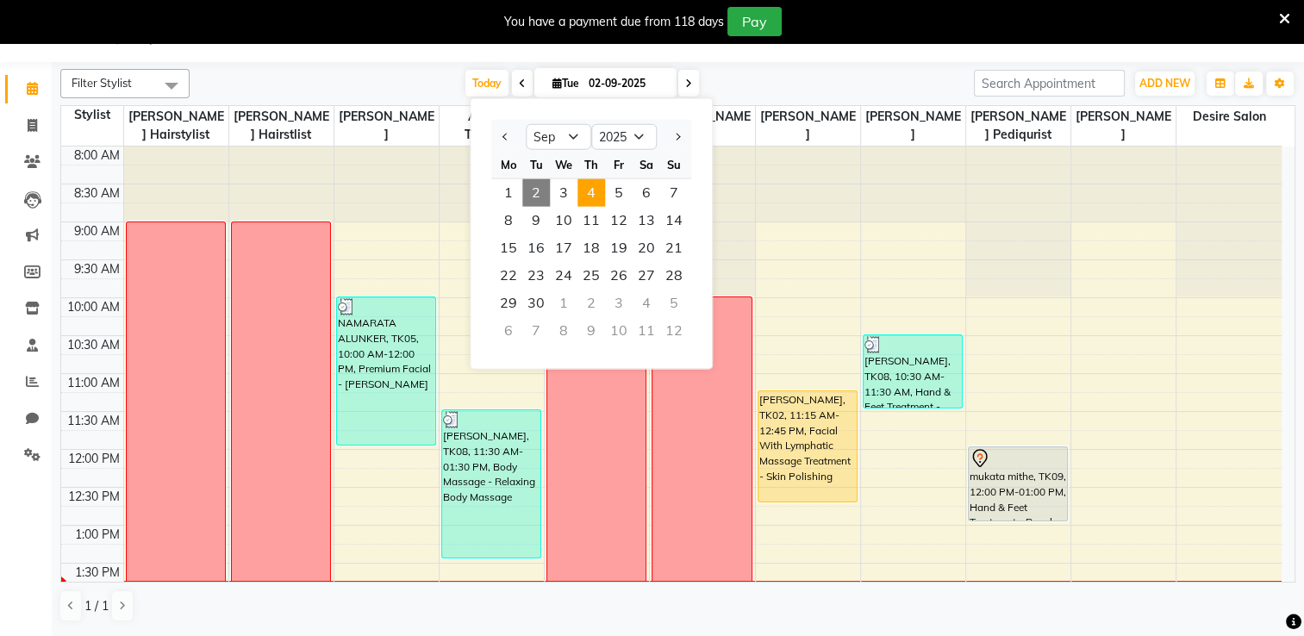
click at [586, 188] on span "4" at bounding box center [591, 193] width 28 height 28
type input "04-09-2025"
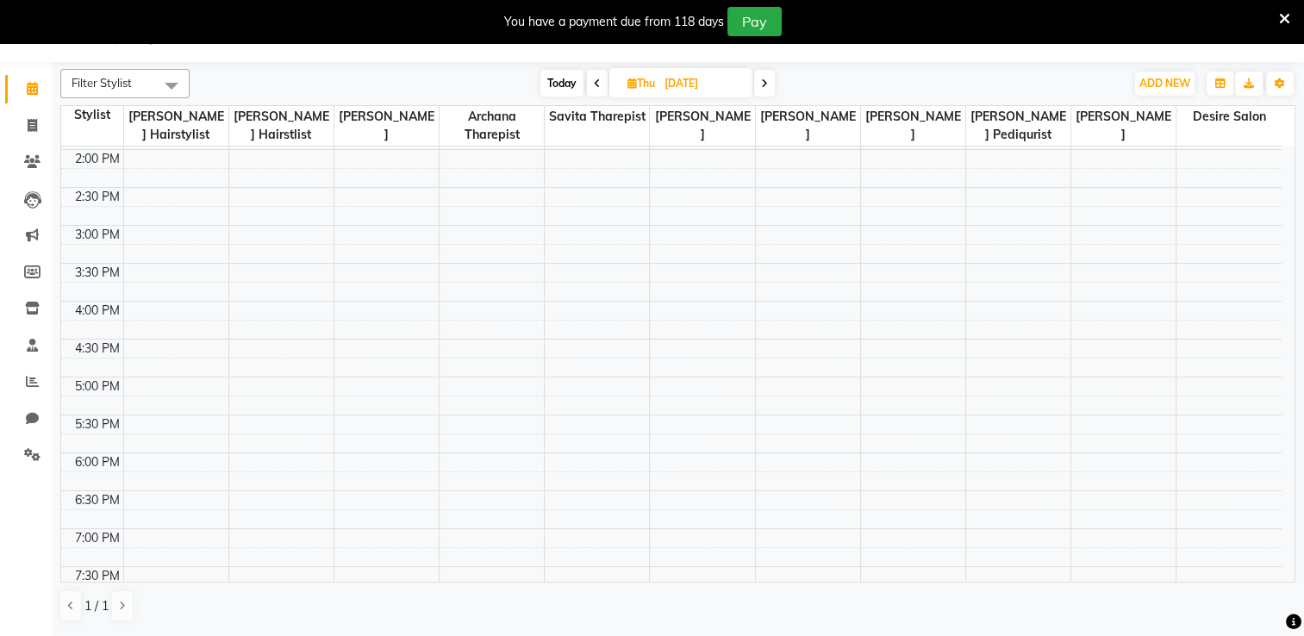
scroll to position [70, 0]
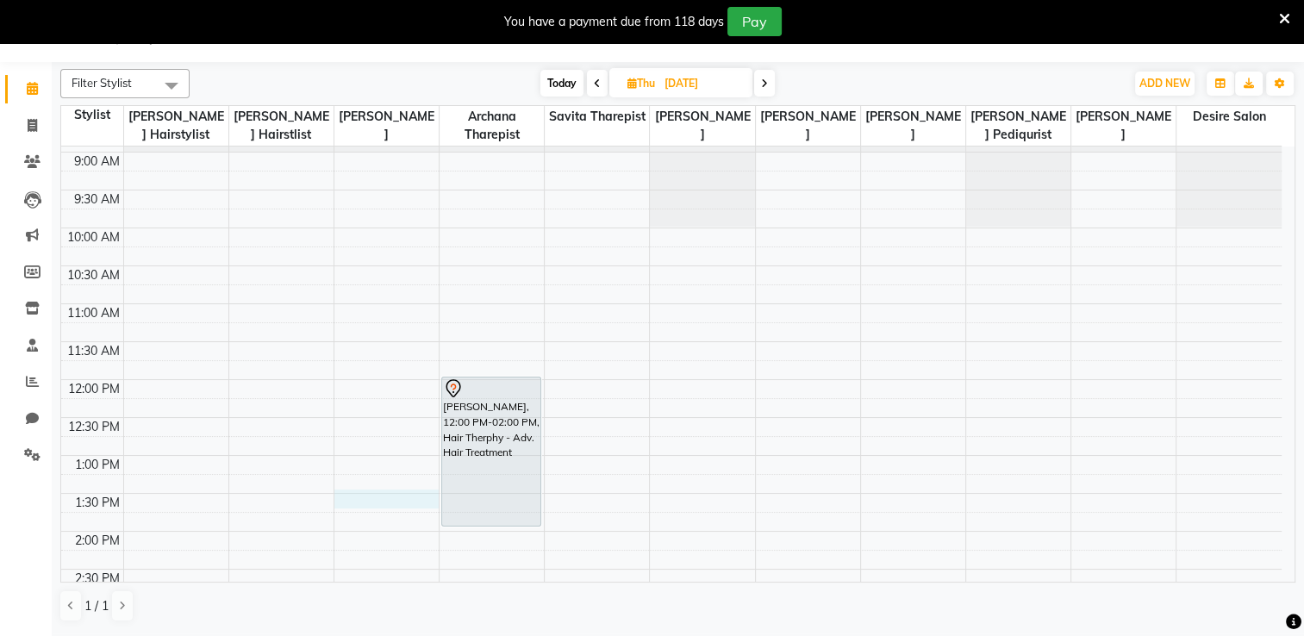
click at [360, 494] on div "8:00 AM 8:30 AM 9:00 AM 9:30 AM 10:00 AM 10:30 AM 11:00 AM 11:30 AM 12:00 PM 12…" at bounding box center [671, 607] width 1220 height 1061
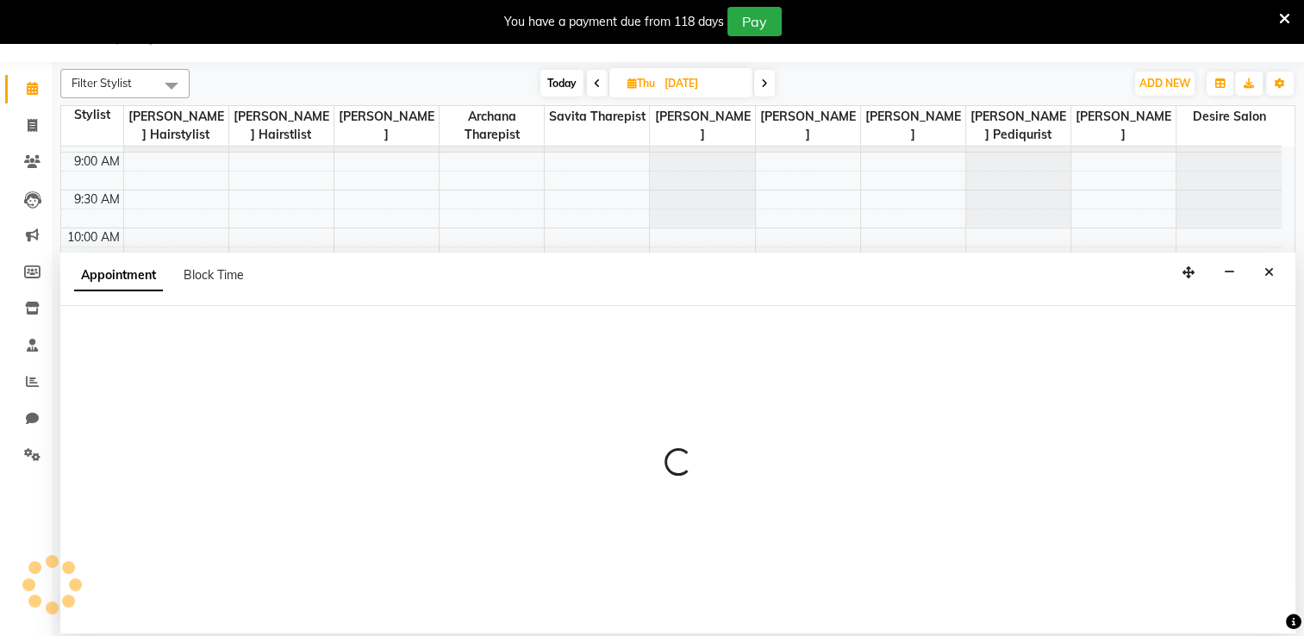
select select "74553"
select select "810"
select select "tentative"
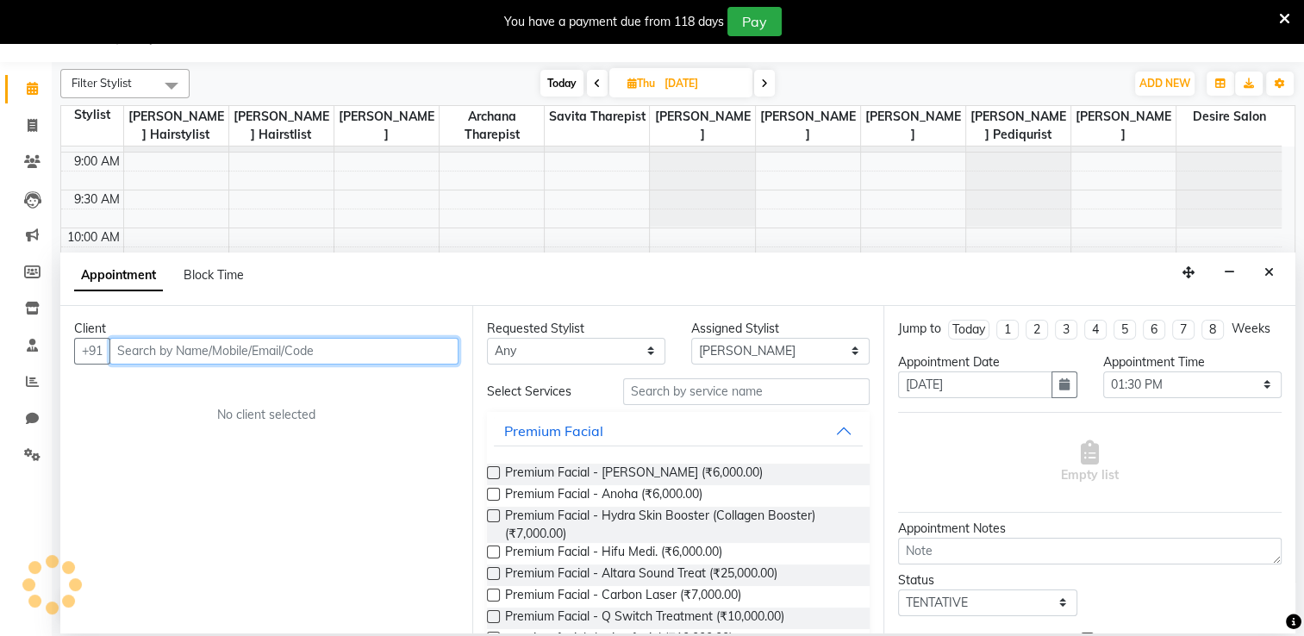
click at [261, 352] on input "text" at bounding box center [283, 351] width 349 height 27
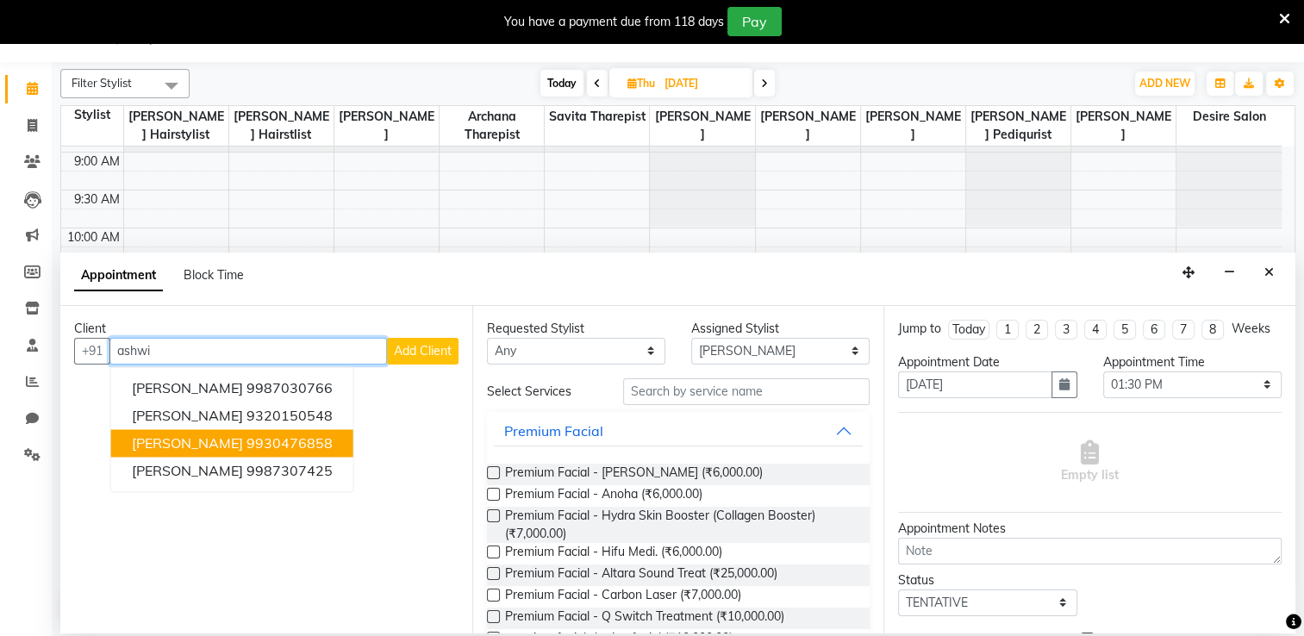
click at [179, 438] on span "Ashwini joshi" at bounding box center [187, 442] width 111 height 17
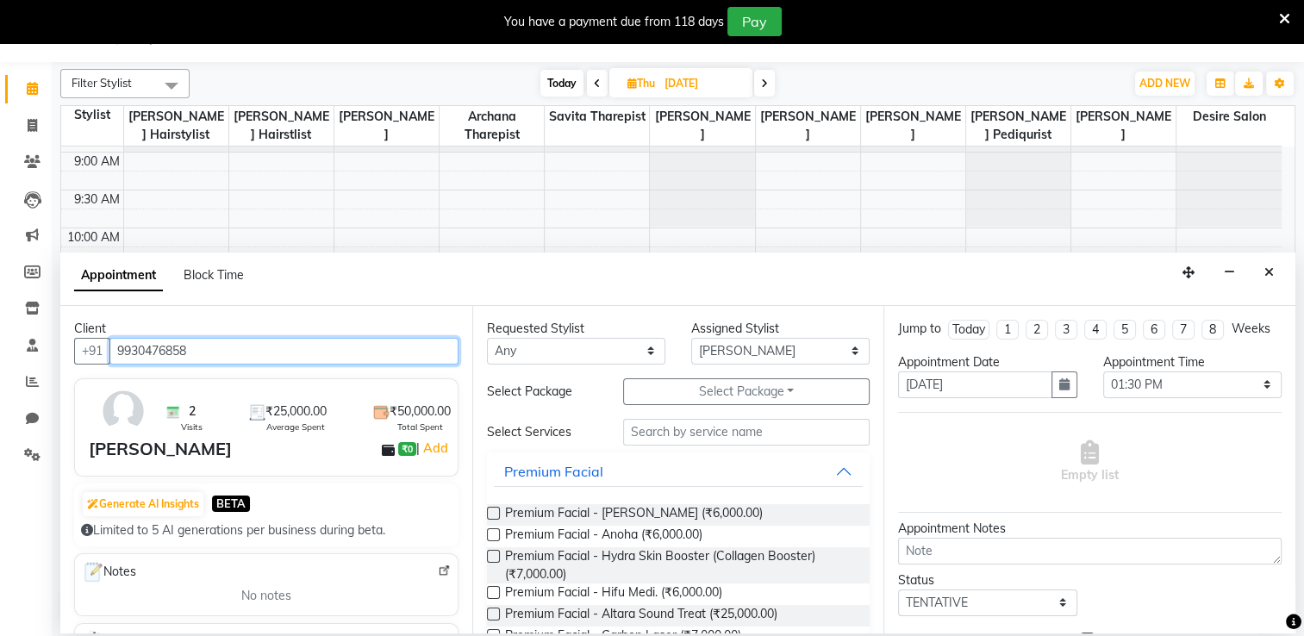
type input "9930476858"
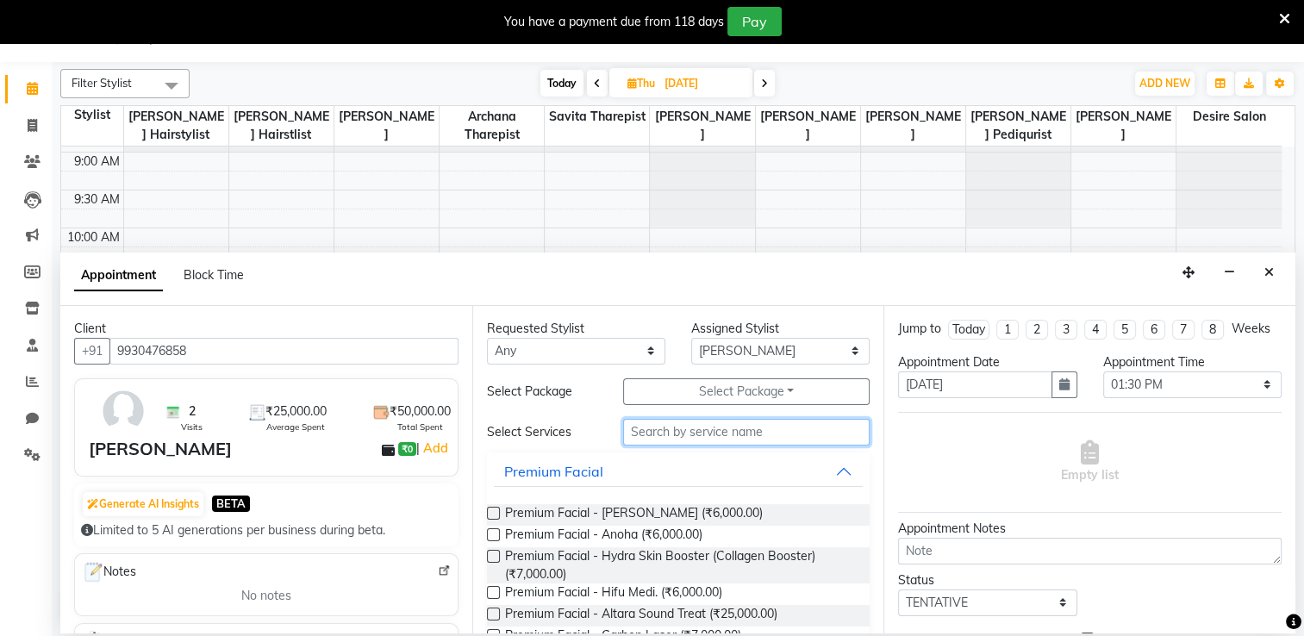
click at [720, 427] on input "text" at bounding box center [746, 432] width 246 height 27
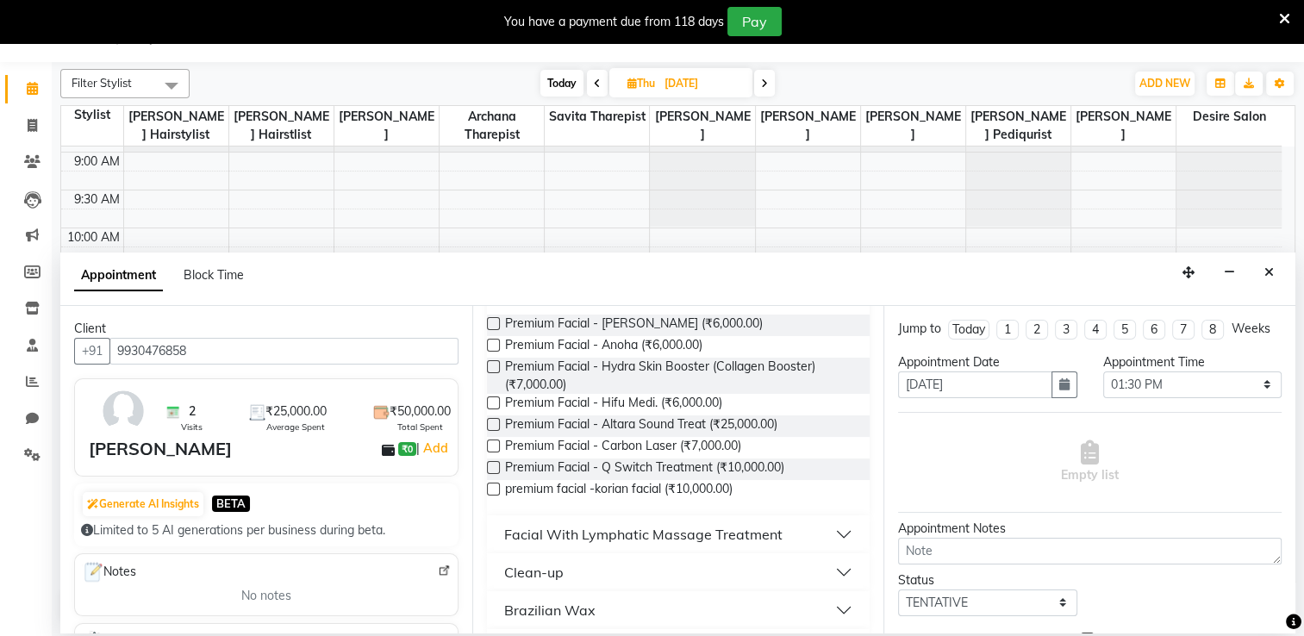
scroll to position [196, 0]
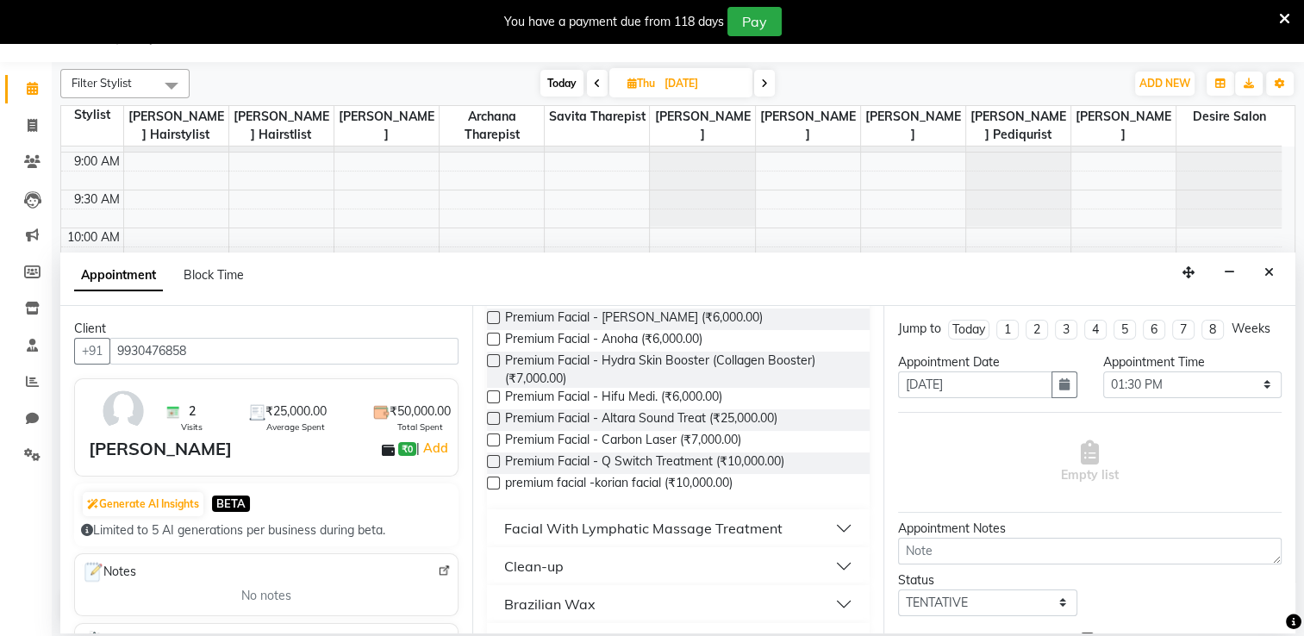
click at [493, 440] on label at bounding box center [493, 439] width 13 height 13
click at [493, 440] on input "checkbox" at bounding box center [492, 441] width 11 height 11
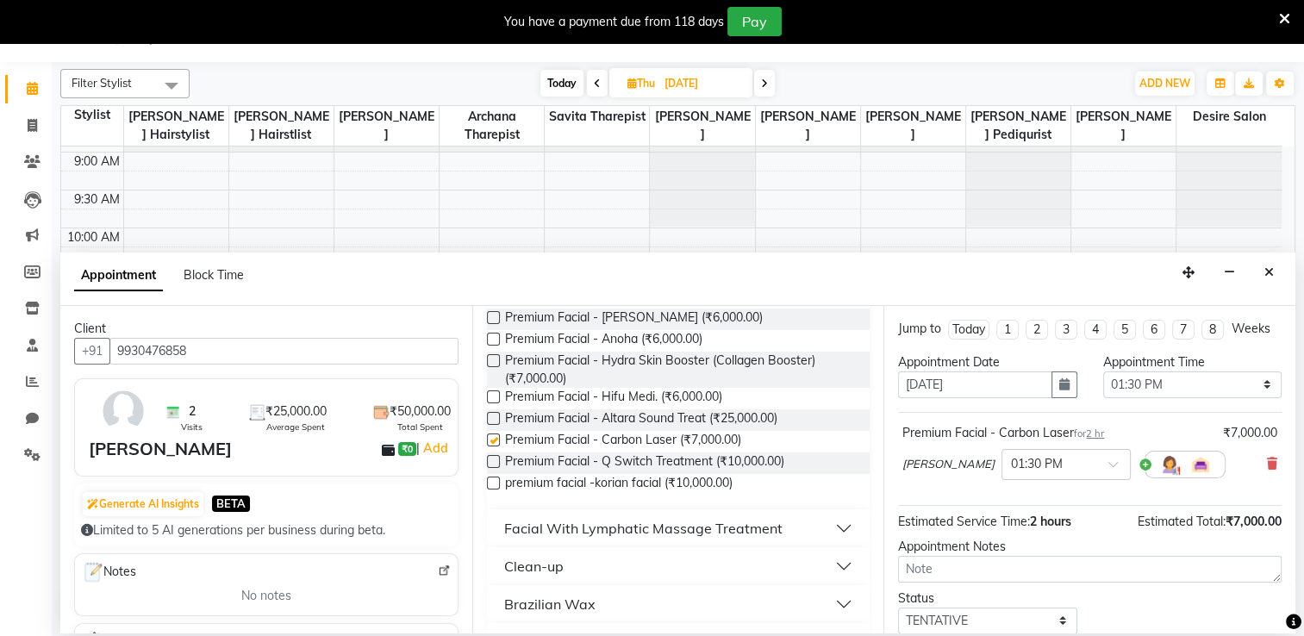
checkbox input "false"
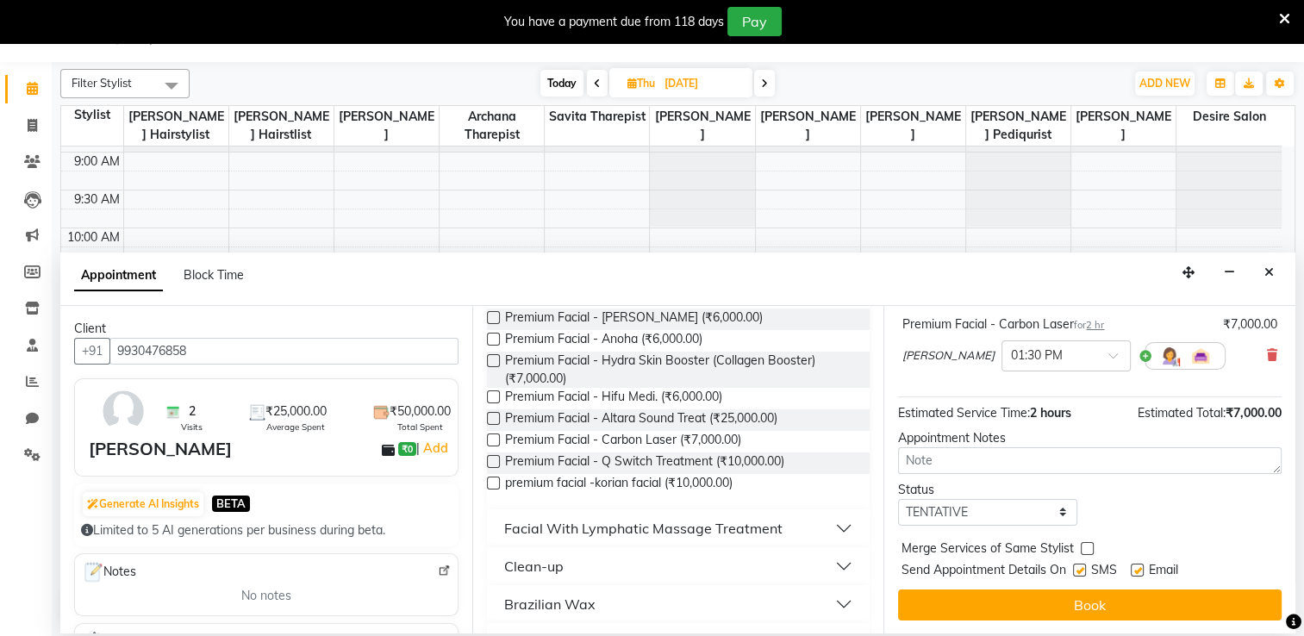
scroll to position [124, 0]
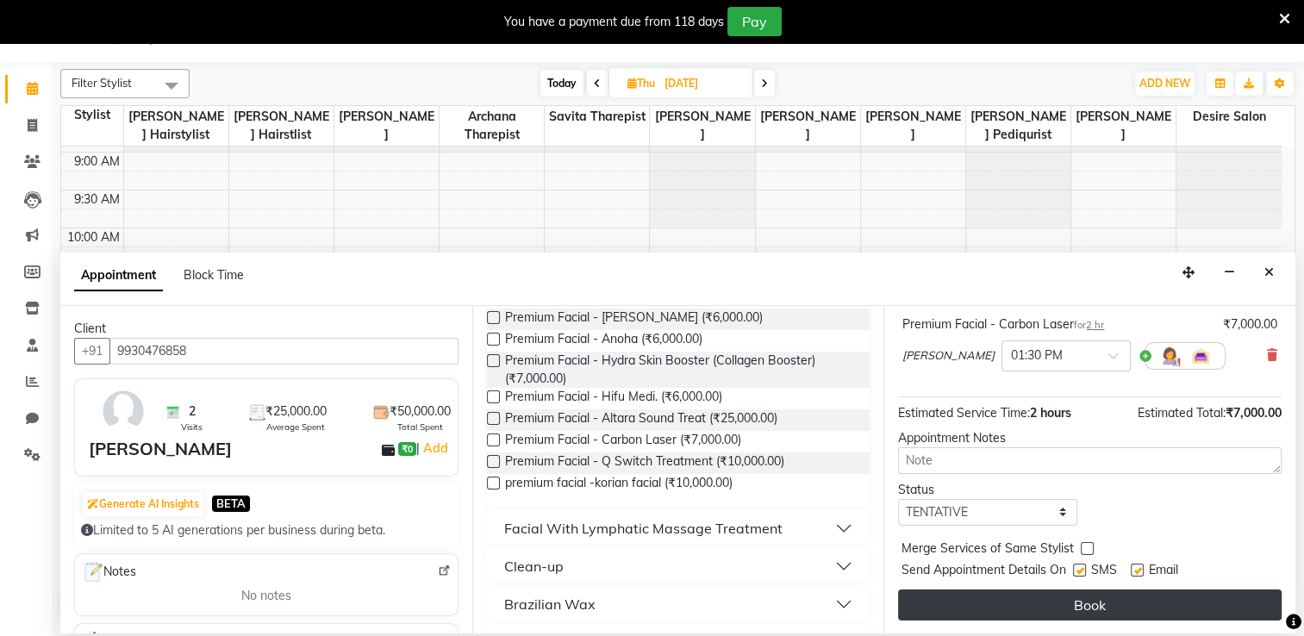
click at [1186, 602] on button "Book" at bounding box center [1090, 604] width 384 height 31
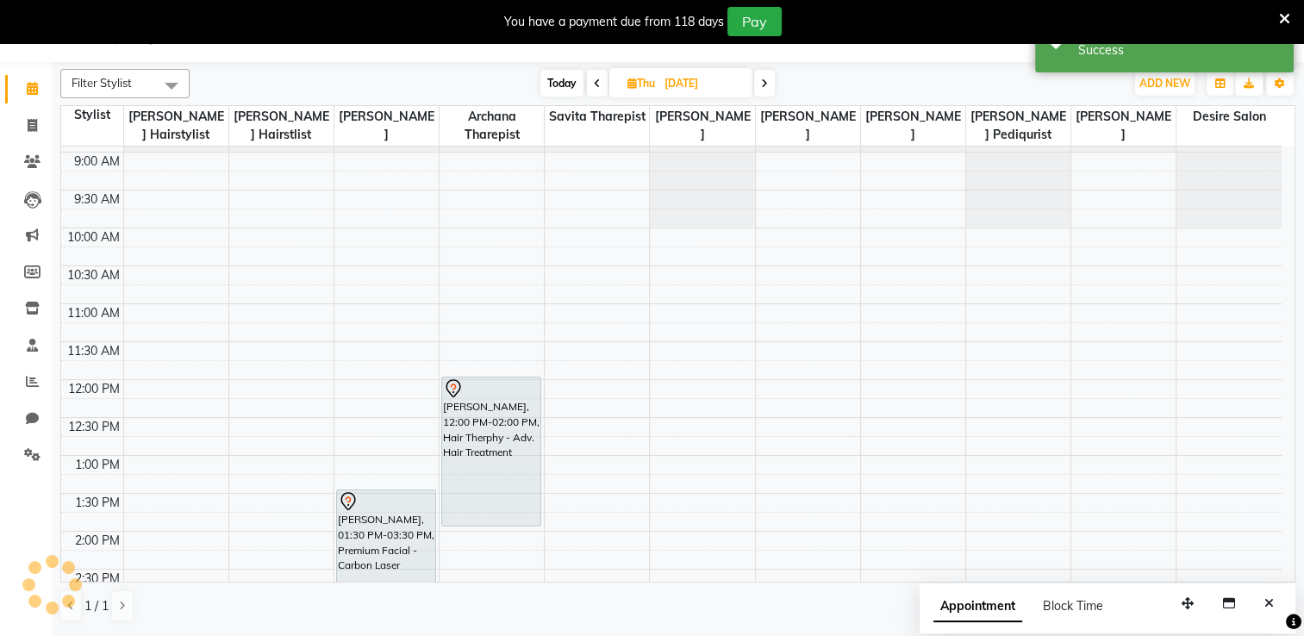
scroll to position [0, 0]
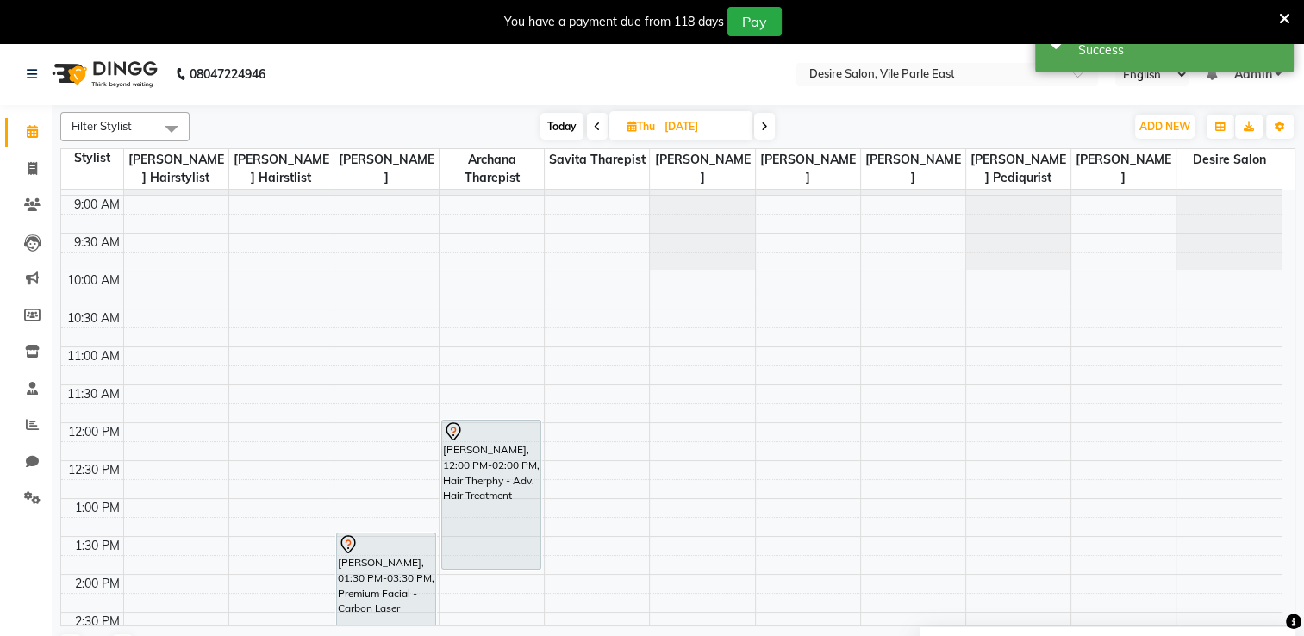
click at [552, 126] on span "Today" at bounding box center [561, 126] width 43 height 27
type input "02-09-2025"
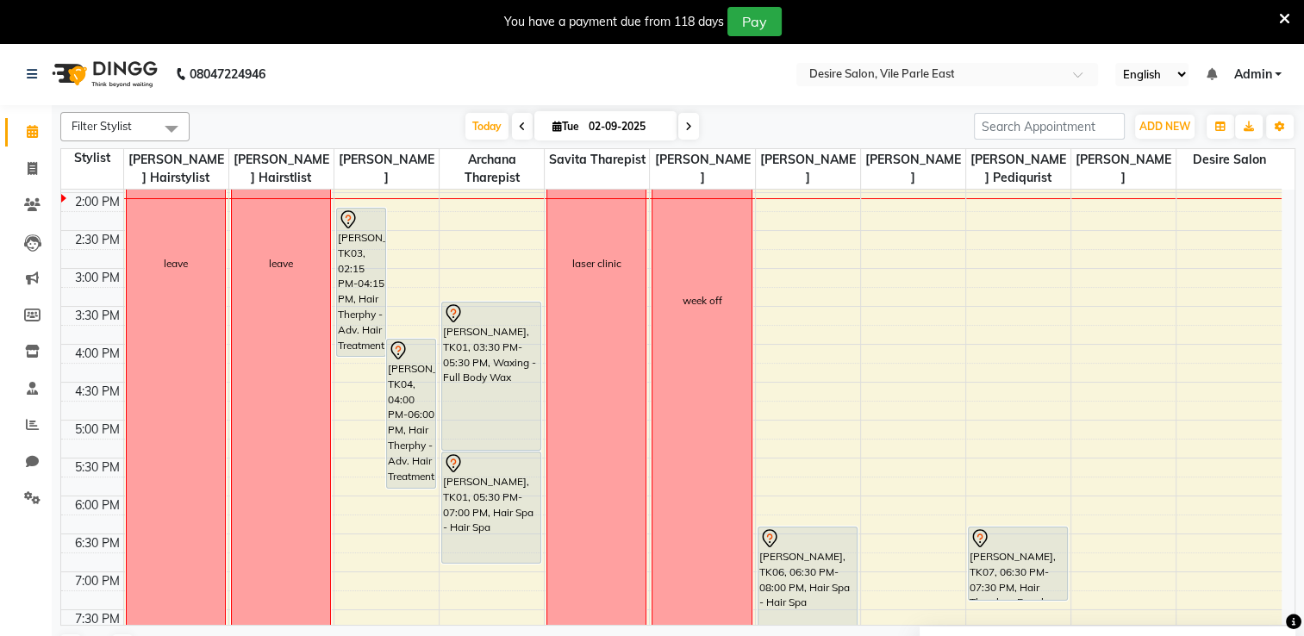
scroll to position [70, 0]
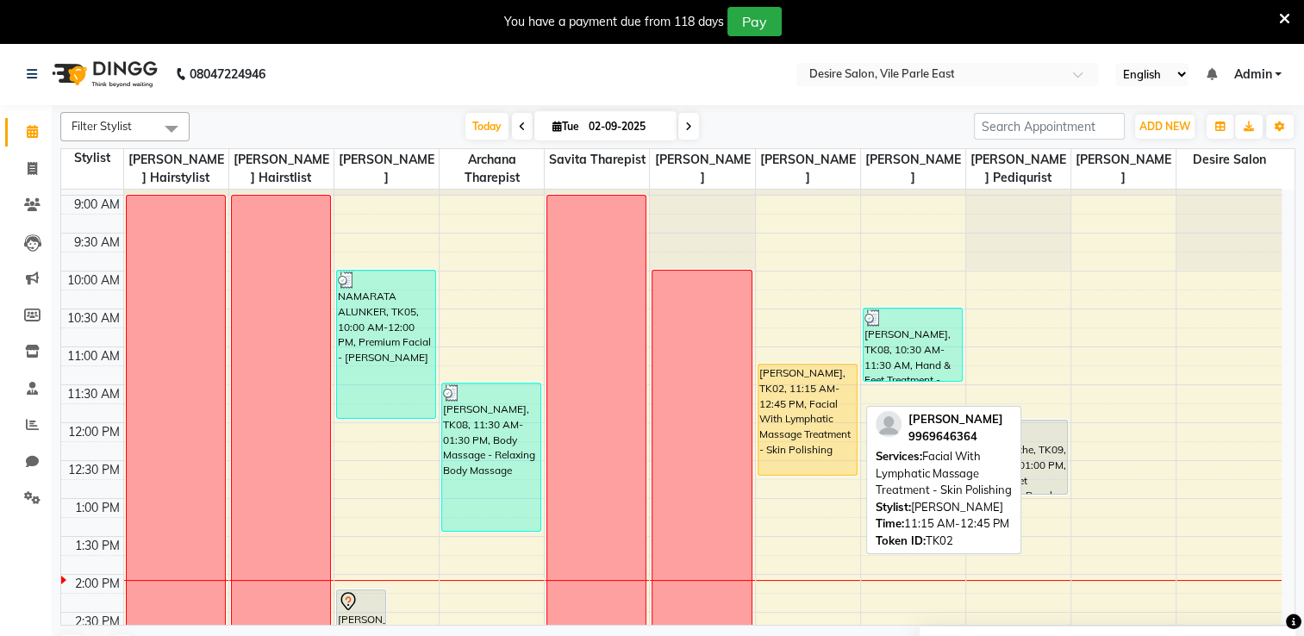
click at [832, 409] on div "[PERSON_NAME], TK02, 11:15 AM-12:45 PM, Facial With Lymphatic Massage Treatment…" at bounding box center [807, 420] width 98 height 110
select select "1"
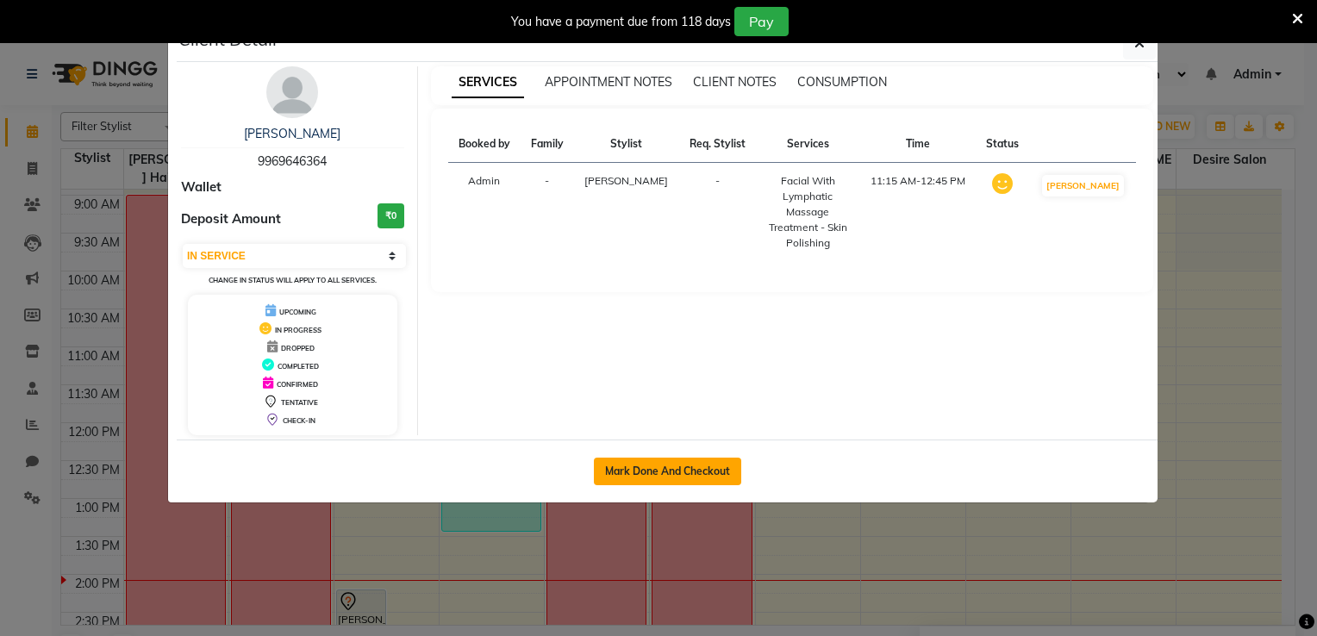
click at [703, 473] on button "Mark Done And Checkout" at bounding box center [667, 472] width 147 height 28
select select "service"
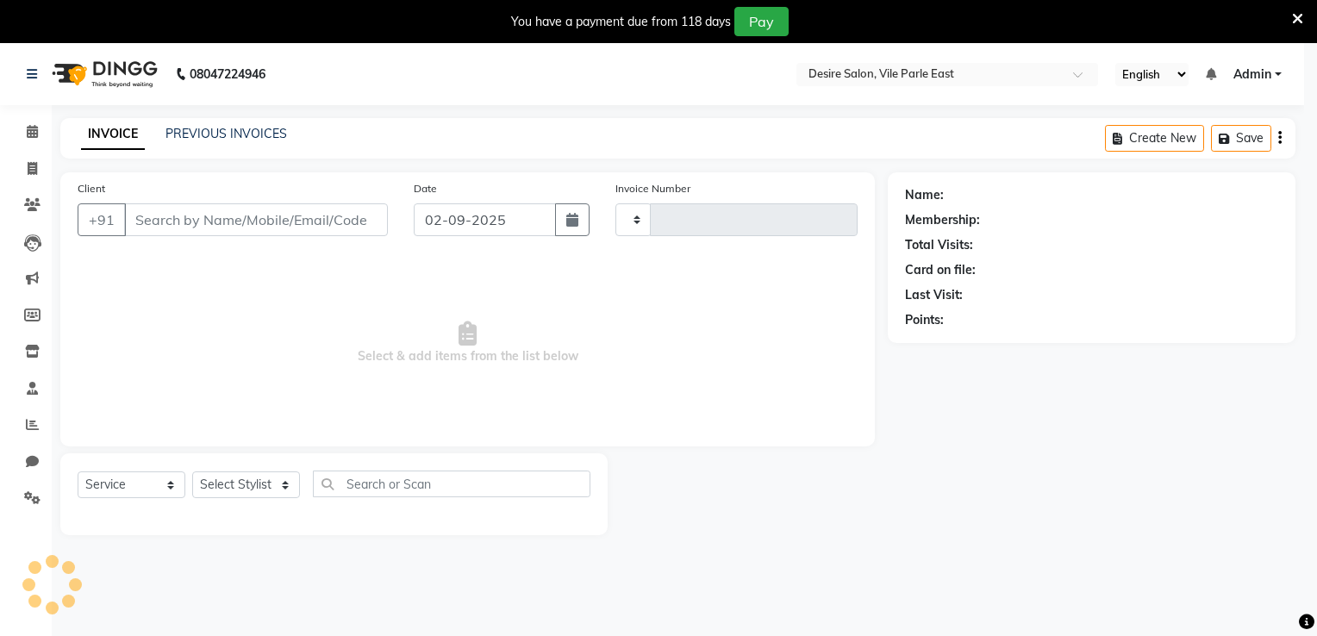
type input "0676"
select select "8076"
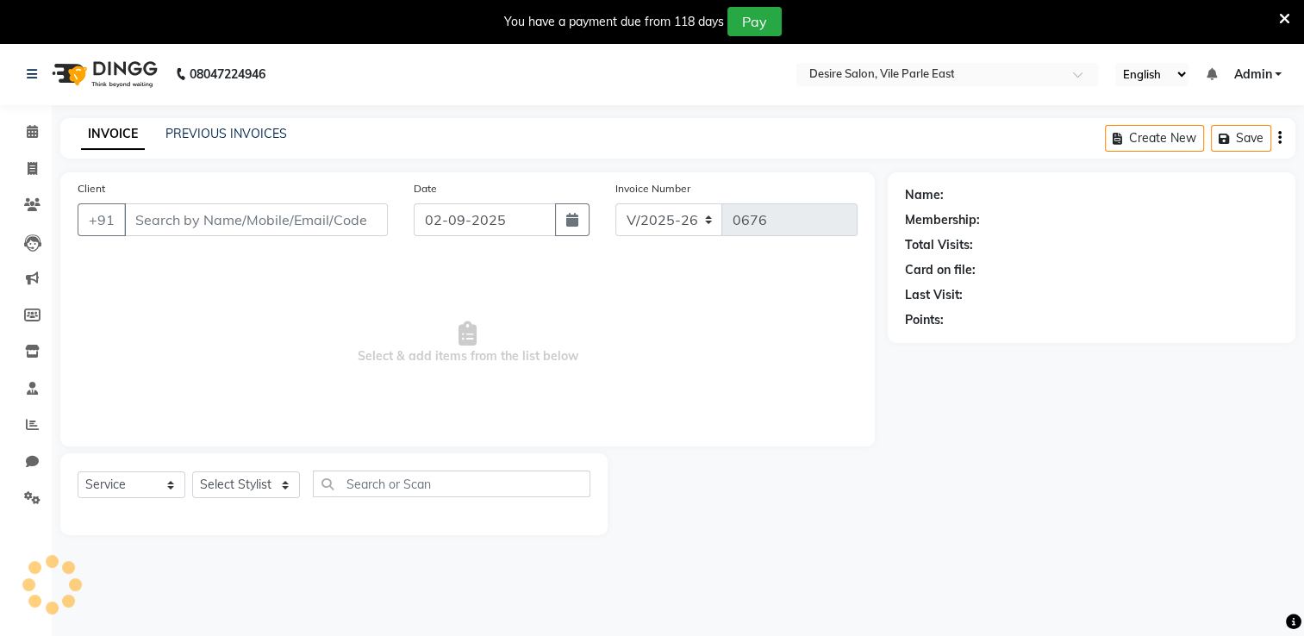
type input "9969646364"
select select "75802"
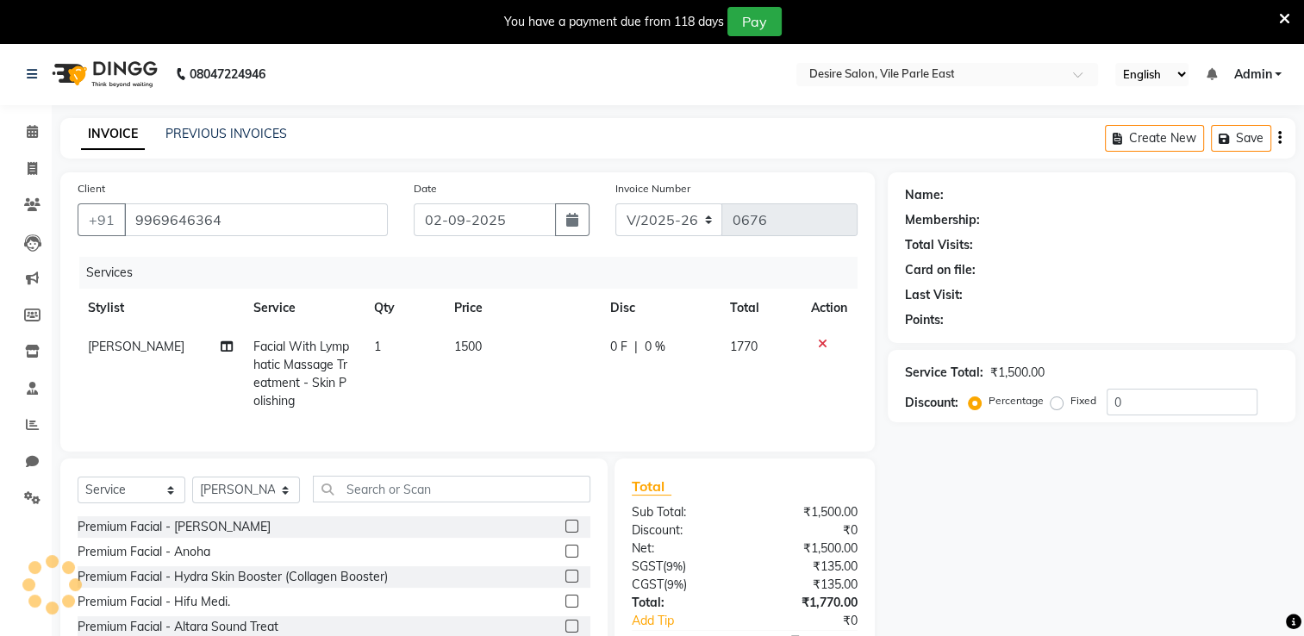
select select "1: Object"
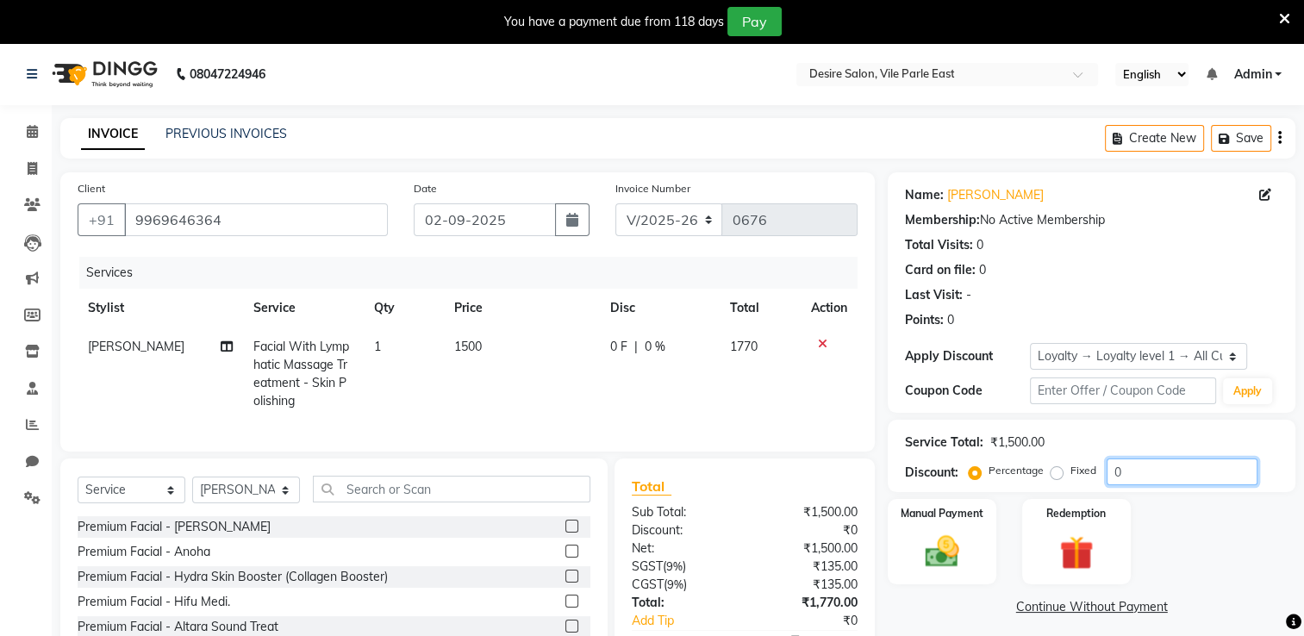
click at [1124, 476] on input "0" at bounding box center [1182, 471] width 151 height 27
type input "100"
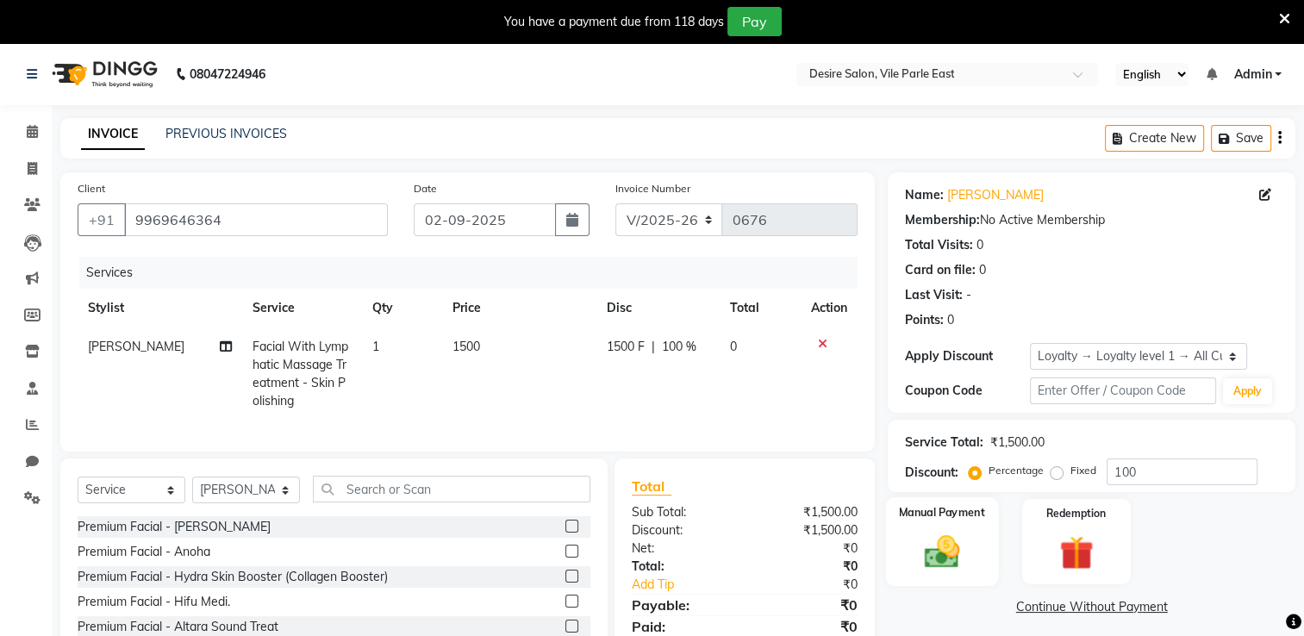
click at [945, 521] on div "Manual Payment" at bounding box center [942, 541] width 113 height 89
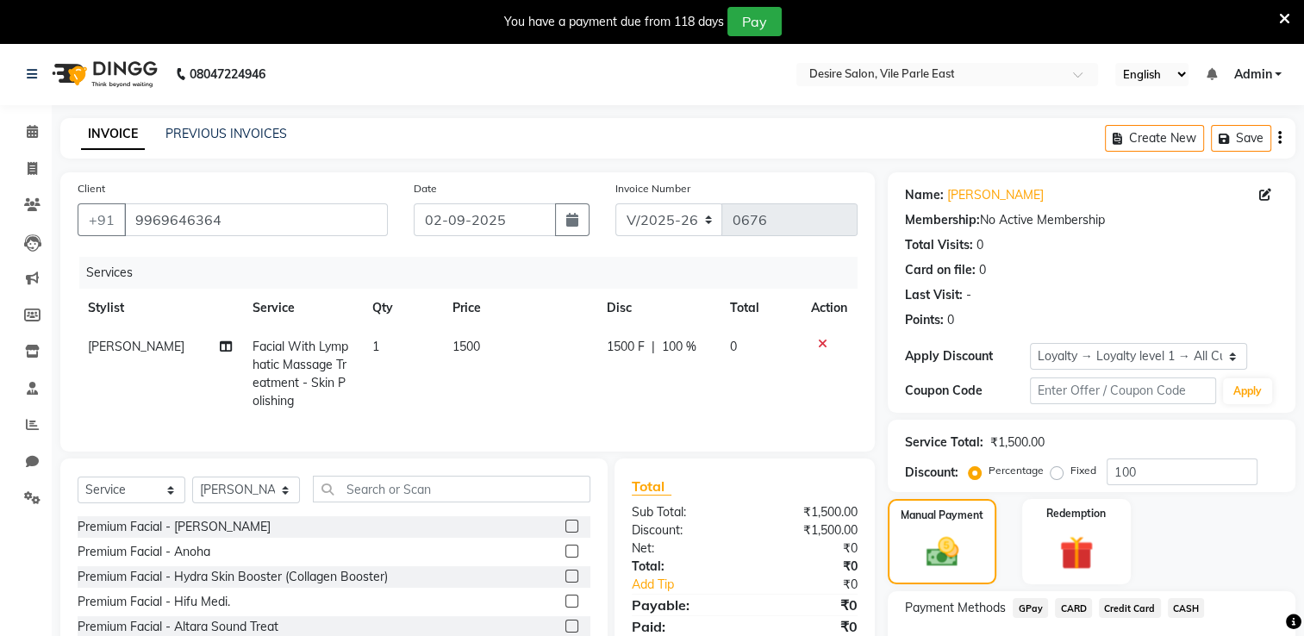
scroll to position [119, 0]
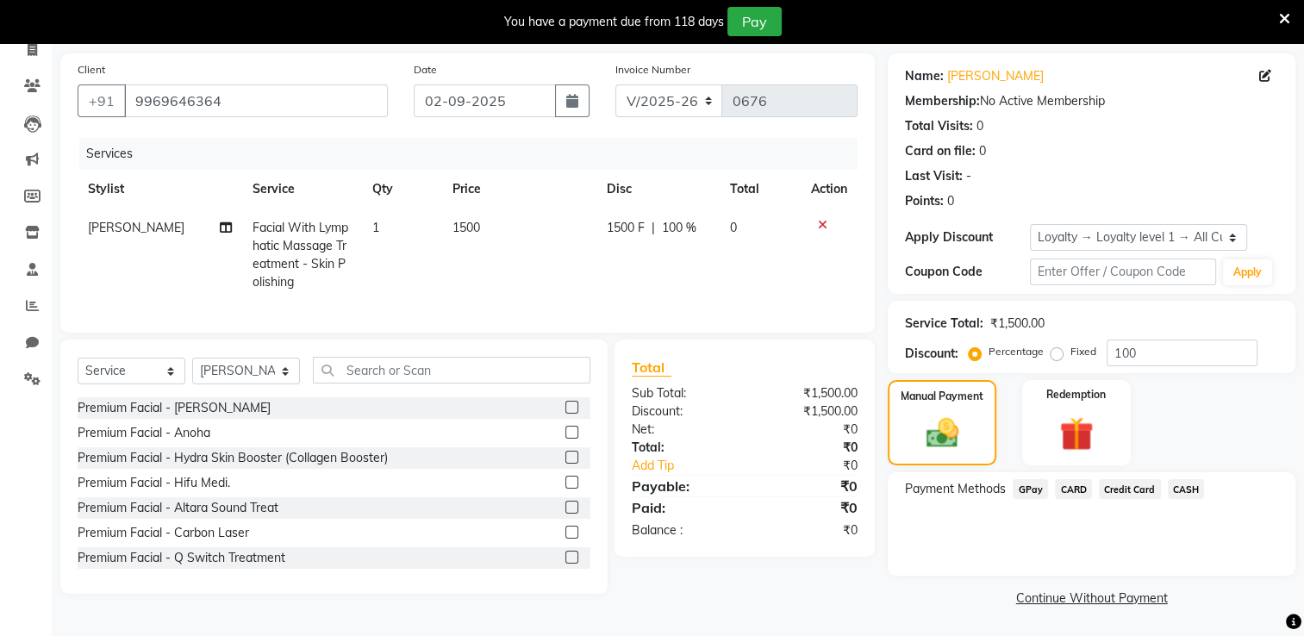
click at [1188, 494] on span "CASH" at bounding box center [1186, 489] width 37 height 20
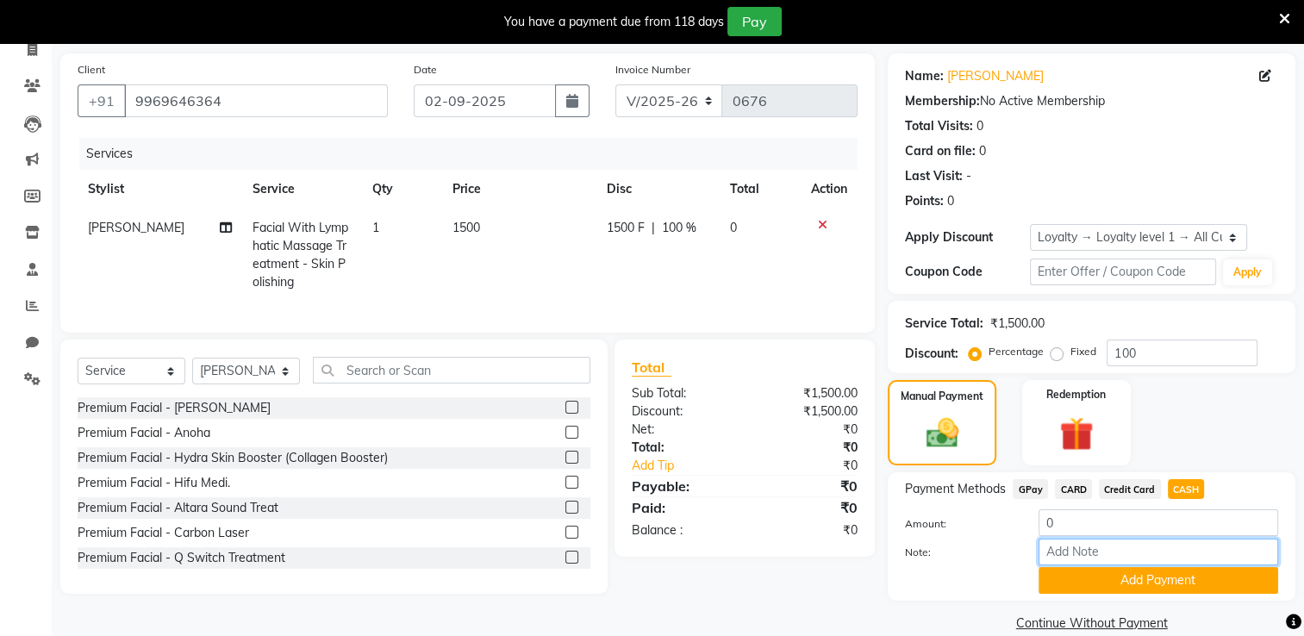
click at [1114, 558] on input "Note:" at bounding box center [1158, 552] width 240 height 27
type input "membership paper"
click at [1095, 584] on button "Add Payment" at bounding box center [1158, 580] width 240 height 27
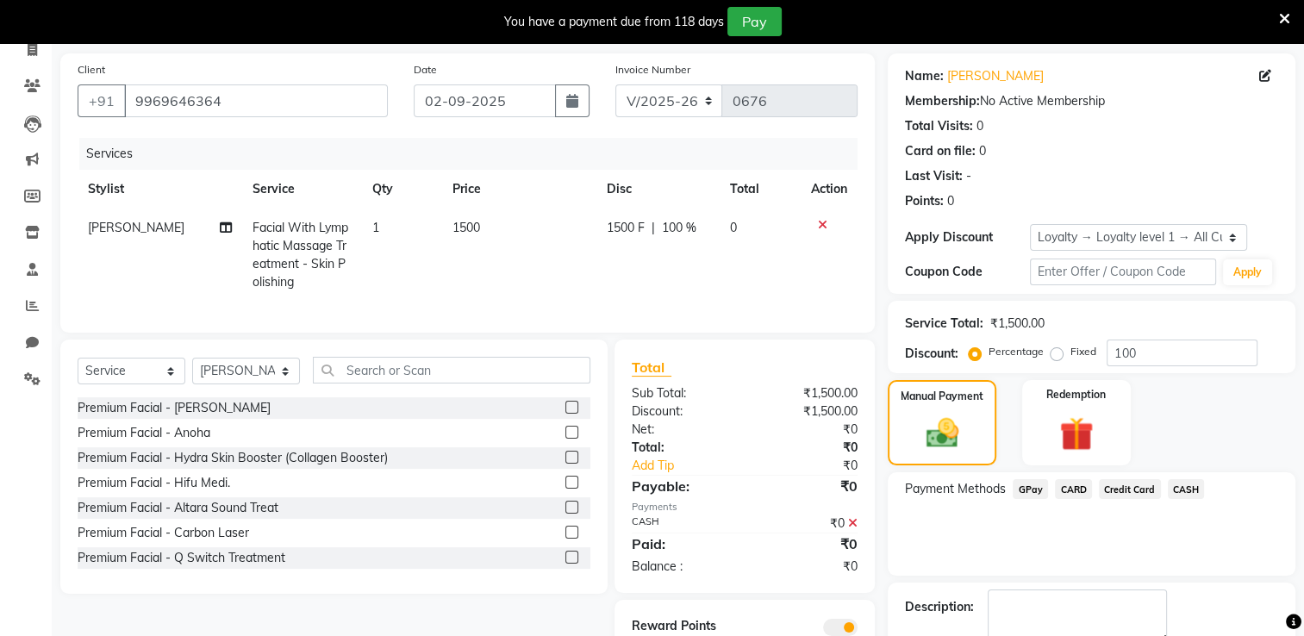
scroll to position [216, 0]
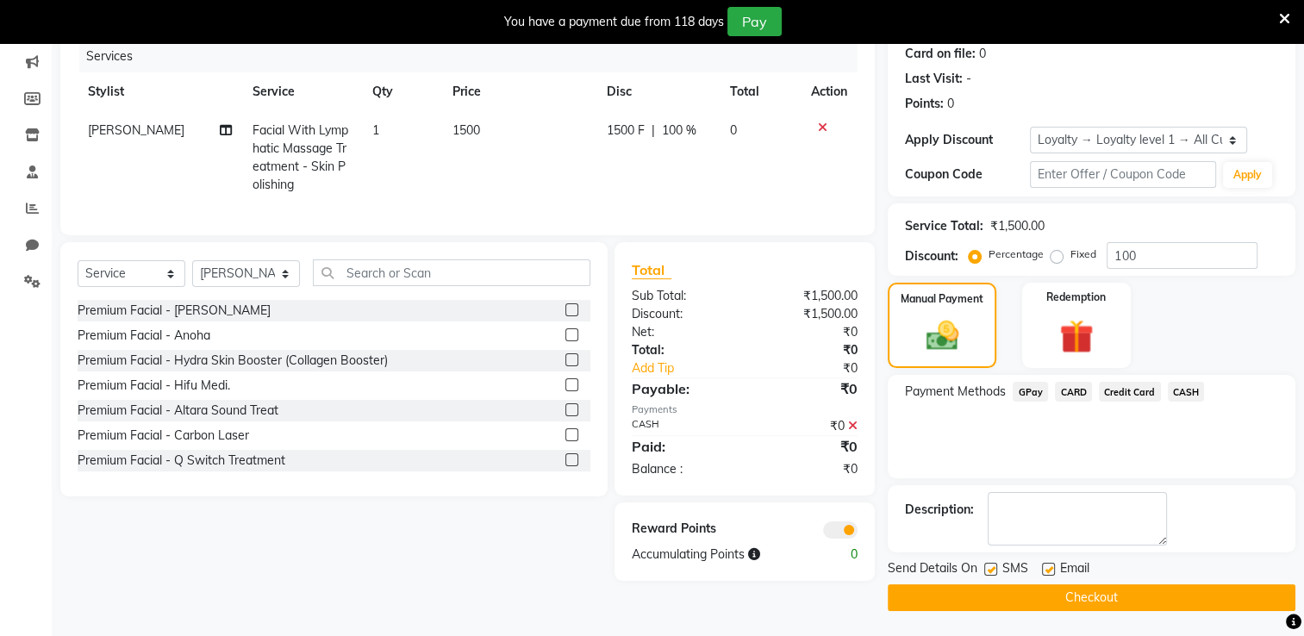
click at [1228, 601] on button "Checkout" at bounding box center [1092, 597] width 408 height 27
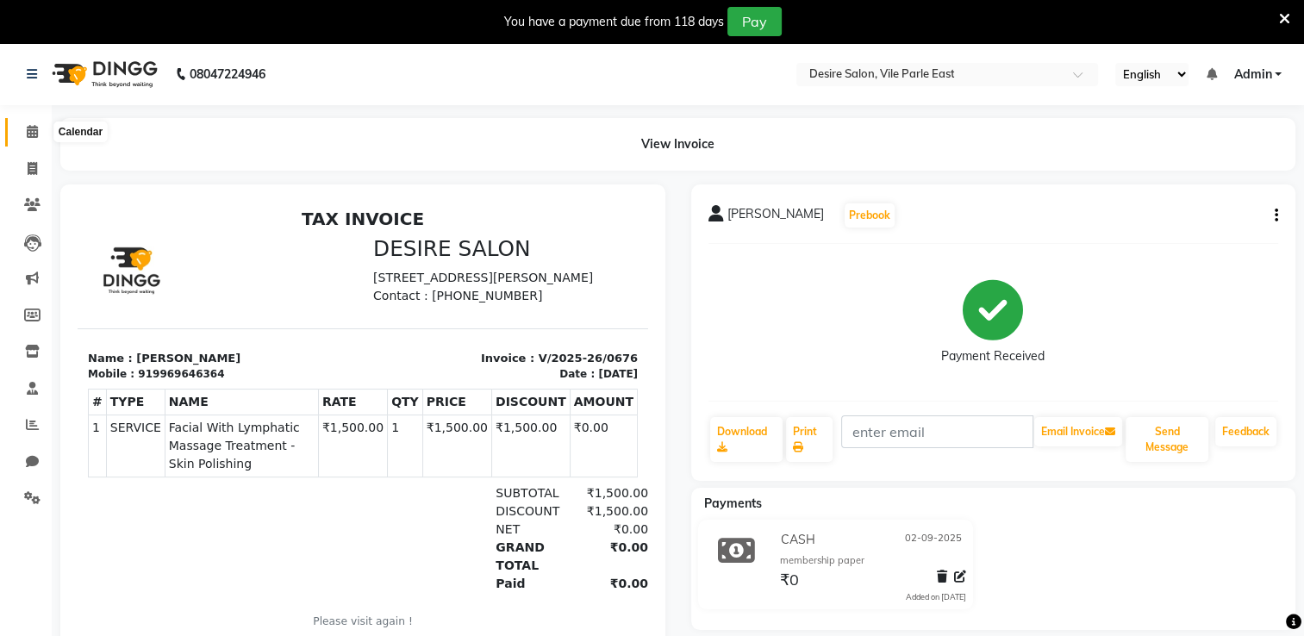
click at [27, 134] on icon at bounding box center [32, 131] width 11 height 13
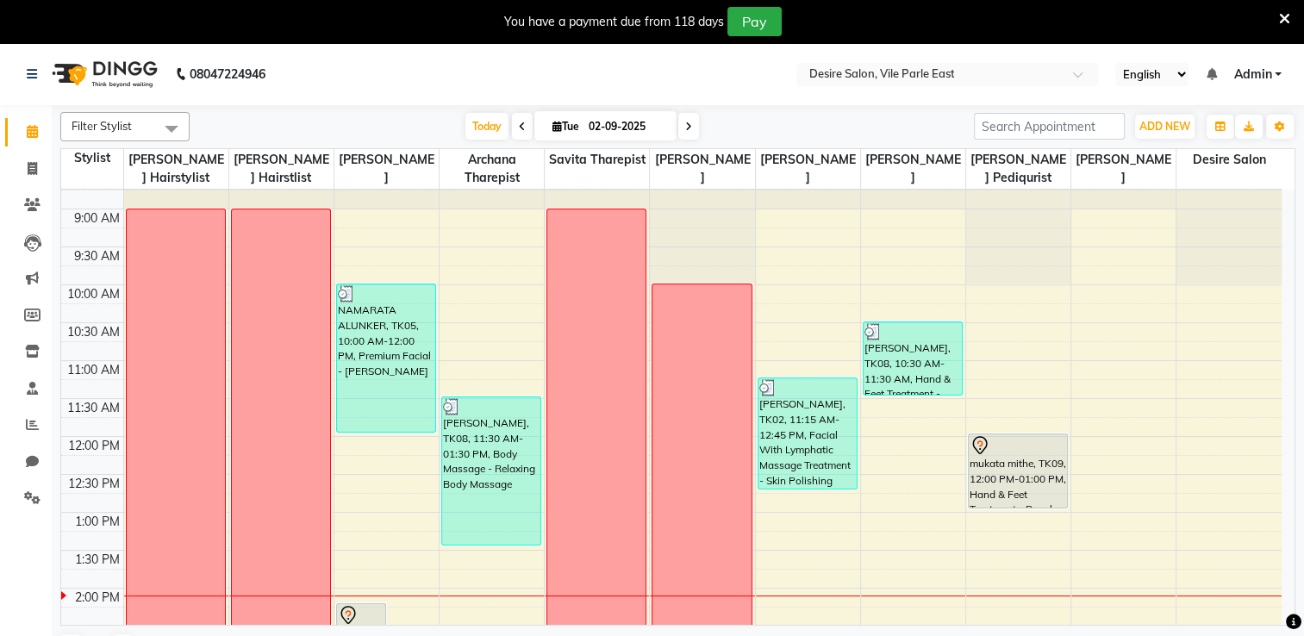
scroll to position [59, 0]
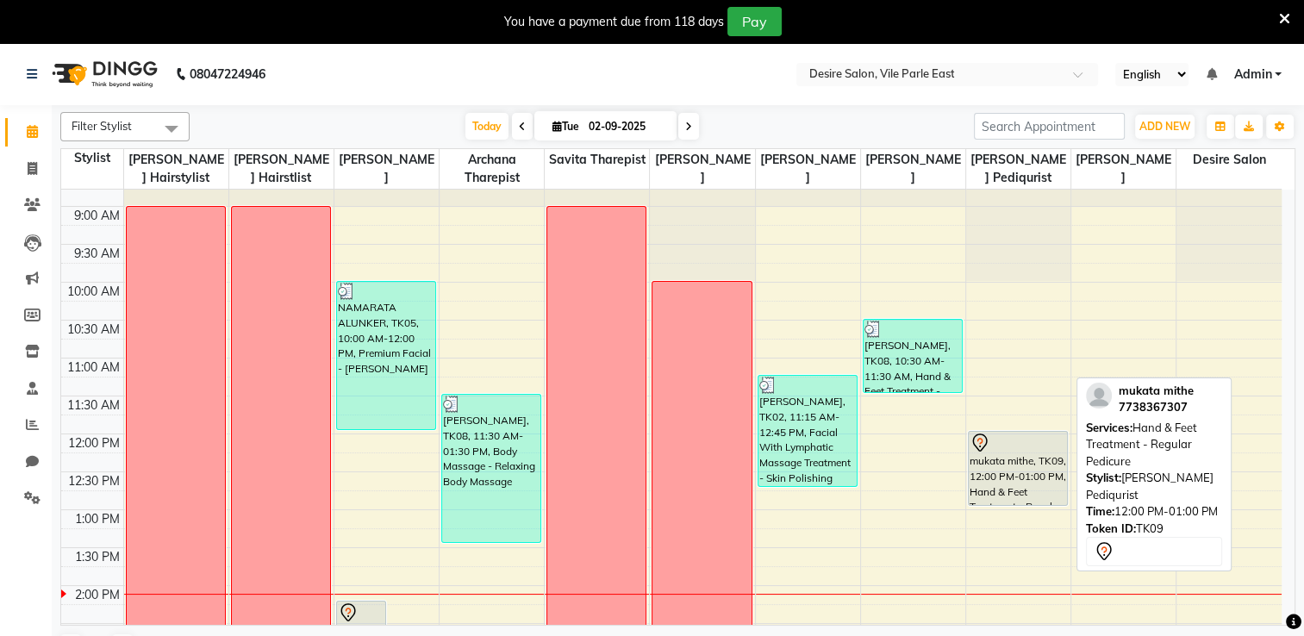
click at [1028, 485] on div "mukata mithe, TK09, 12:00 PM-01:00 PM, Hand & Feet Treatment - Regular Pedicure" at bounding box center [1018, 468] width 98 height 73
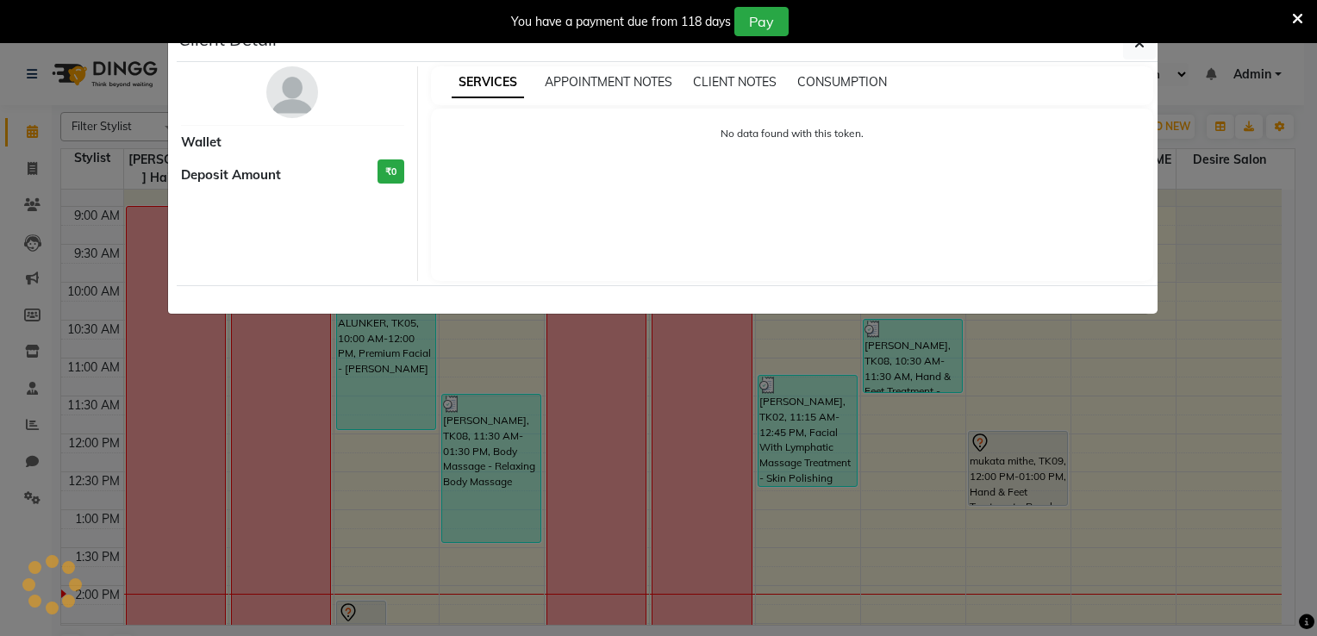
select select "7"
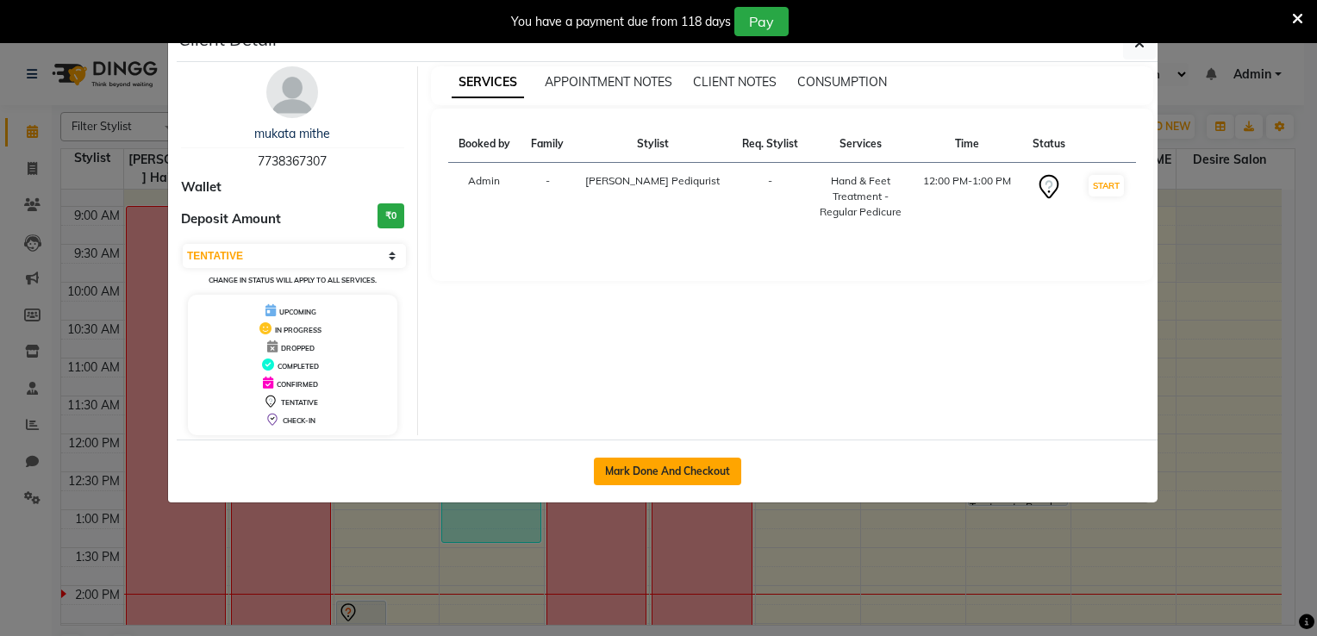
click at [705, 470] on button "Mark Done And Checkout" at bounding box center [667, 472] width 147 height 28
select select "service"
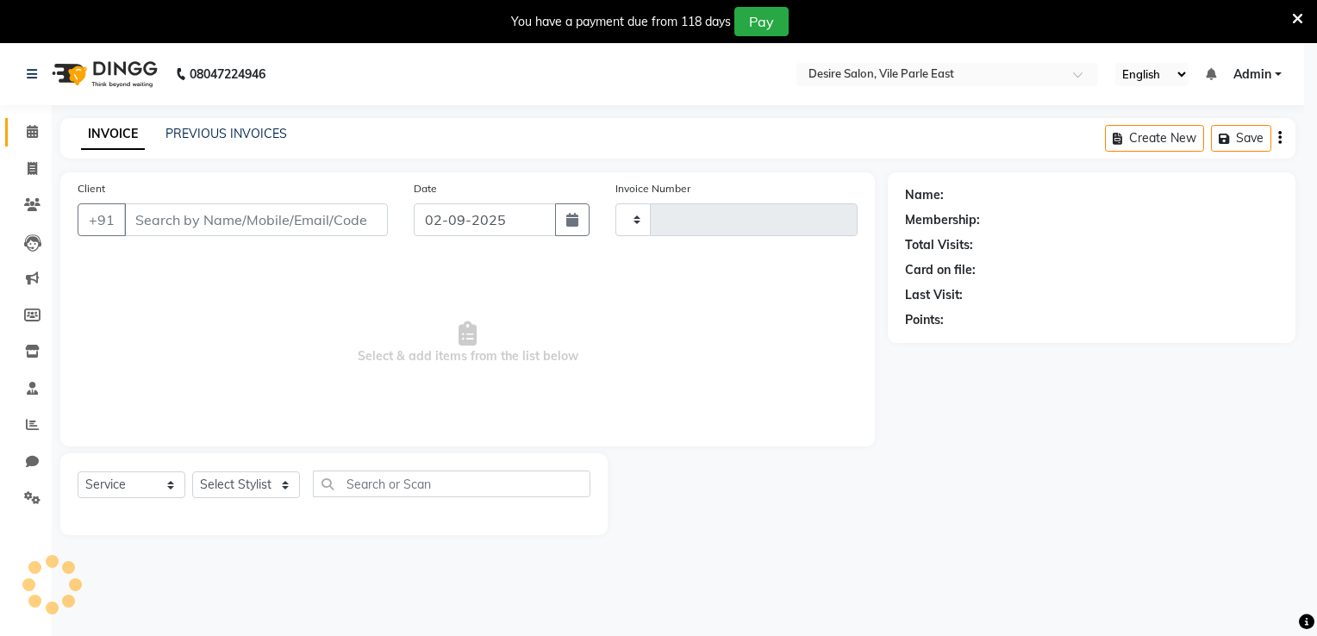
type input "0677"
select select "8076"
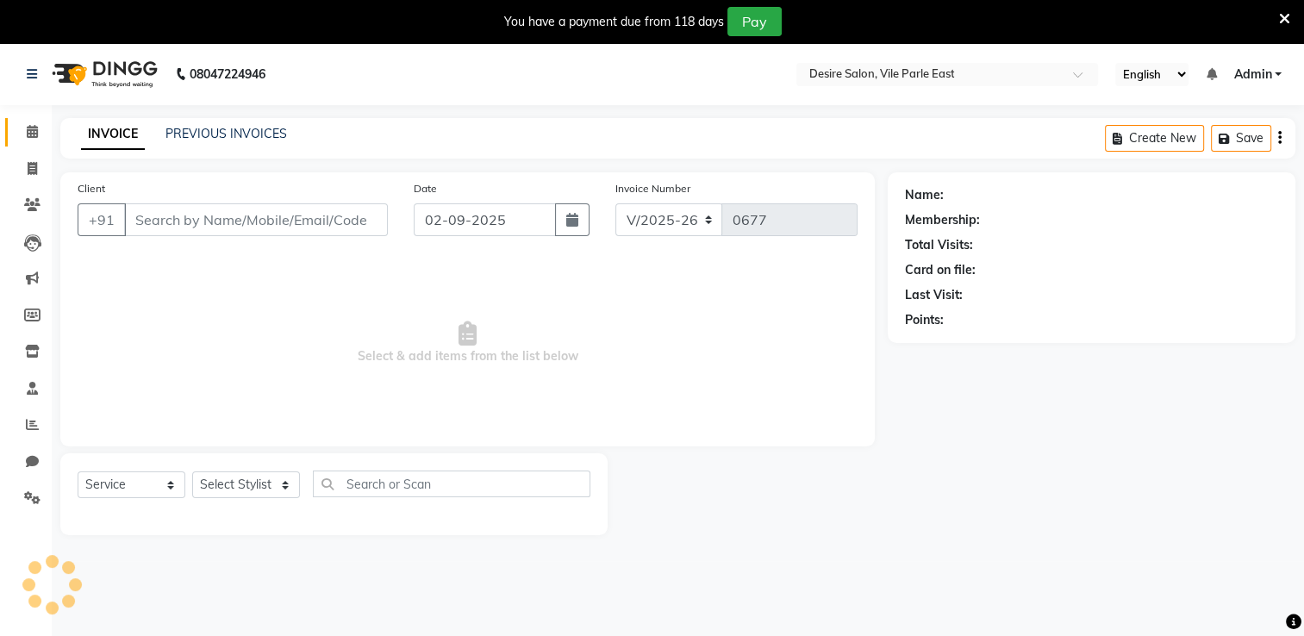
type input "7738367307"
select select "85301"
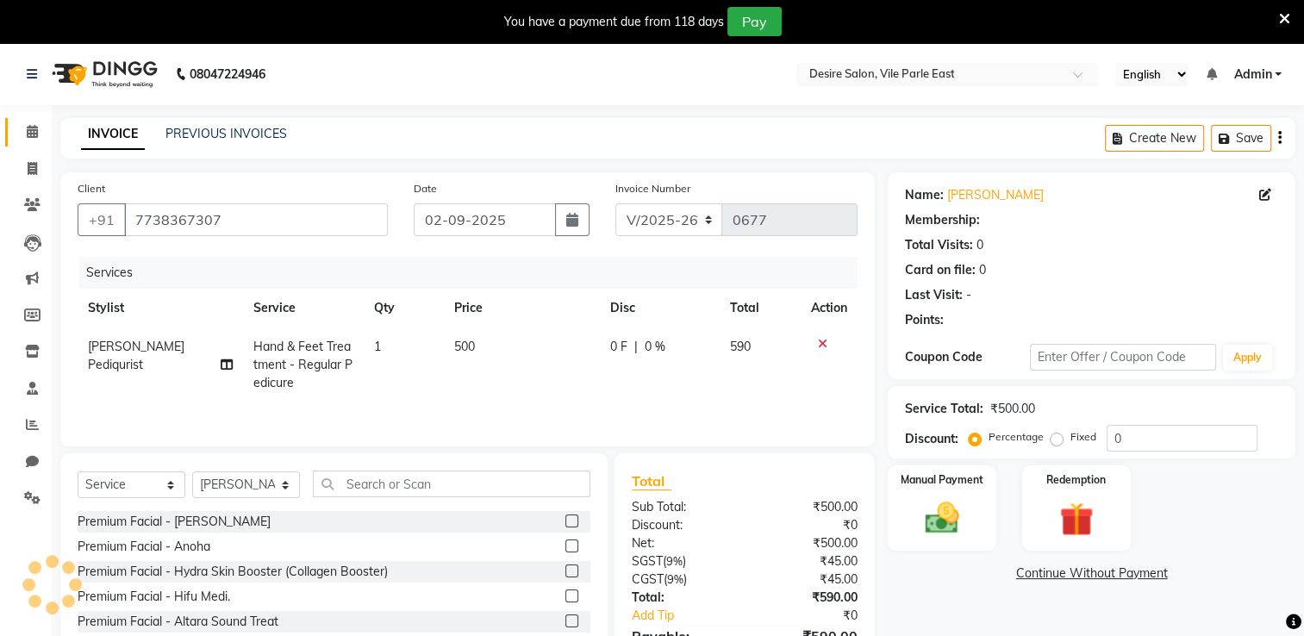
select select "1: Object"
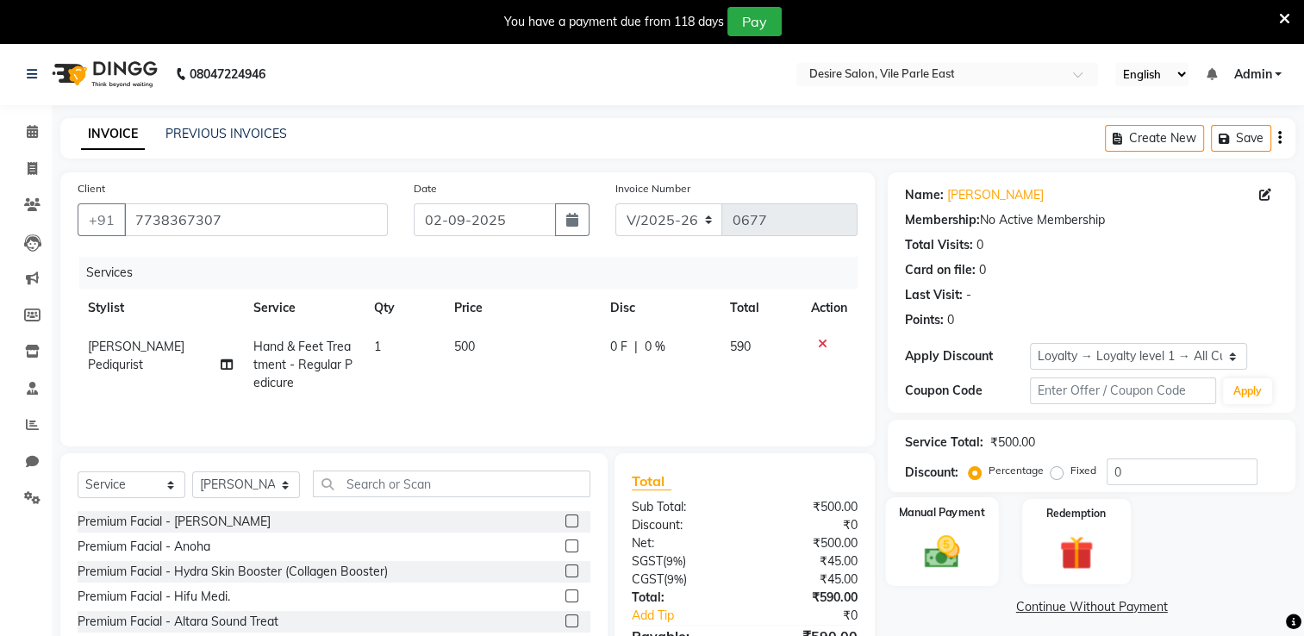
click at [914, 543] on img at bounding box center [943, 552] width 58 height 41
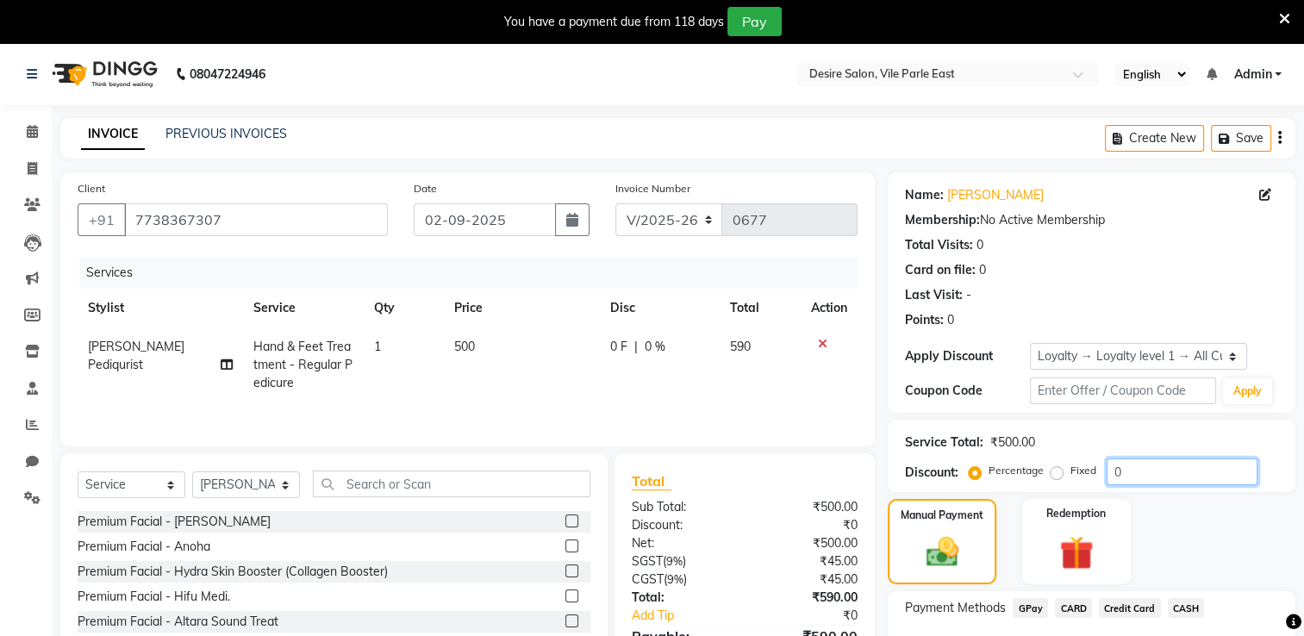
click at [1127, 472] on input "0" at bounding box center [1182, 471] width 151 height 27
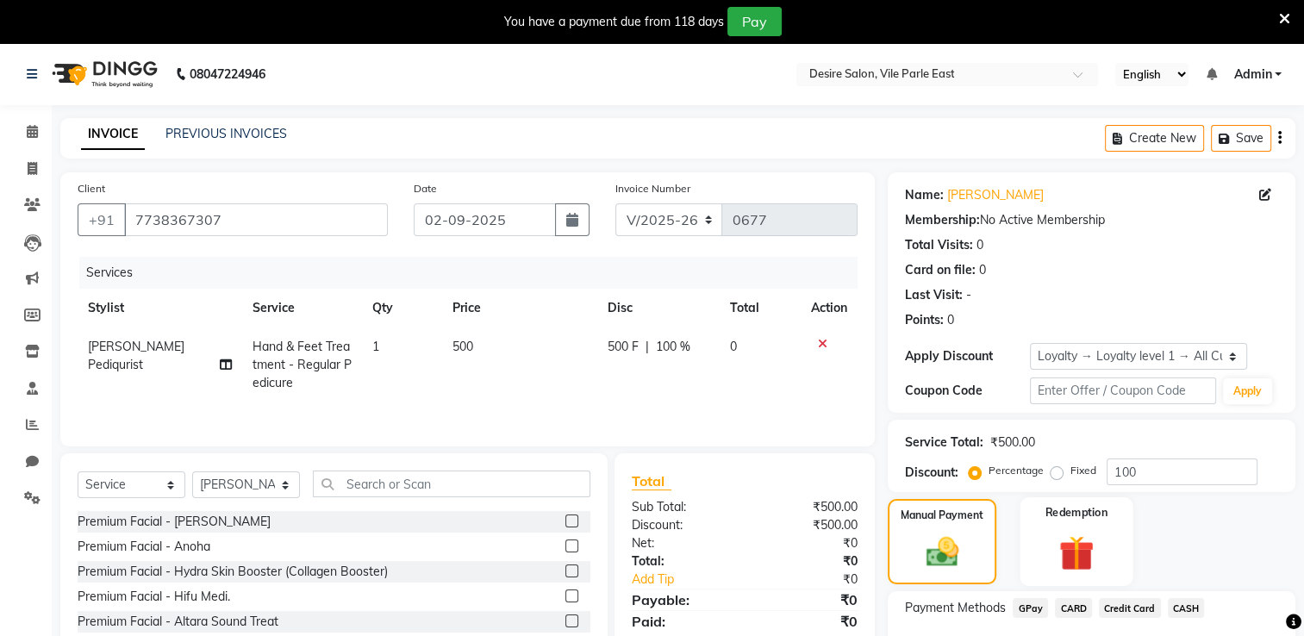
click at [1049, 527] on div "Redemption" at bounding box center [1076, 541] width 113 height 89
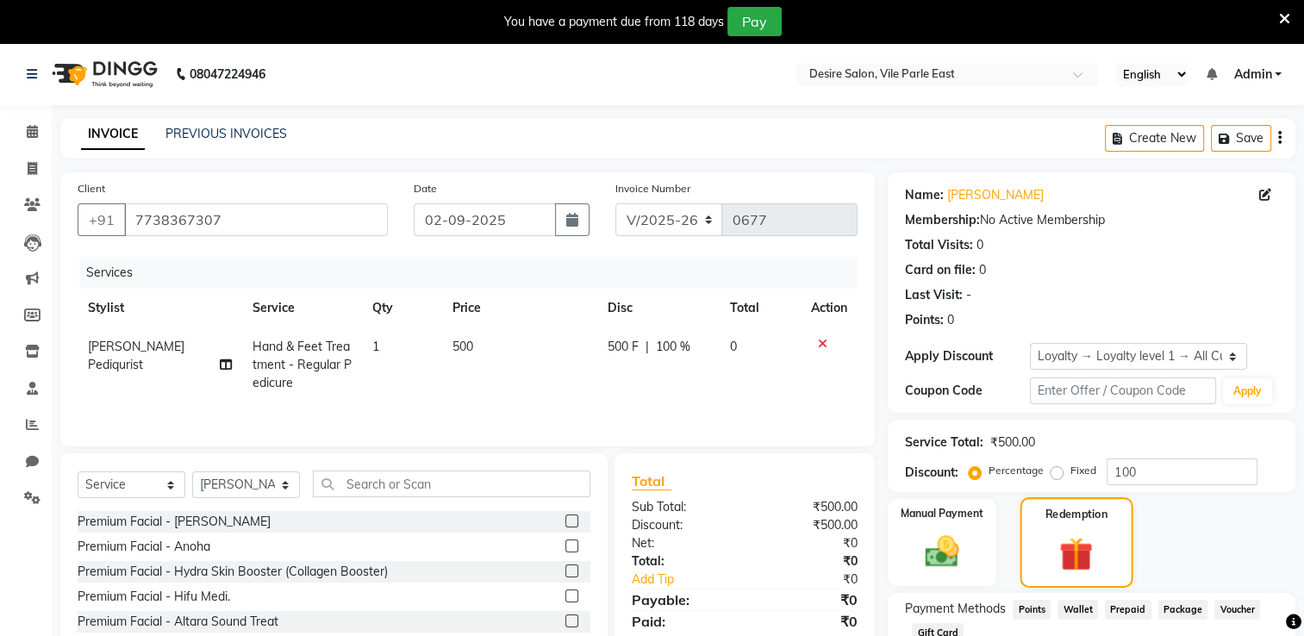
click at [1049, 527] on div "Redemption" at bounding box center [1076, 542] width 113 height 90
click at [1143, 471] on input "100" at bounding box center [1182, 471] width 151 height 27
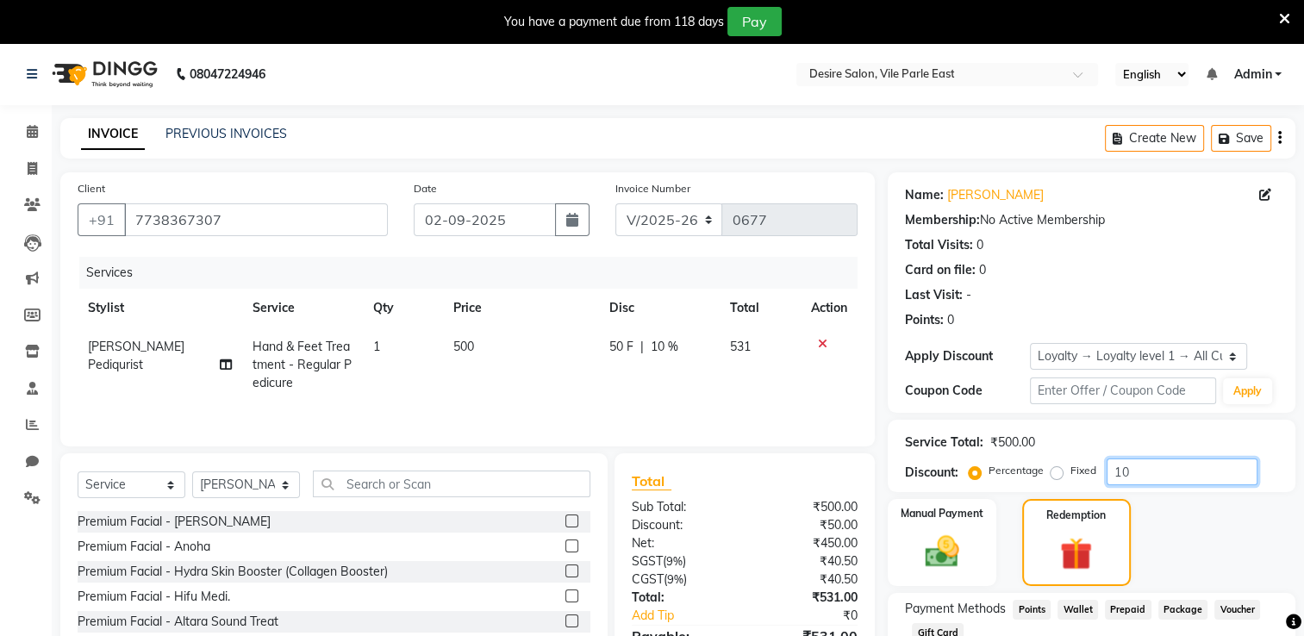
type input "1"
click at [1082, 553] on img at bounding box center [1076, 554] width 55 height 42
click at [1120, 615] on span "Prepaid" at bounding box center [1128, 610] width 47 height 20
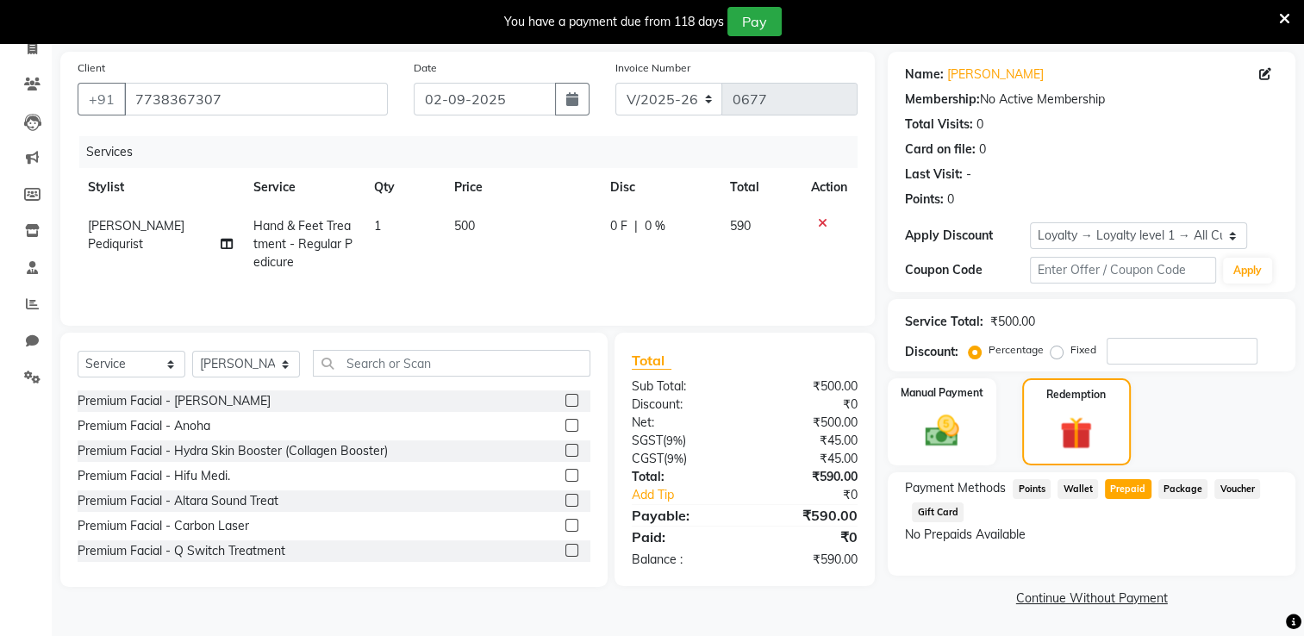
click at [1058, 104] on div "Membership: No Active Membership" at bounding box center [1091, 99] width 373 height 18
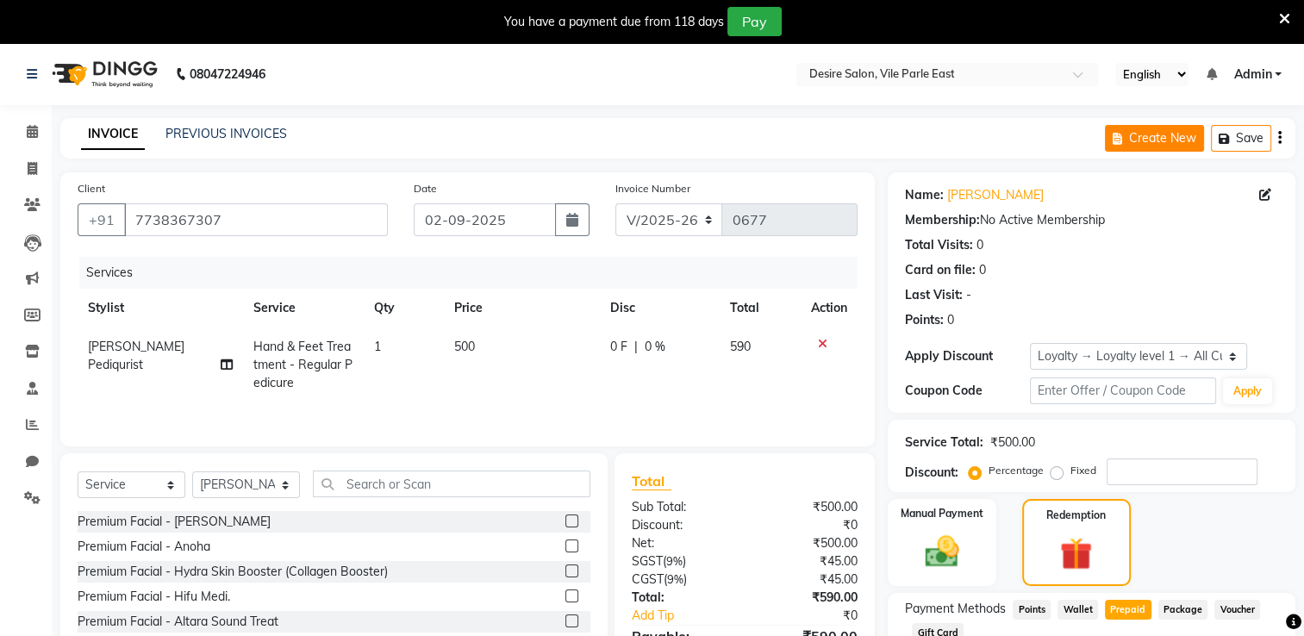
click at [1172, 142] on button "Create New" at bounding box center [1154, 138] width 99 height 27
select select "service"
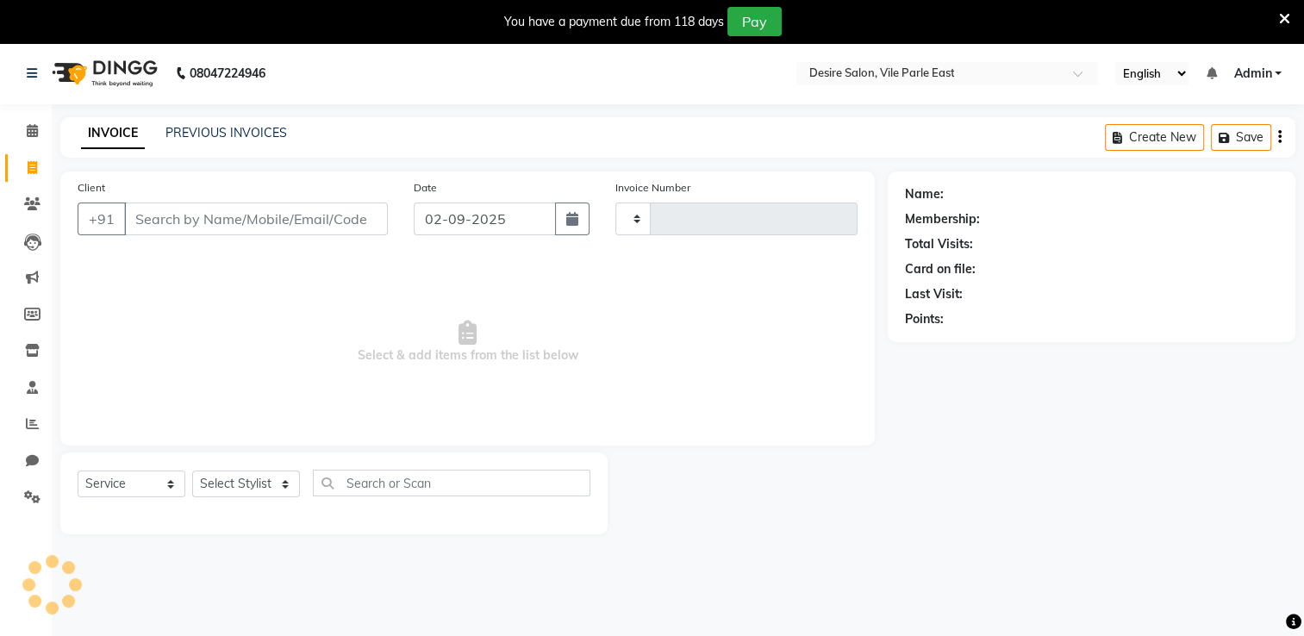
type input "0677"
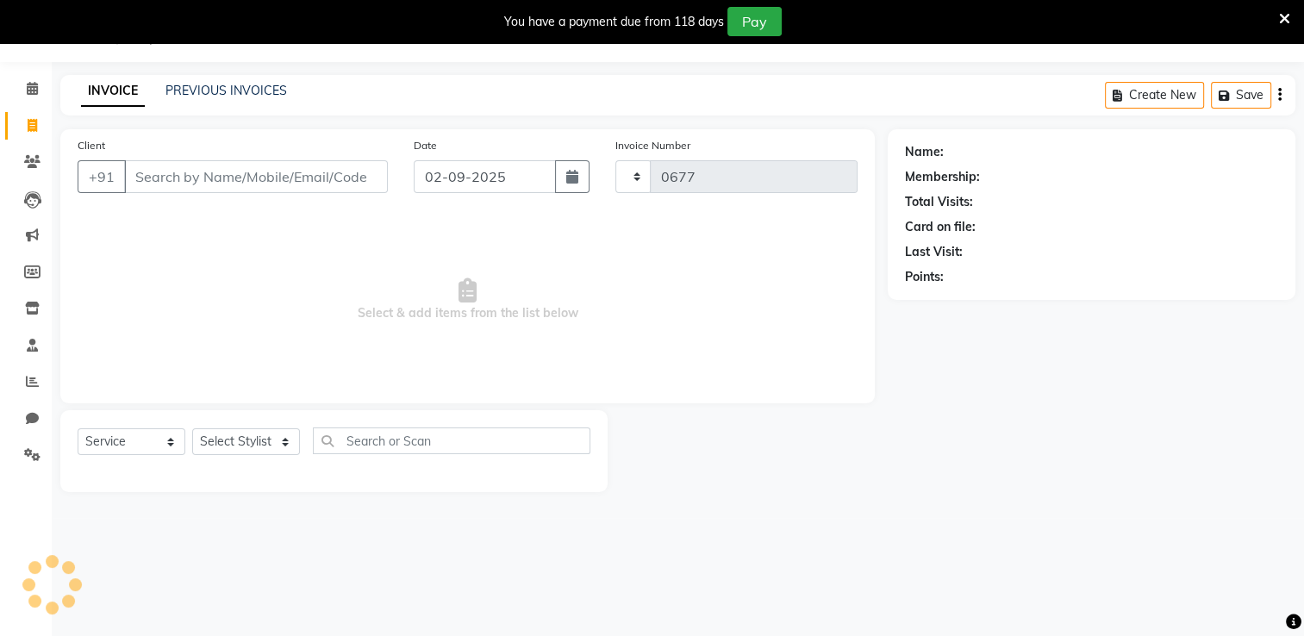
select select "8076"
click at [307, 178] on input "Client" at bounding box center [256, 176] width 264 height 33
click at [255, 179] on input "Client" at bounding box center [256, 176] width 264 height 33
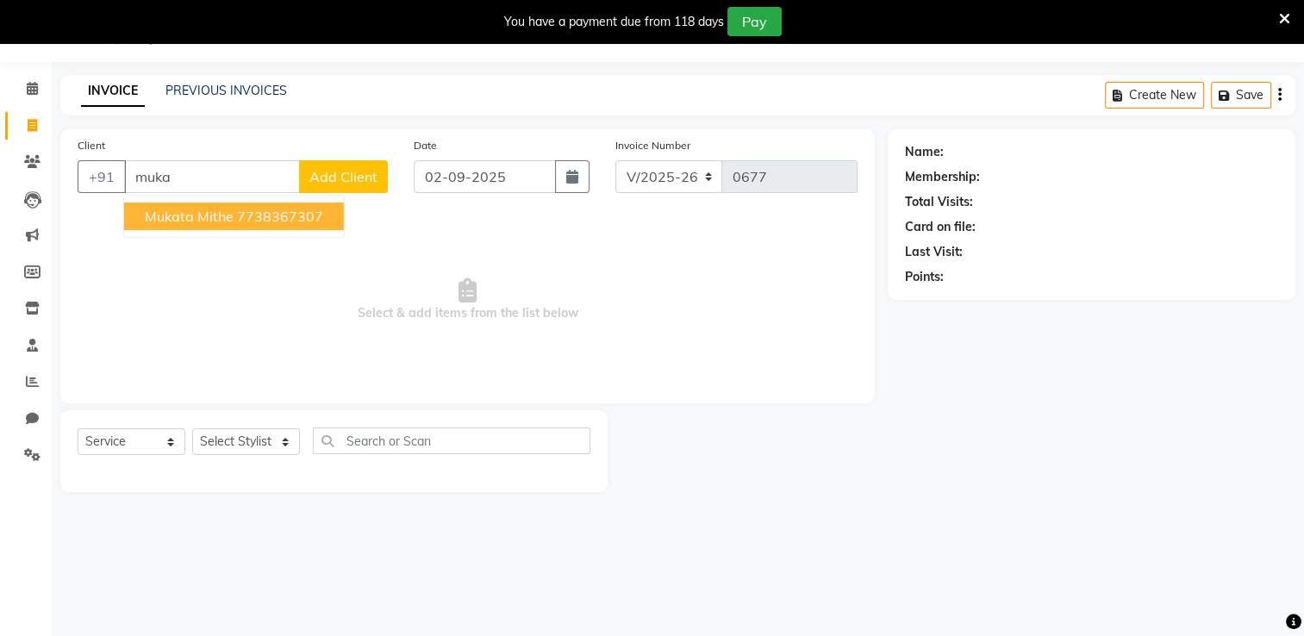
click at [220, 215] on span "mukata mithe" at bounding box center [189, 216] width 89 height 17
type input "7738367307"
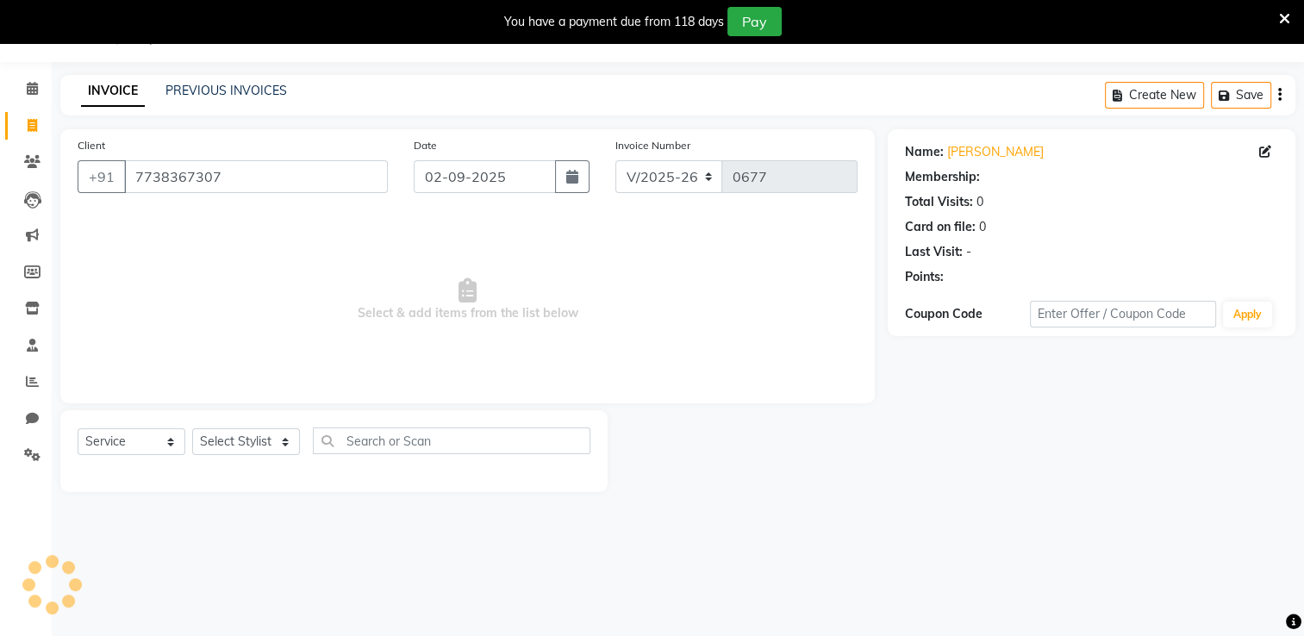
select select "1: Object"
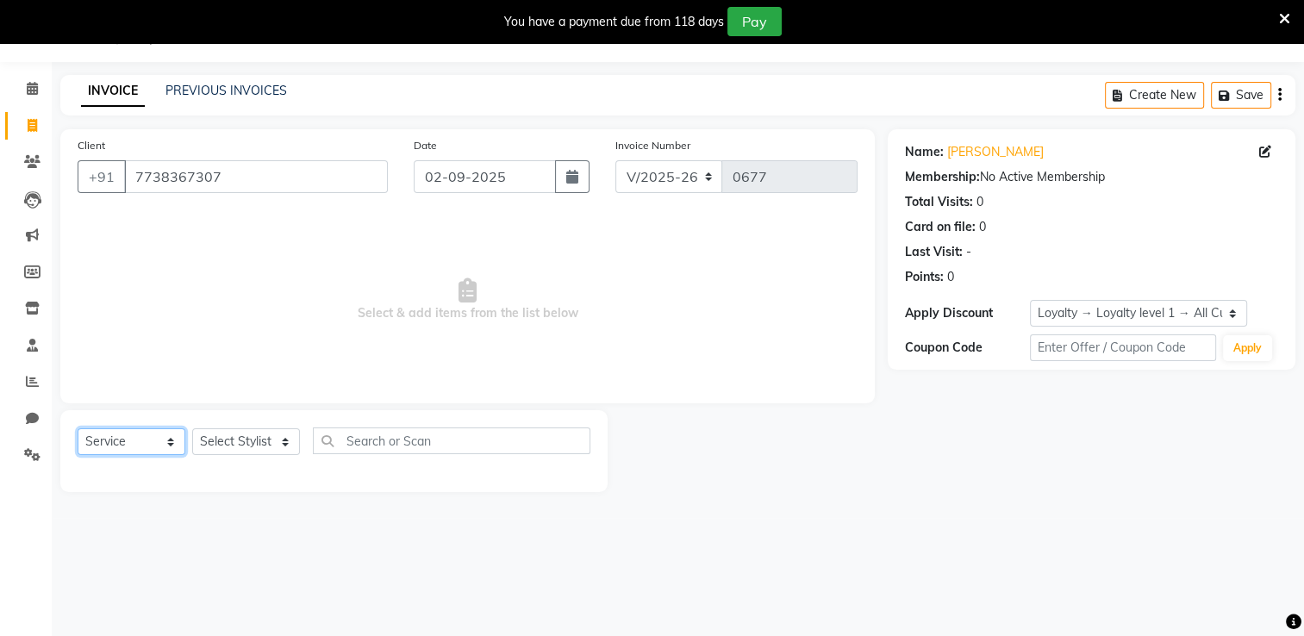
click at [162, 450] on select "Select Service Product Membership Package Voucher Prepaid Gift Card" at bounding box center [132, 441] width 108 height 27
select select "P"
click at [78, 429] on select "Select Service Product Membership Package Voucher Prepaid Gift Card" at bounding box center [132, 441] width 108 height 27
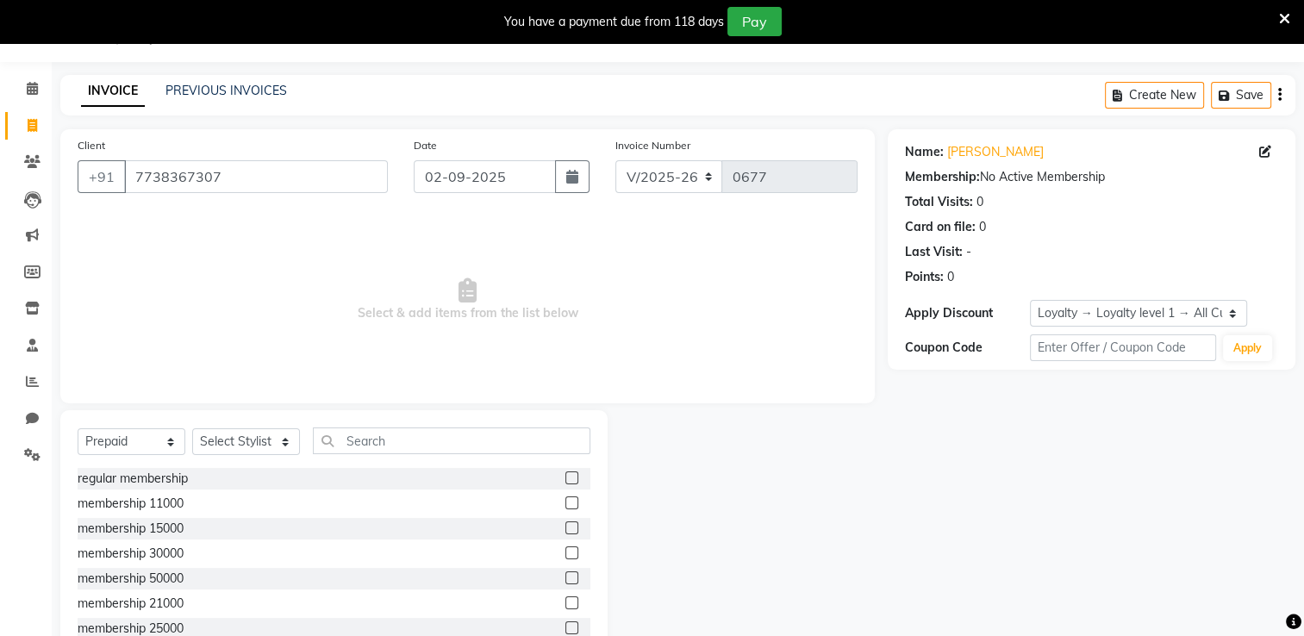
click at [565, 507] on label at bounding box center [571, 502] width 13 height 13
click at [565, 507] on input "checkbox" at bounding box center [570, 503] width 11 height 11
click at [565, 505] on label at bounding box center [571, 502] width 13 height 13
click at [565, 505] on input "checkbox" at bounding box center [570, 503] width 11 height 11
click at [565, 505] on label at bounding box center [571, 502] width 13 height 13
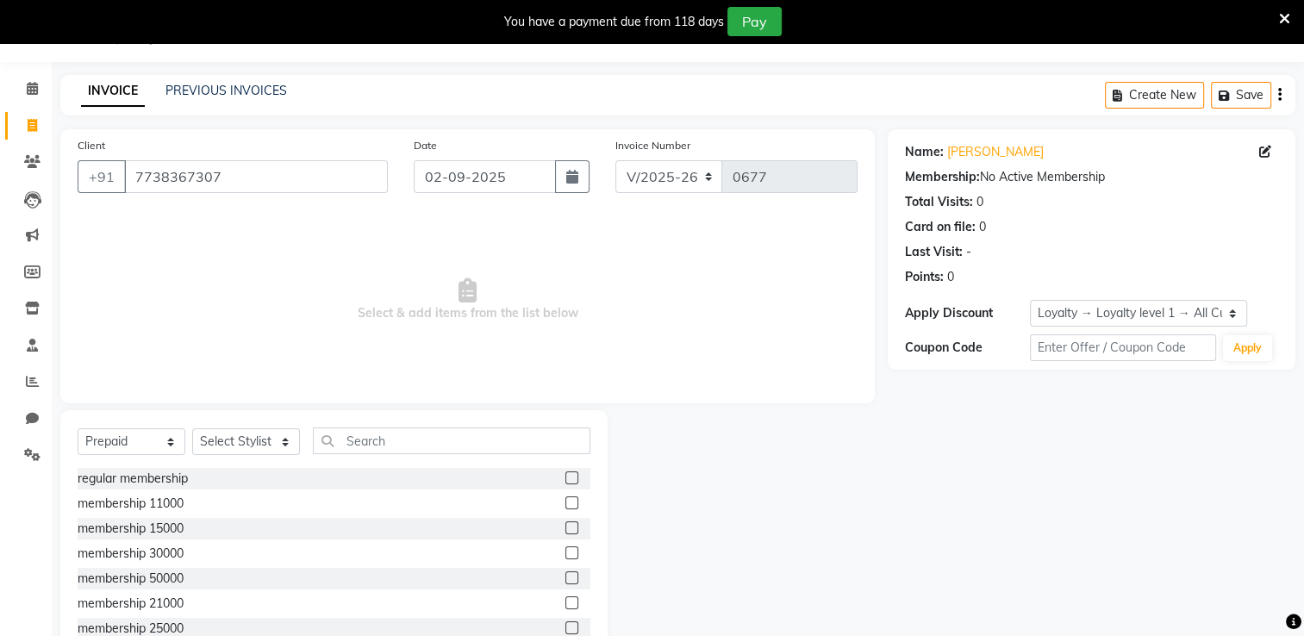
click at [565, 505] on input "checkbox" at bounding box center [570, 503] width 11 height 11
click at [565, 505] on label at bounding box center [571, 502] width 13 height 13
click at [565, 505] on input "checkbox" at bounding box center [570, 503] width 11 height 11
checkbox input "false"
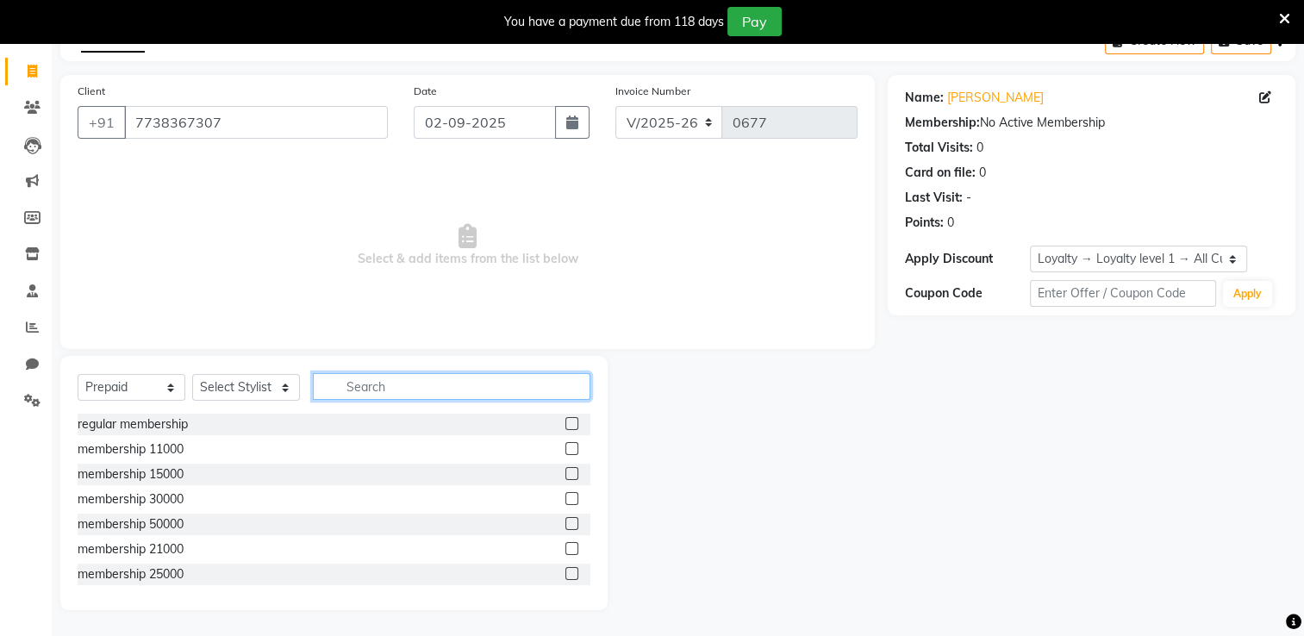
click at [378, 386] on input "text" at bounding box center [452, 386] width 278 height 27
click at [287, 394] on select "Select Stylist Archana Tharepist Bhavna Pediqurist Bhavna shelke desire salon J…" at bounding box center [246, 387] width 108 height 27
select select "86566"
click at [192, 375] on select "Select Stylist Archana Tharepist Bhavna Pediqurist Bhavna shelke desire salon J…" at bounding box center [246, 387] width 108 height 27
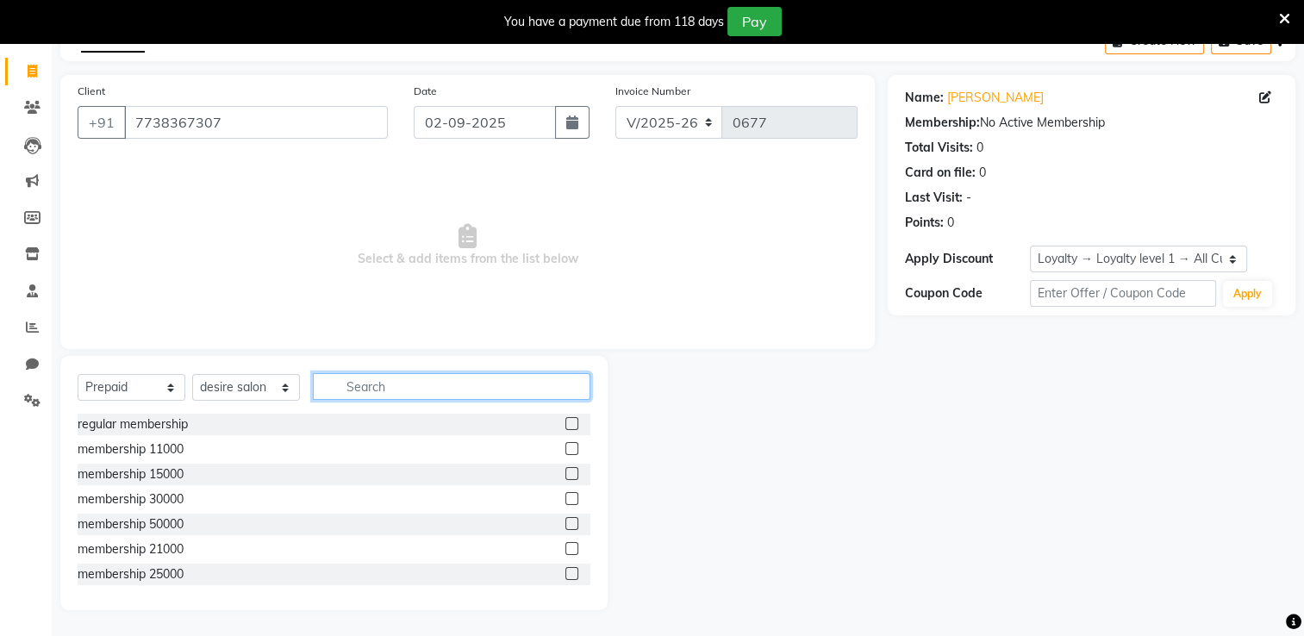
click at [371, 384] on input "text" at bounding box center [452, 386] width 278 height 27
click at [1218, 499] on div "Name: Mukata Mithe Membership: No Active Membership Total Visits: 0 Card on fil…" at bounding box center [1098, 342] width 421 height 535
click at [22, 67] on span at bounding box center [32, 72] width 30 height 20
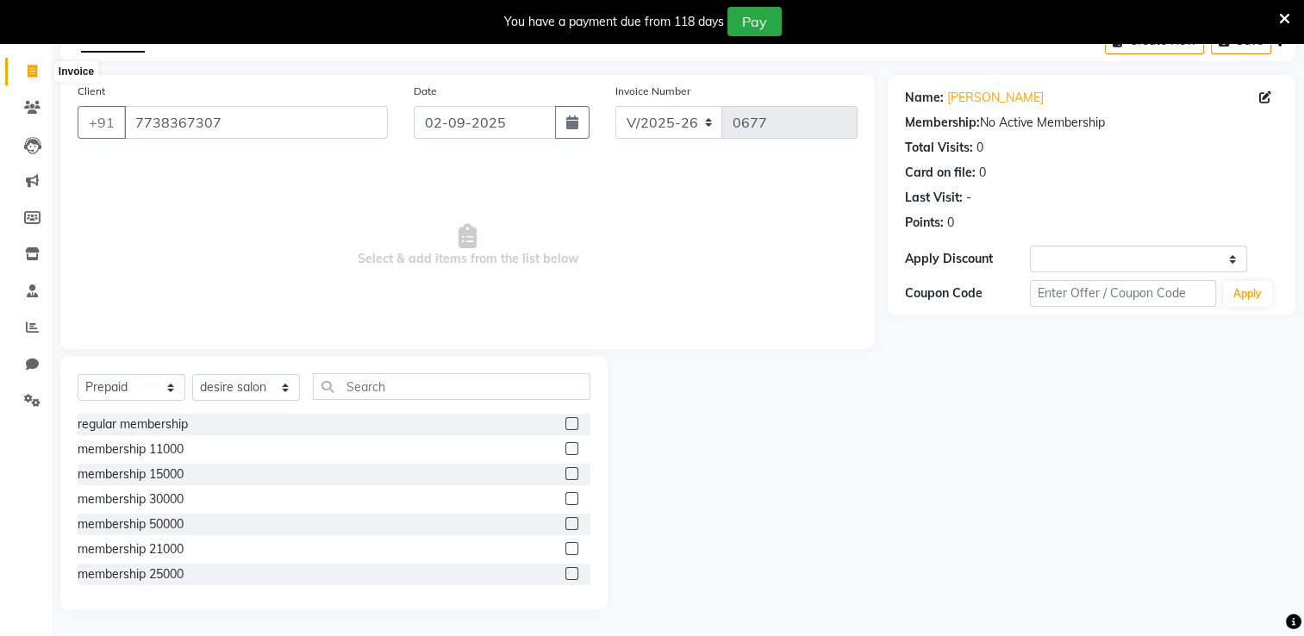
select select "service"
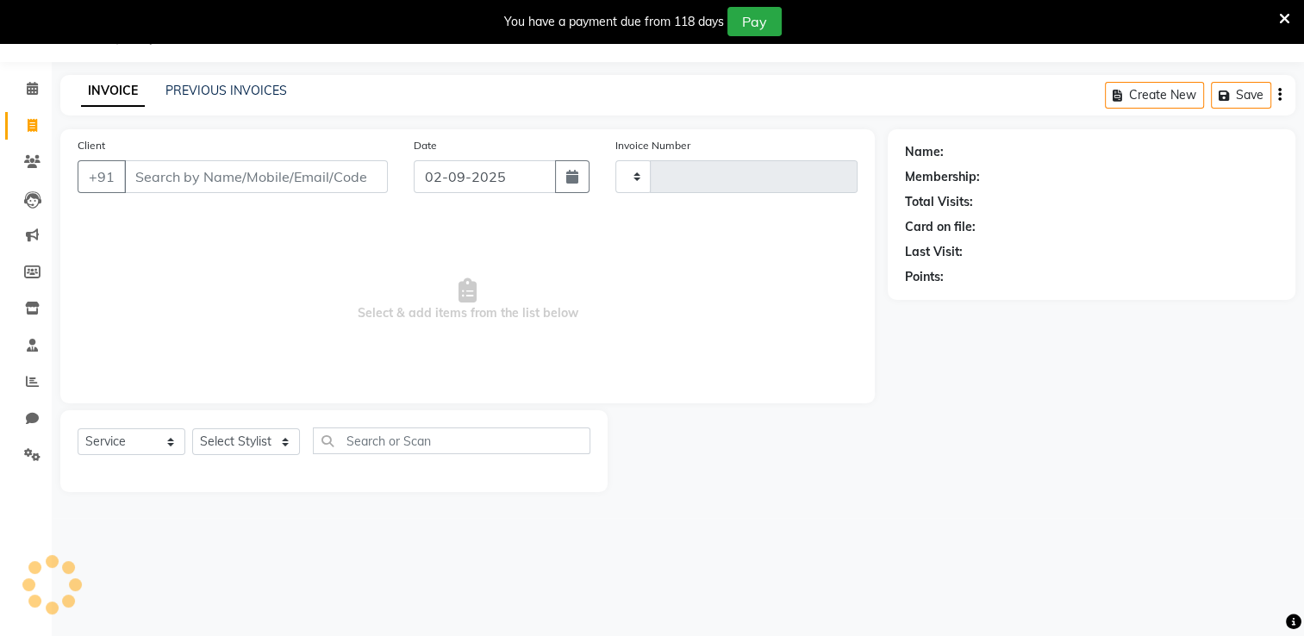
type input "0677"
select select "8076"
click at [33, 93] on icon at bounding box center [32, 88] width 11 height 13
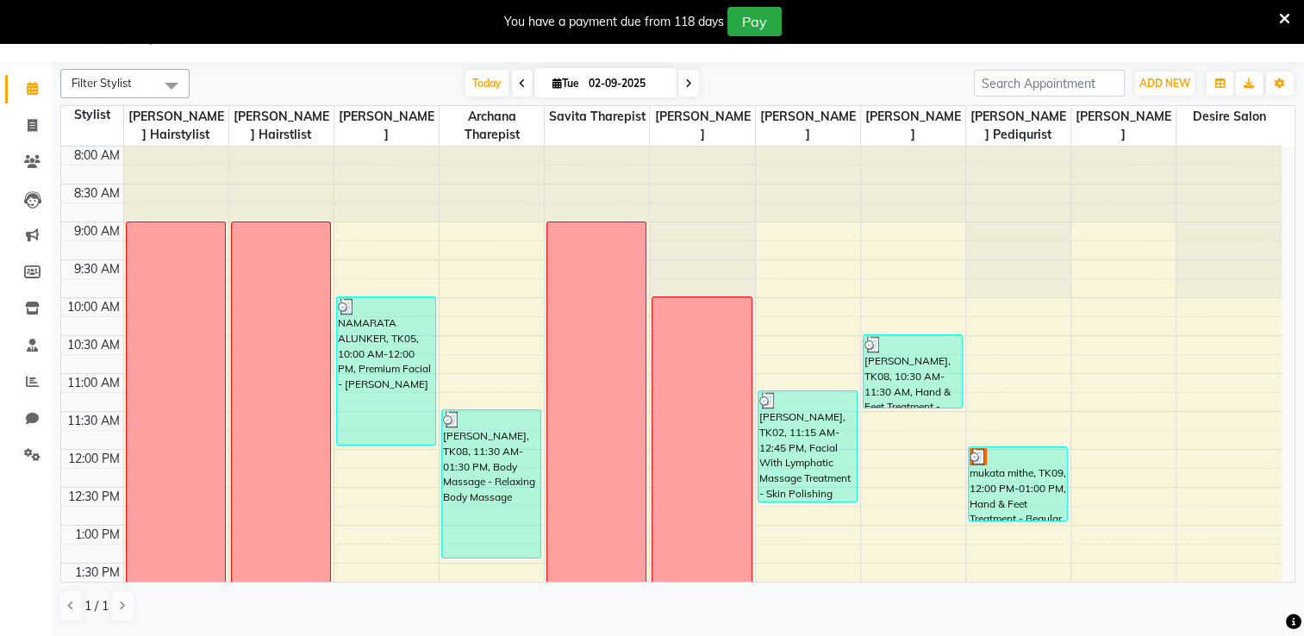
scroll to position [381, 0]
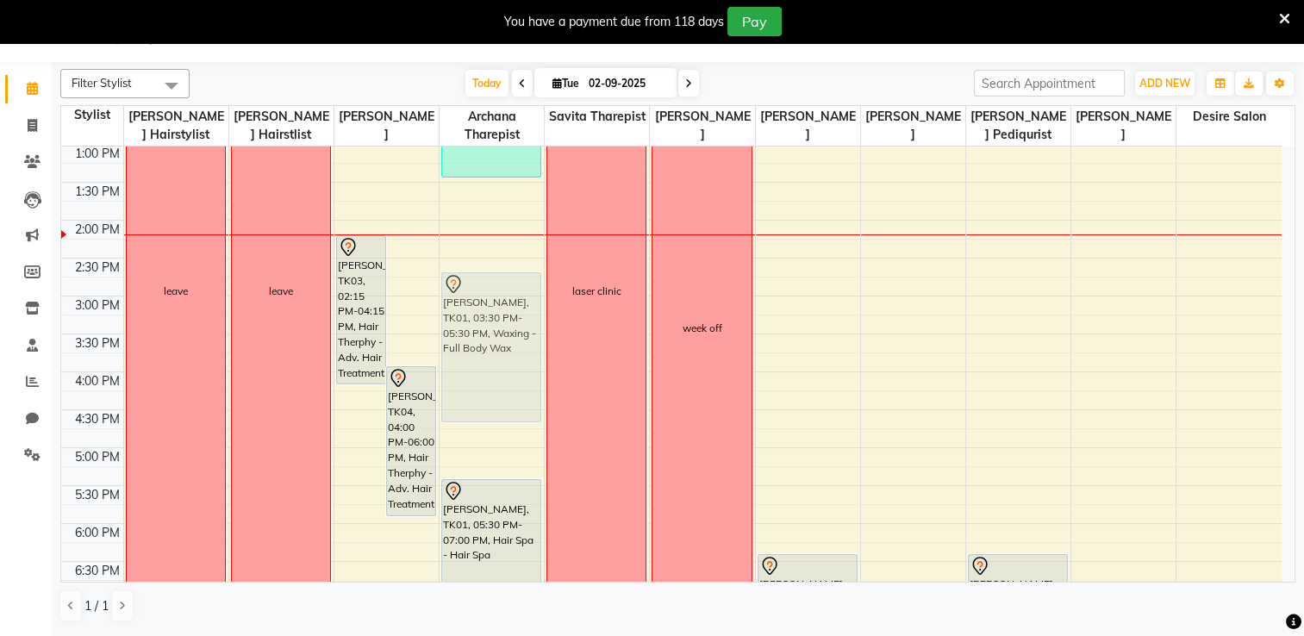
drag, startPoint x: 444, startPoint y: 455, endPoint x: 414, endPoint y: 396, distance: 65.9
click at [414, 396] on tr "leave leave Mamta kamat, TK03, 02:15 PM-04:15 PM, Hair Therphy - Adv. Hair Trea…" at bounding box center [671, 296] width 1220 height 1061
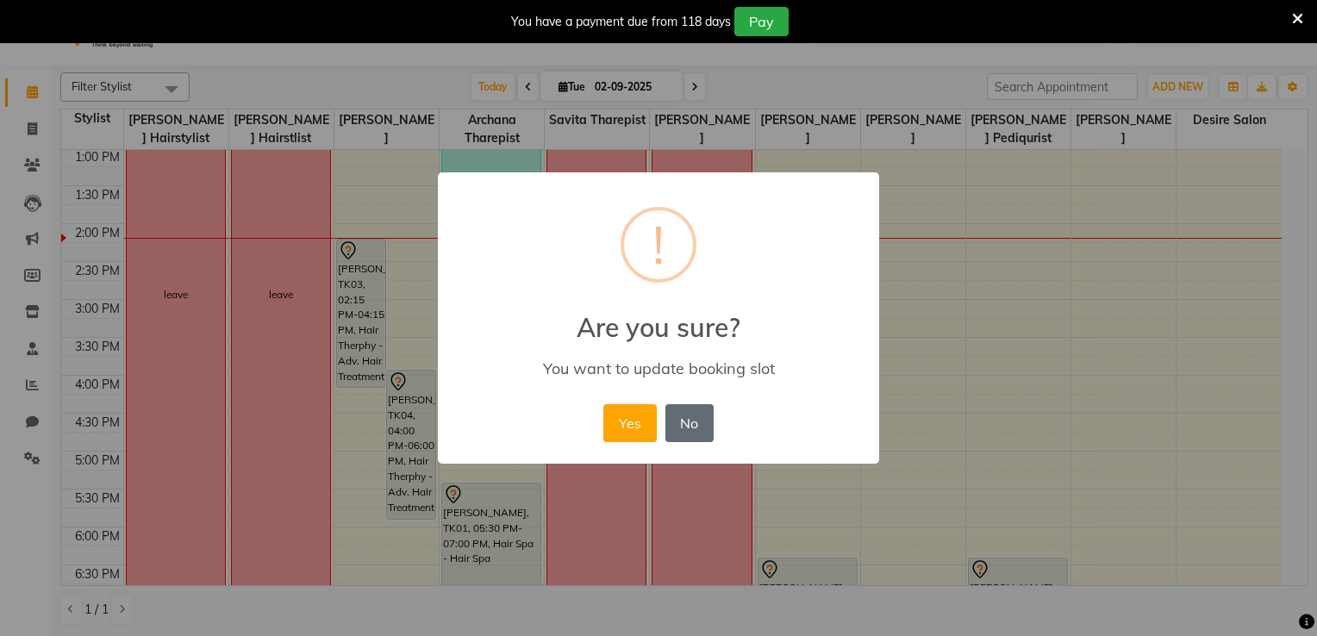
click at [681, 432] on button "No" at bounding box center [689, 423] width 48 height 38
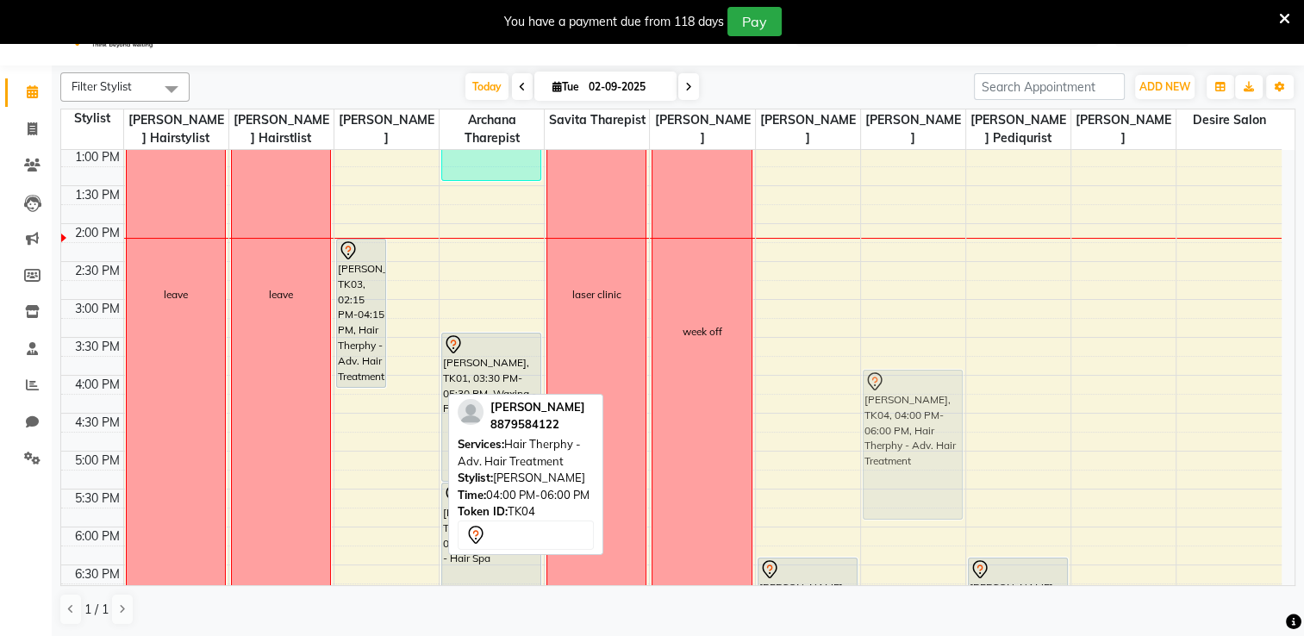
drag, startPoint x: 415, startPoint y: 381, endPoint x: 880, endPoint y: 387, distance: 465.4
click at [880, 387] on tr "leave leave Mamta kamat, TK03, 02:15 PM-04:15 PM, Hair Therphy - Adv. Hair Trea…" at bounding box center [671, 299] width 1220 height 1061
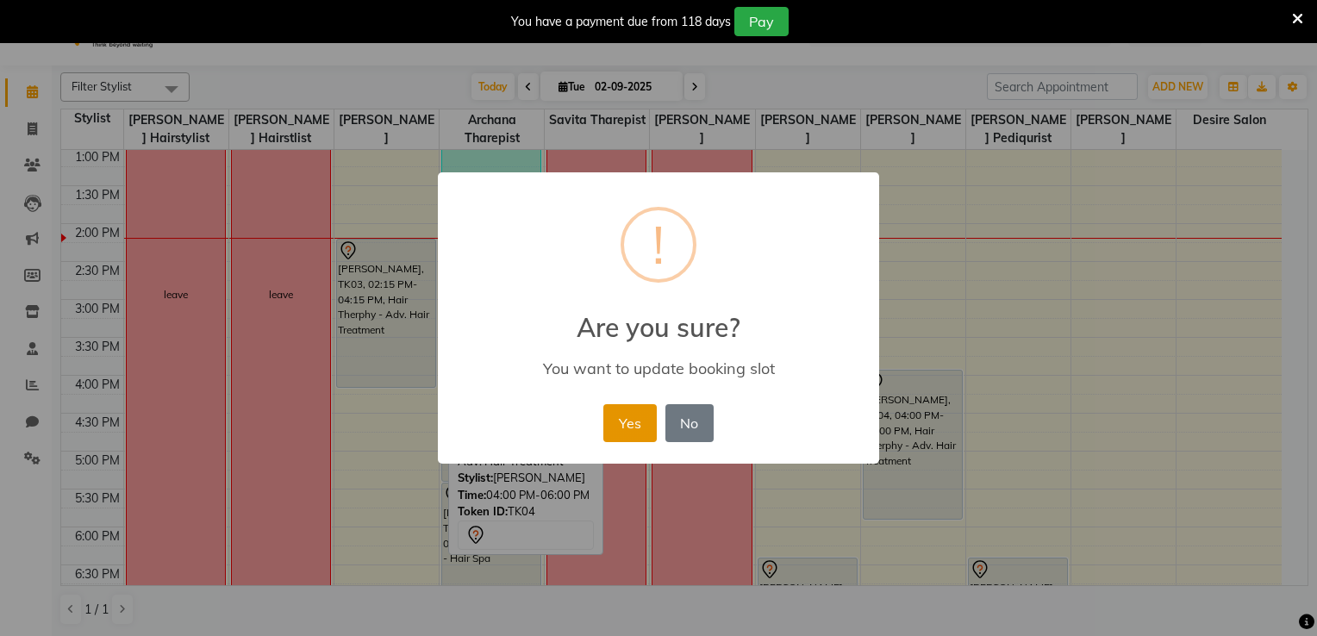
click at [619, 420] on button "Yes" at bounding box center [629, 423] width 53 height 38
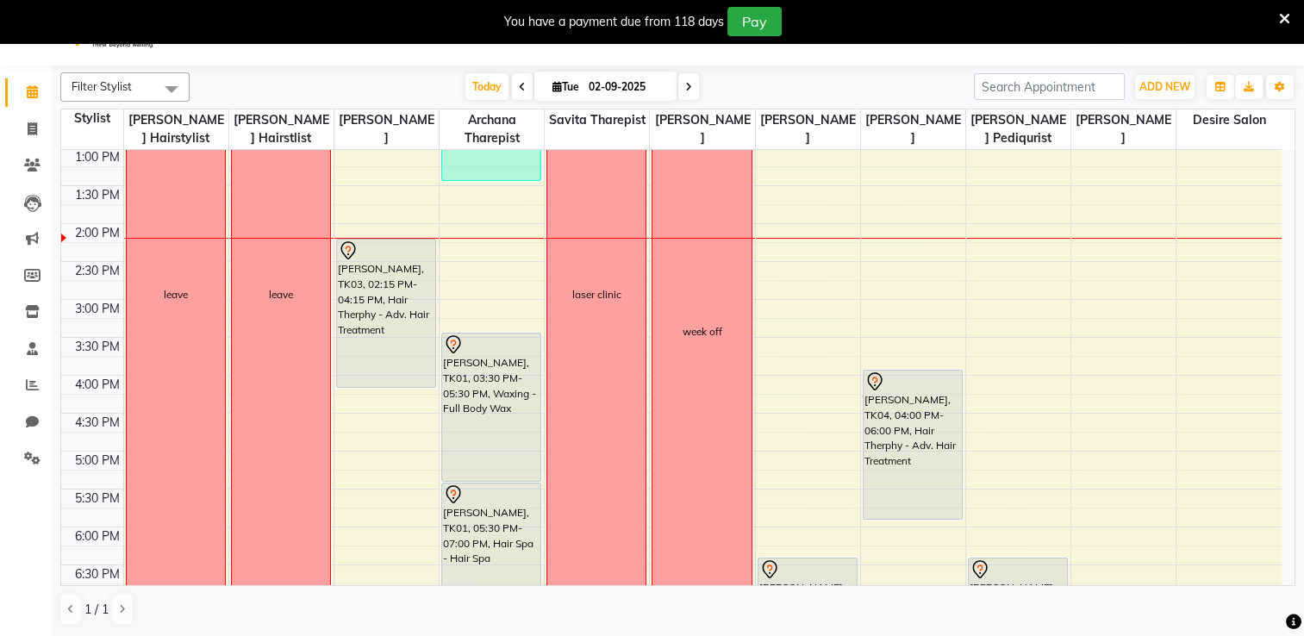
scroll to position [614, 0]
